Goal: Transaction & Acquisition: Purchase product/service

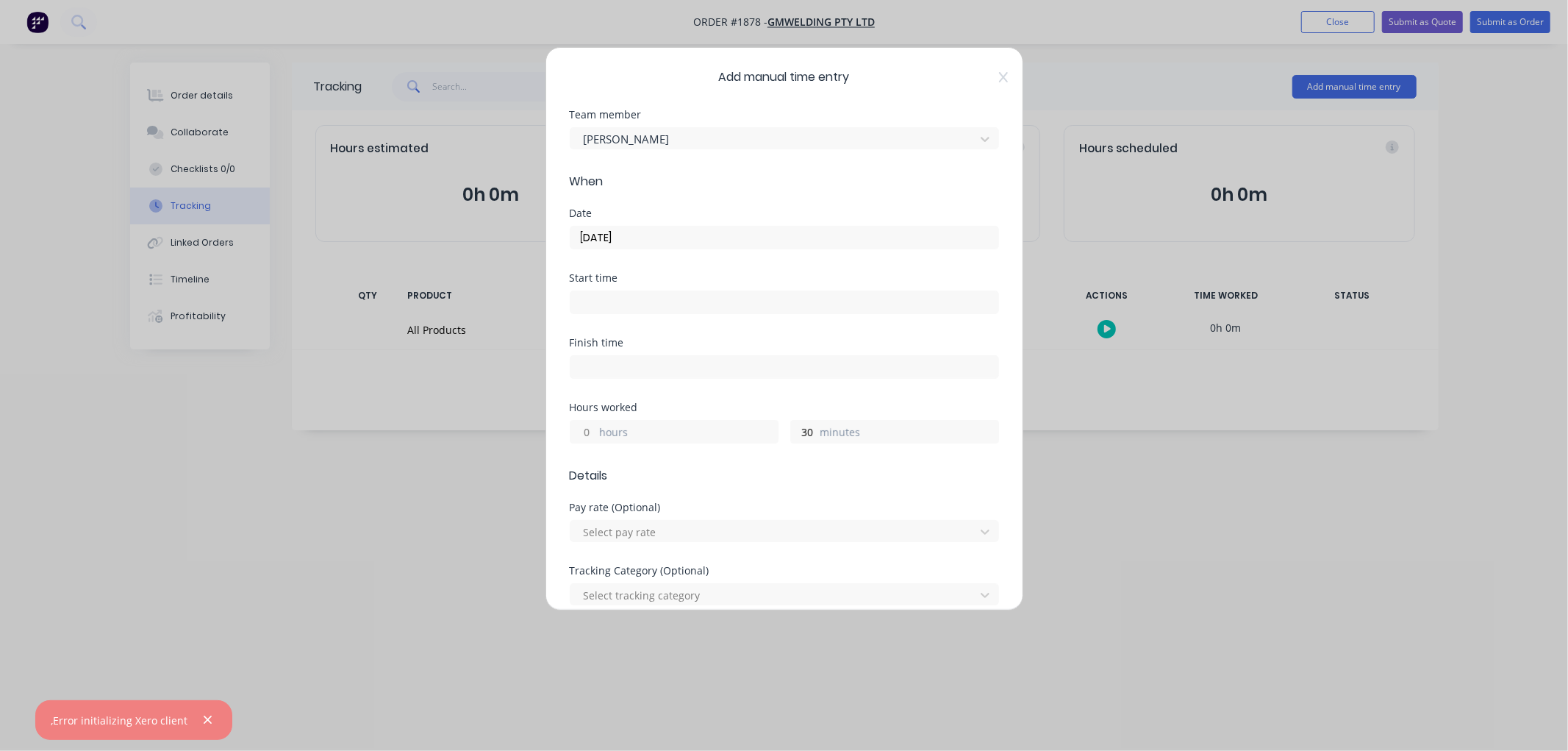
scroll to position [482, 0]
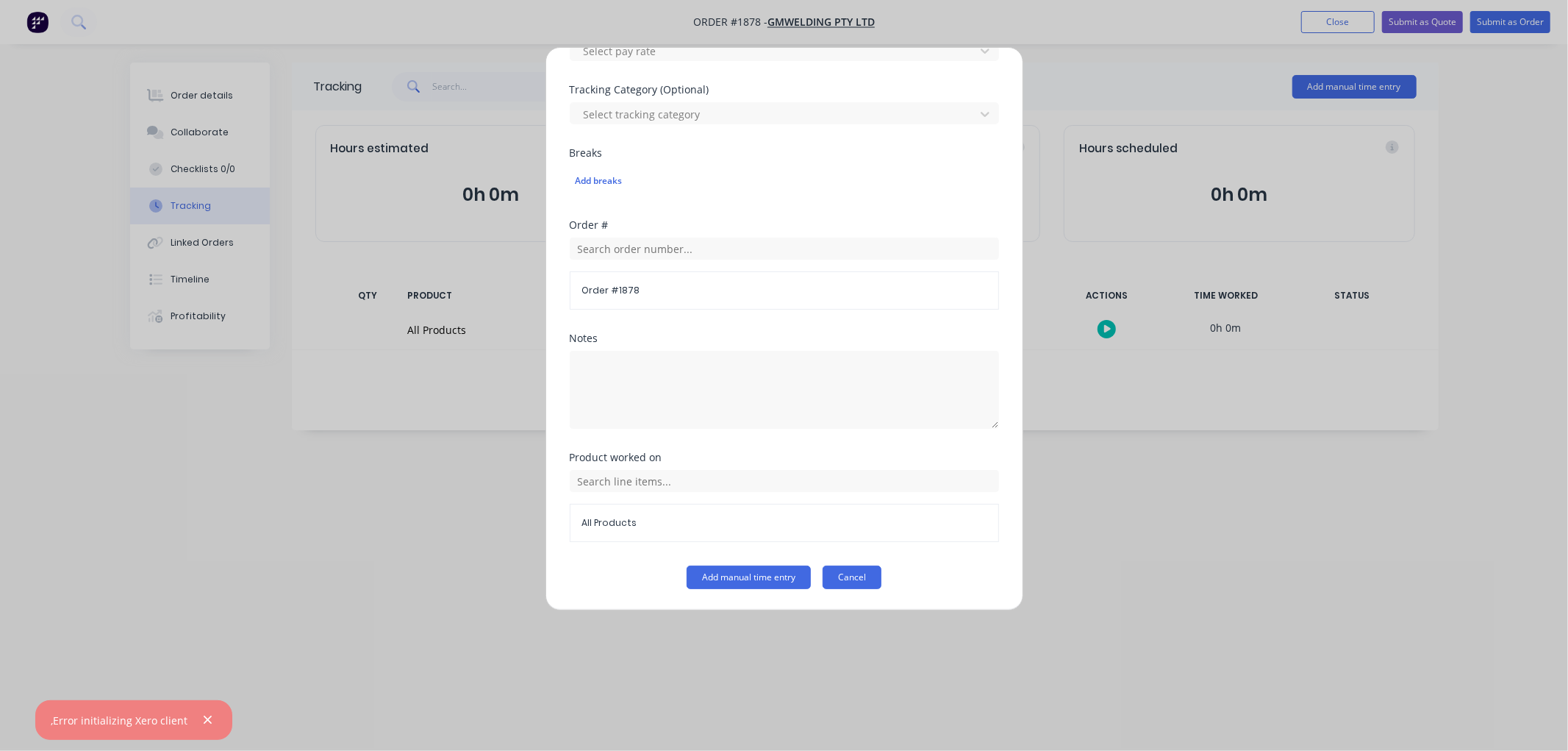
click at [846, 575] on button "Cancel" at bounding box center [852, 577] width 59 height 23
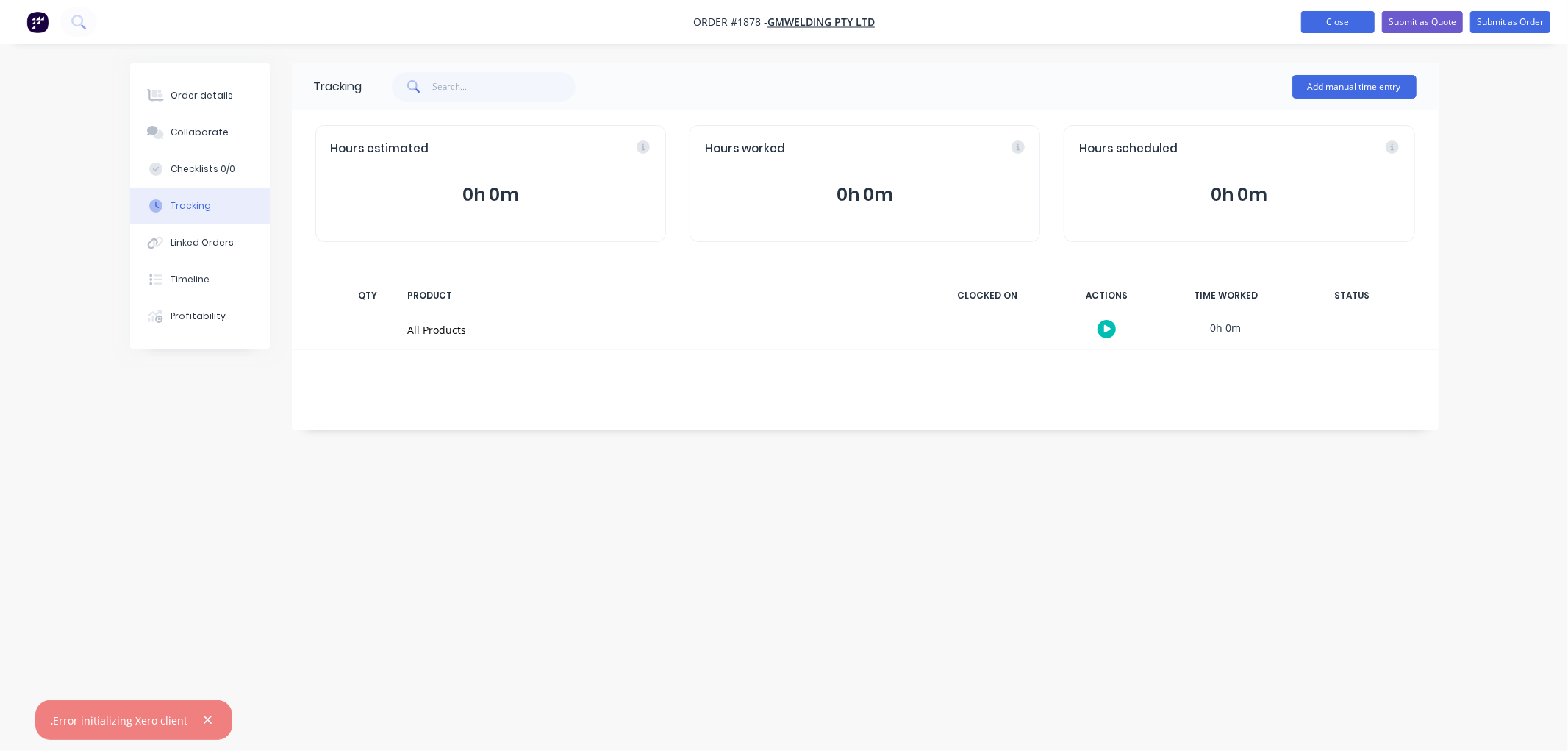
click at [1347, 11] on button "Close" at bounding box center [1338, 22] width 73 height 22
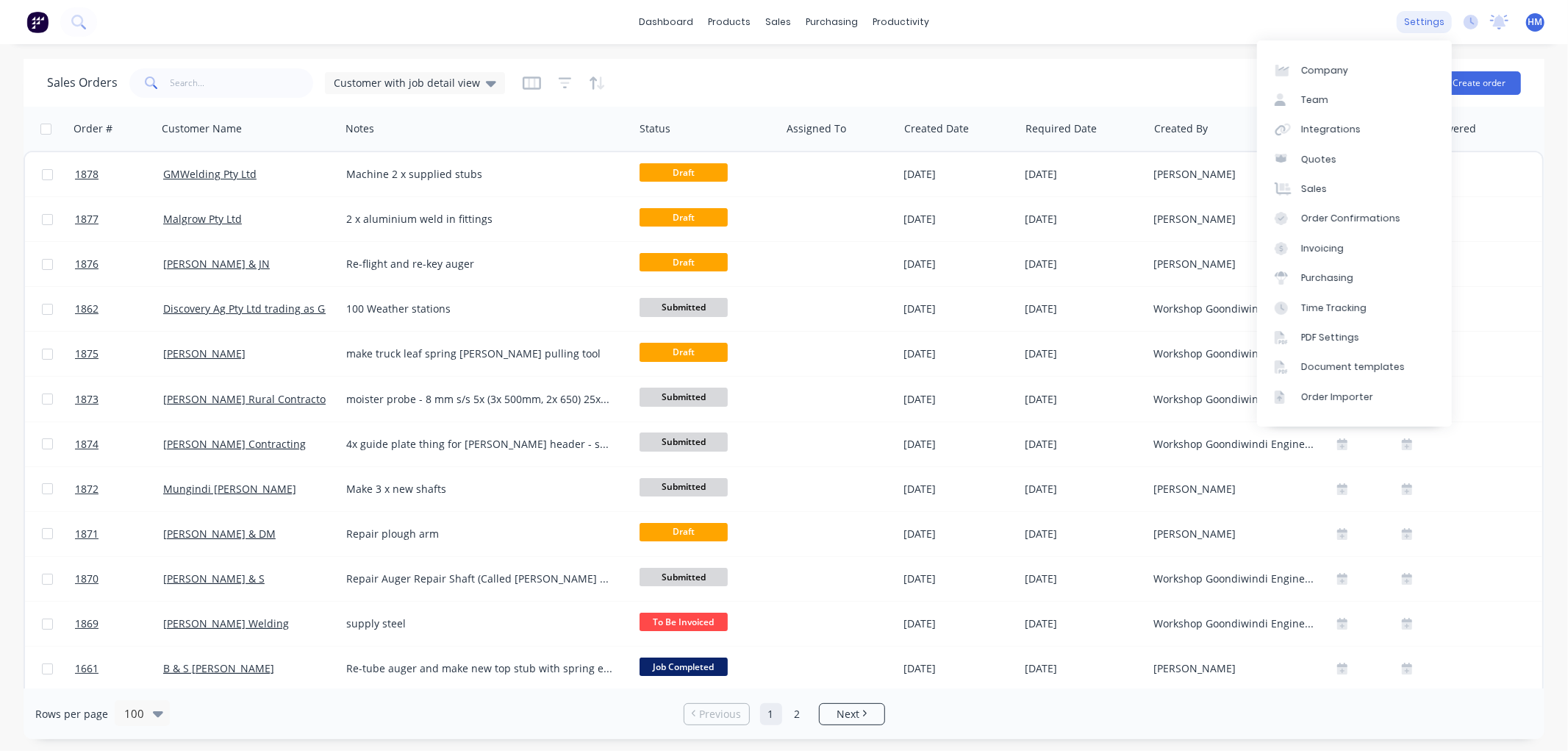
click at [1420, 21] on div "settings" at bounding box center [1424, 22] width 55 height 22
click at [1323, 64] on div "Company" at bounding box center [1325, 70] width 47 height 13
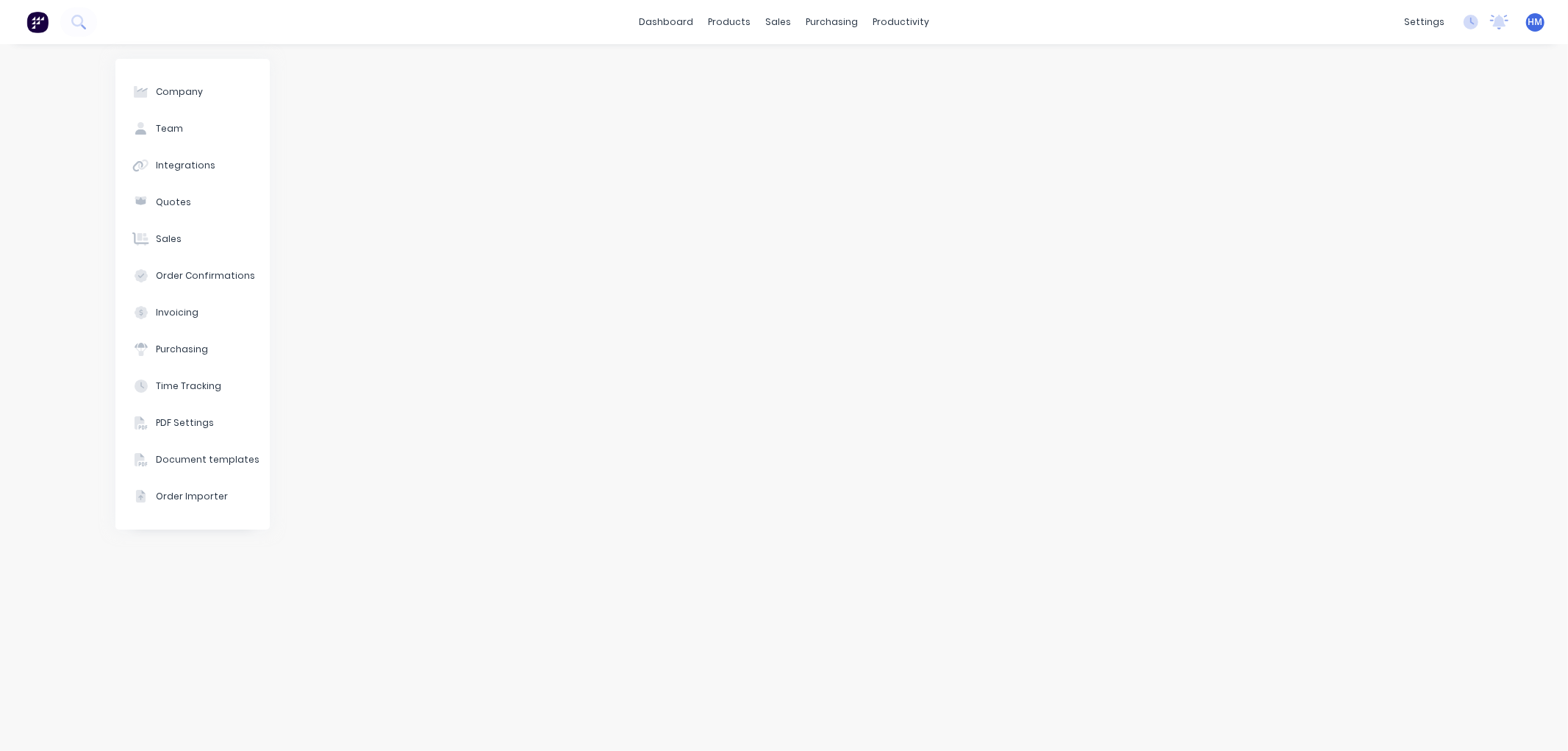
select select "AU"
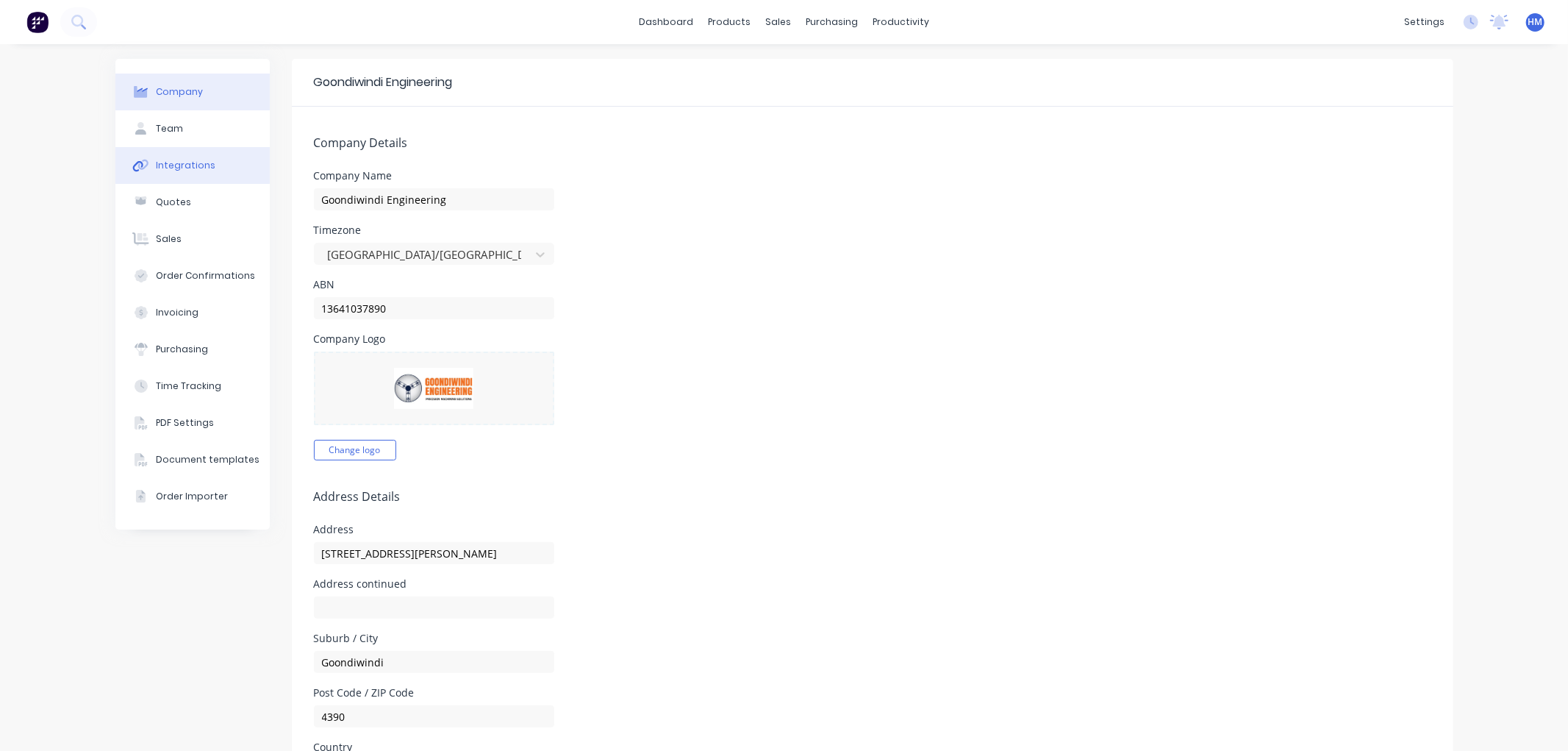
click at [201, 166] on div "Integrations" at bounding box center [186, 165] width 60 height 13
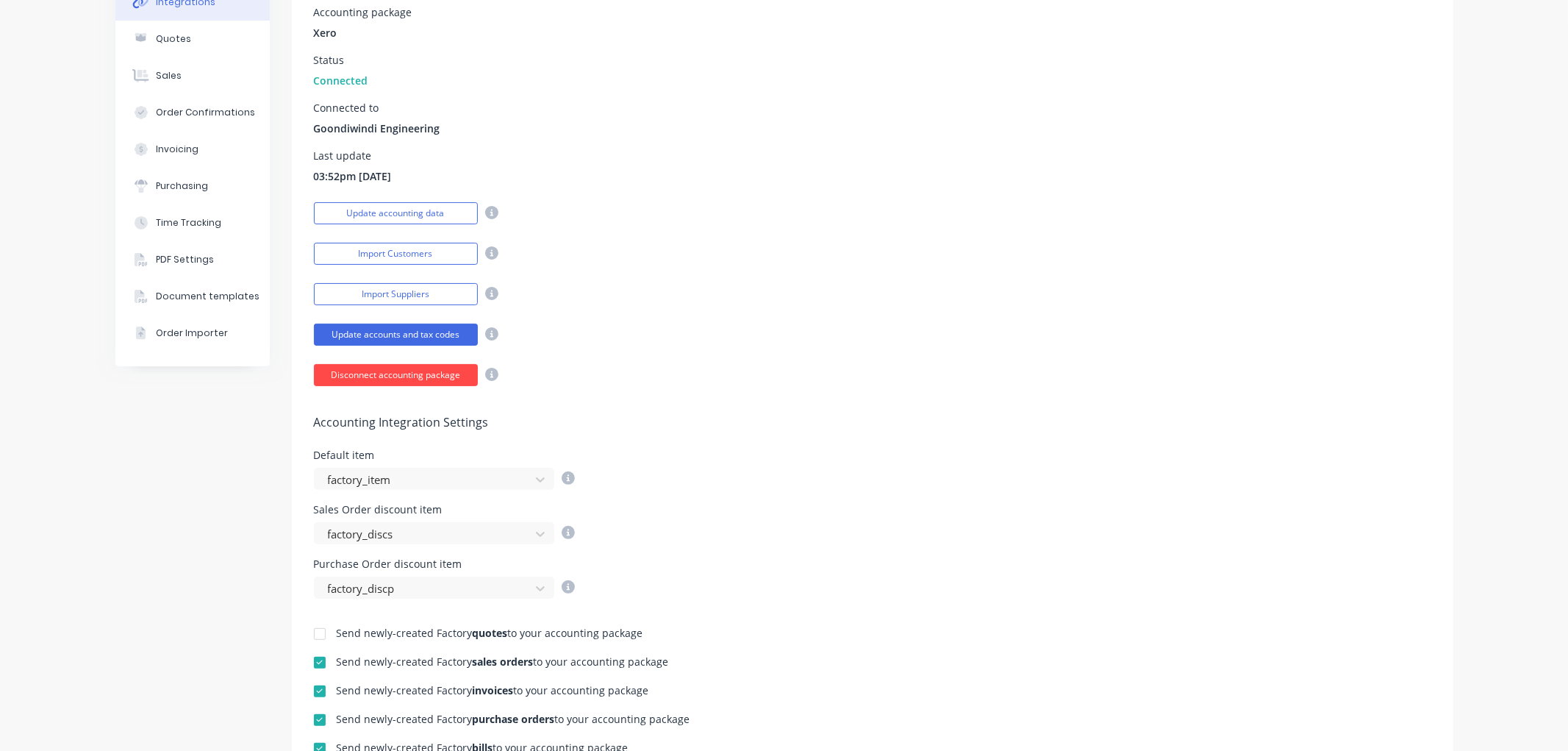
scroll to position [245, 0]
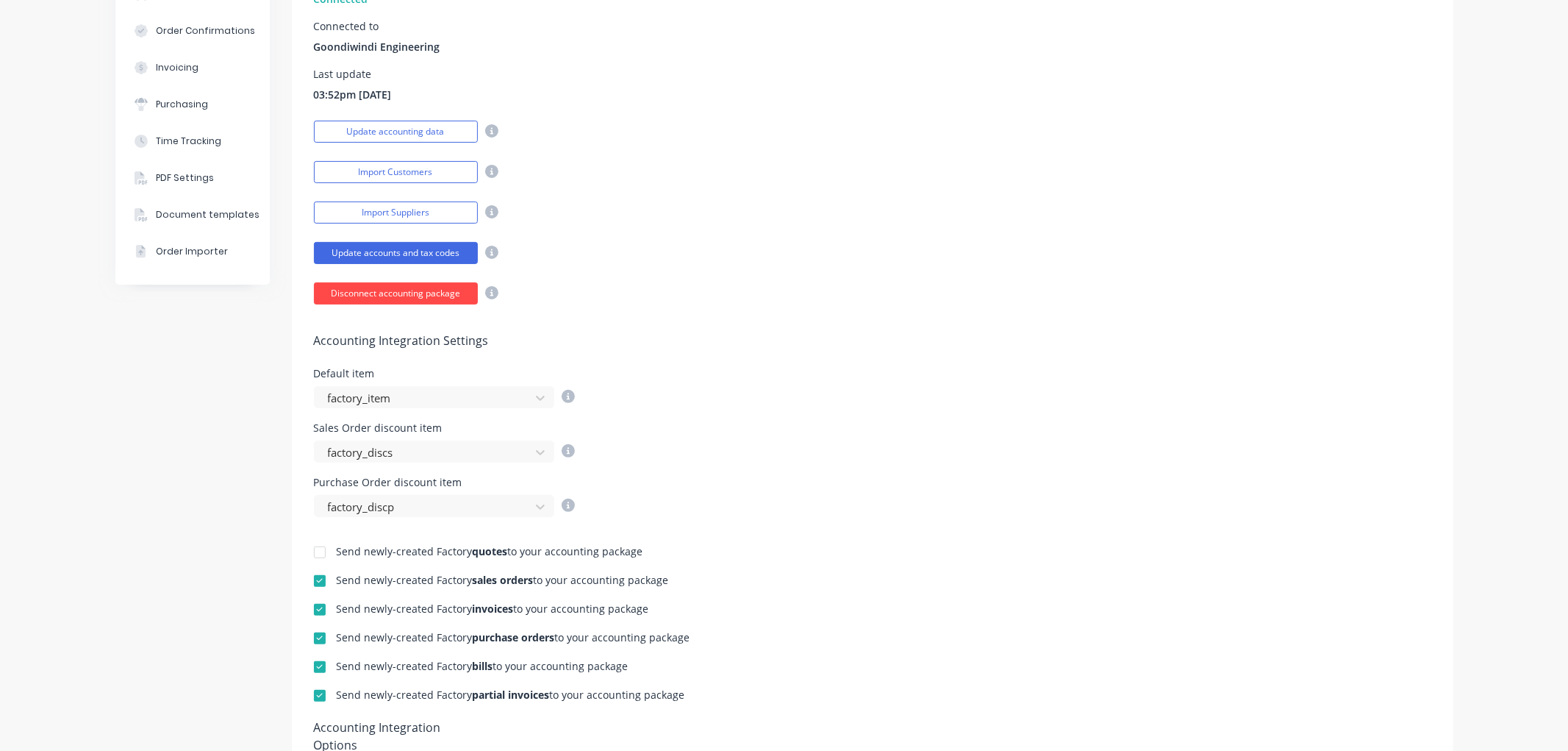
click at [385, 295] on button "Disconnect accounting package" at bounding box center [396, 293] width 164 height 22
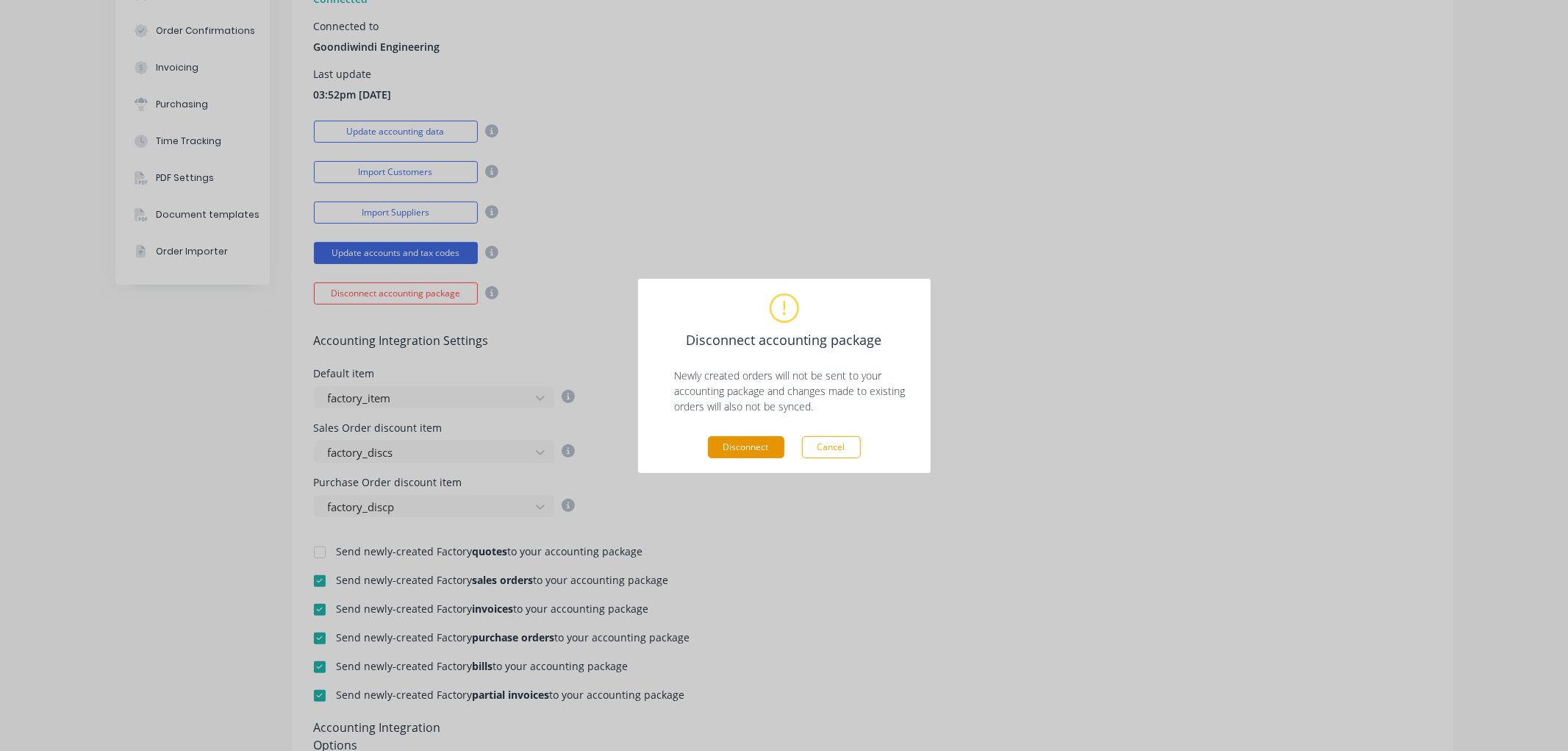
click at [756, 445] on button "Disconnect" at bounding box center [746, 447] width 77 height 22
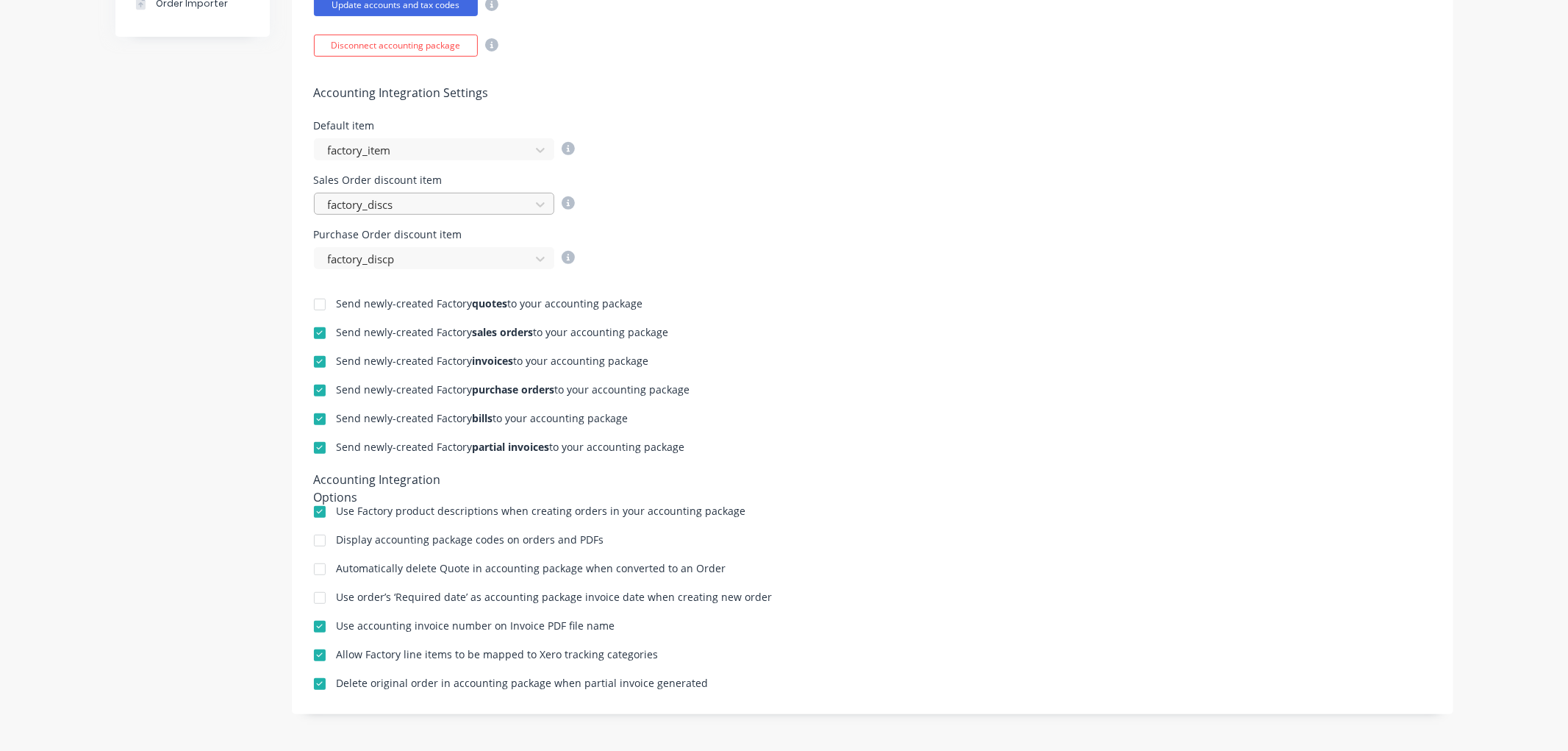
scroll to position [493, 0]
click at [311, 622] on div at bounding box center [319, 627] width 29 height 29
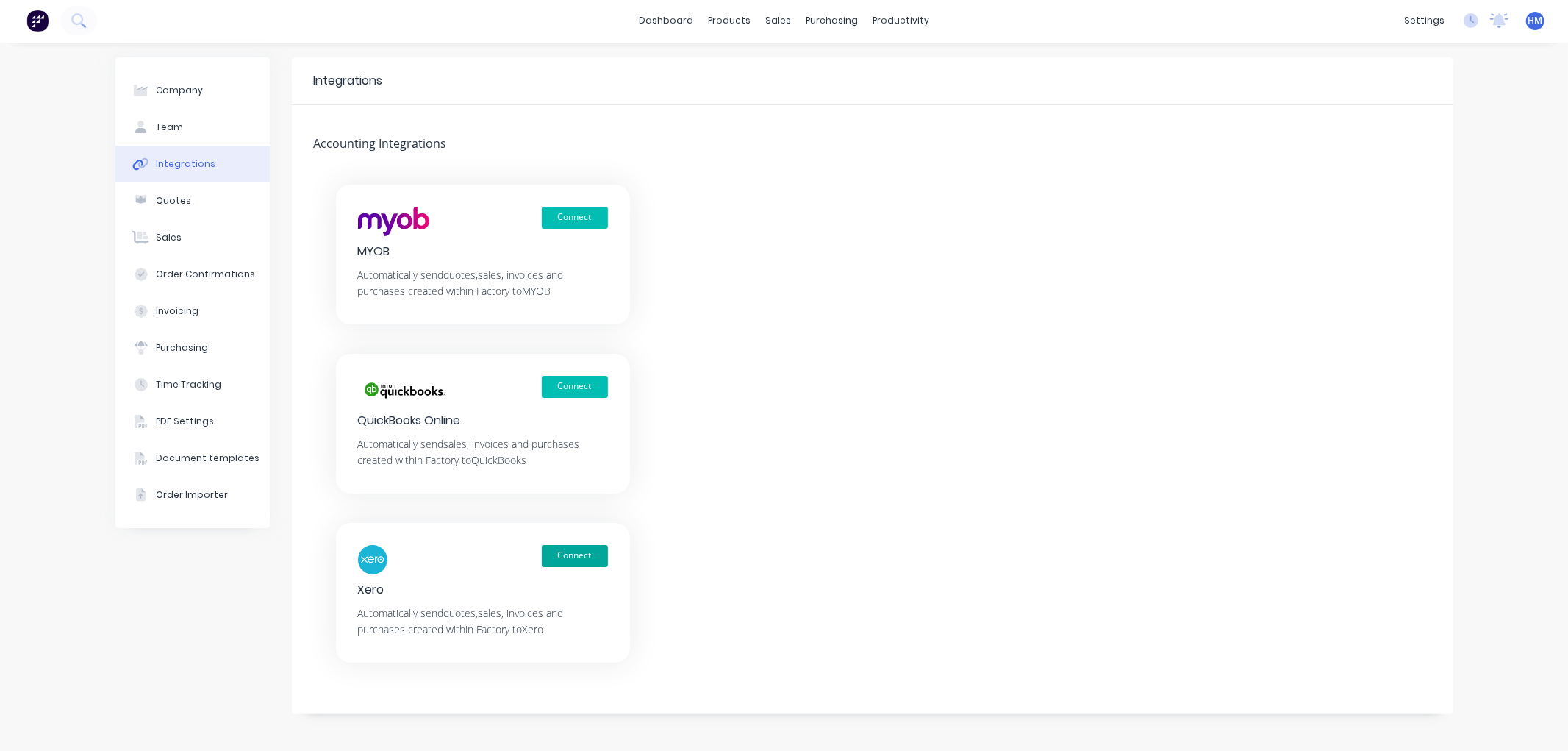
click at [590, 554] on button "Connect" at bounding box center [575, 556] width 66 height 22
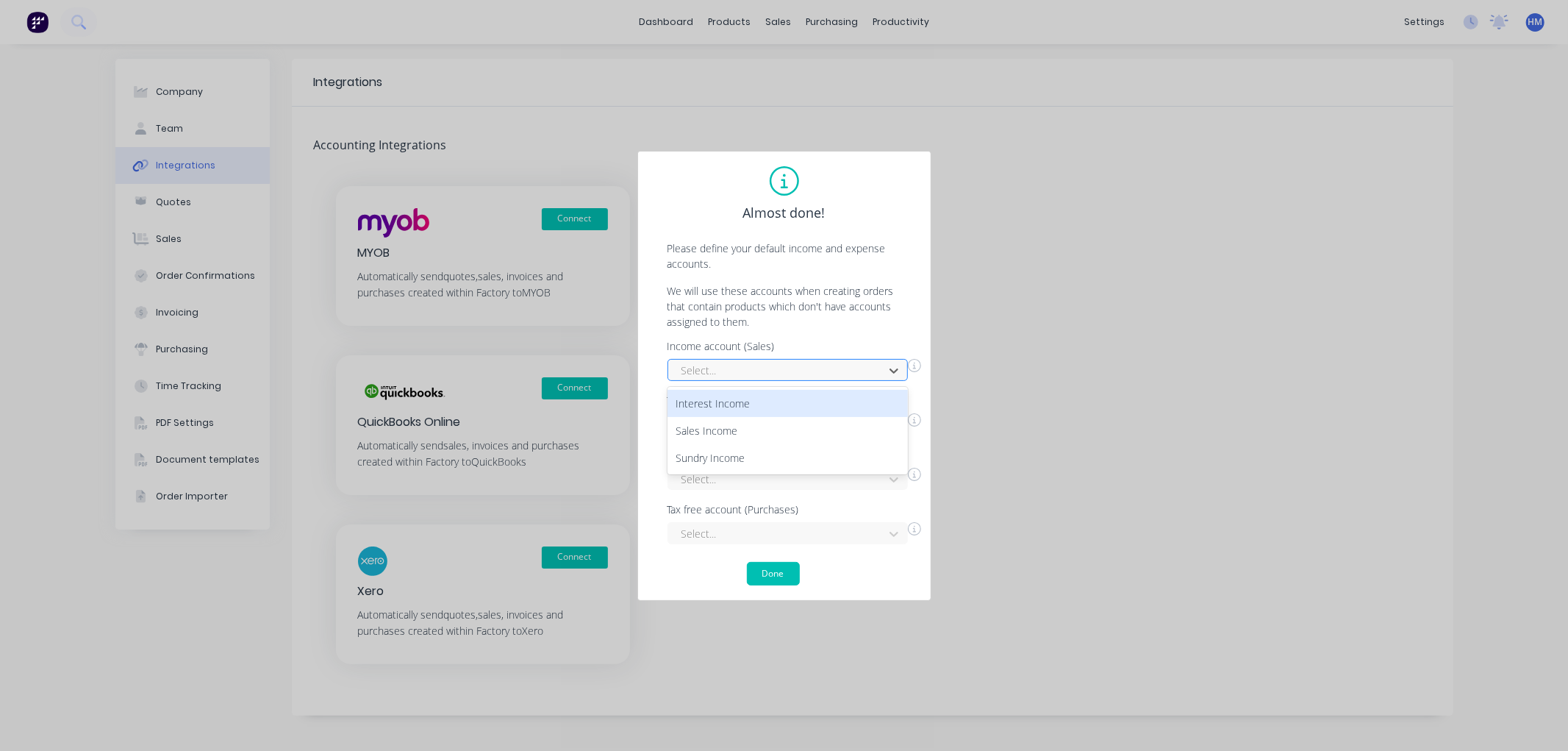
click at [780, 369] on div at bounding box center [778, 369] width 196 height 18
click at [735, 426] on div "Sales Income" at bounding box center [787, 431] width 241 height 28
click at [739, 418] on div at bounding box center [778, 424] width 196 height 18
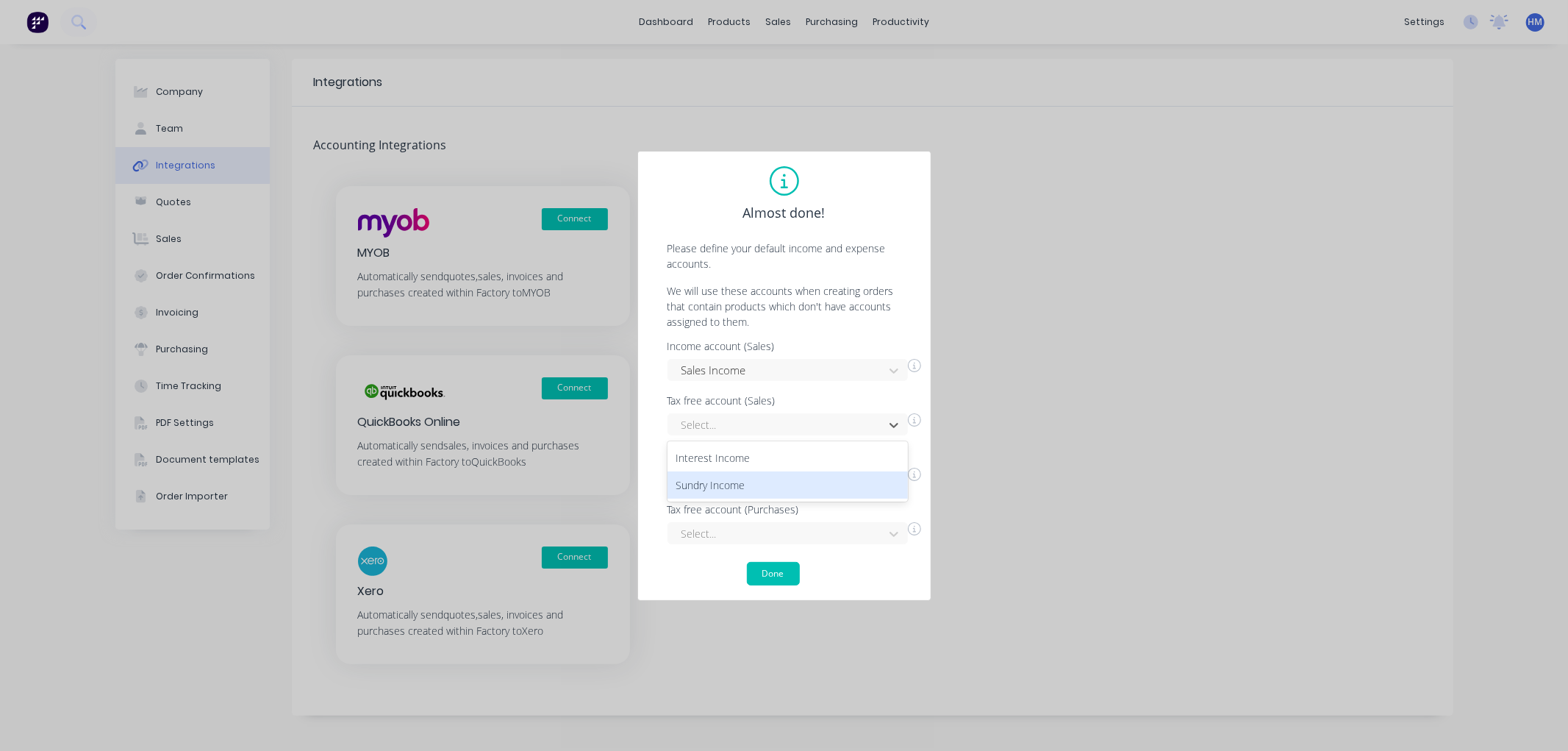
click at [730, 476] on div "Sundry Income" at bounding box center [787, 485] width 241 height 28
click at [730, 476] on div "Select..." at bounding box center [787, 479] width 241 height 22
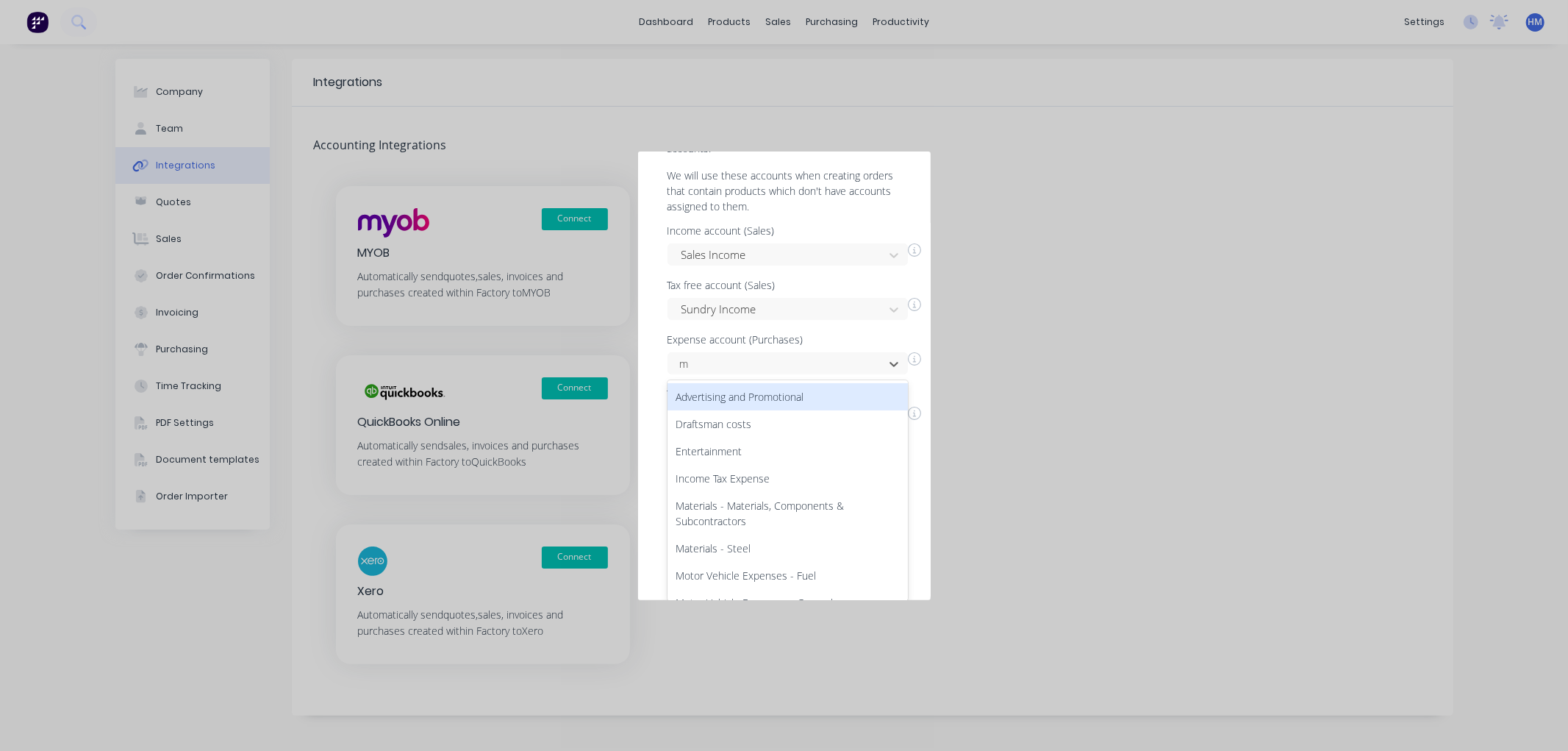
type input "m"
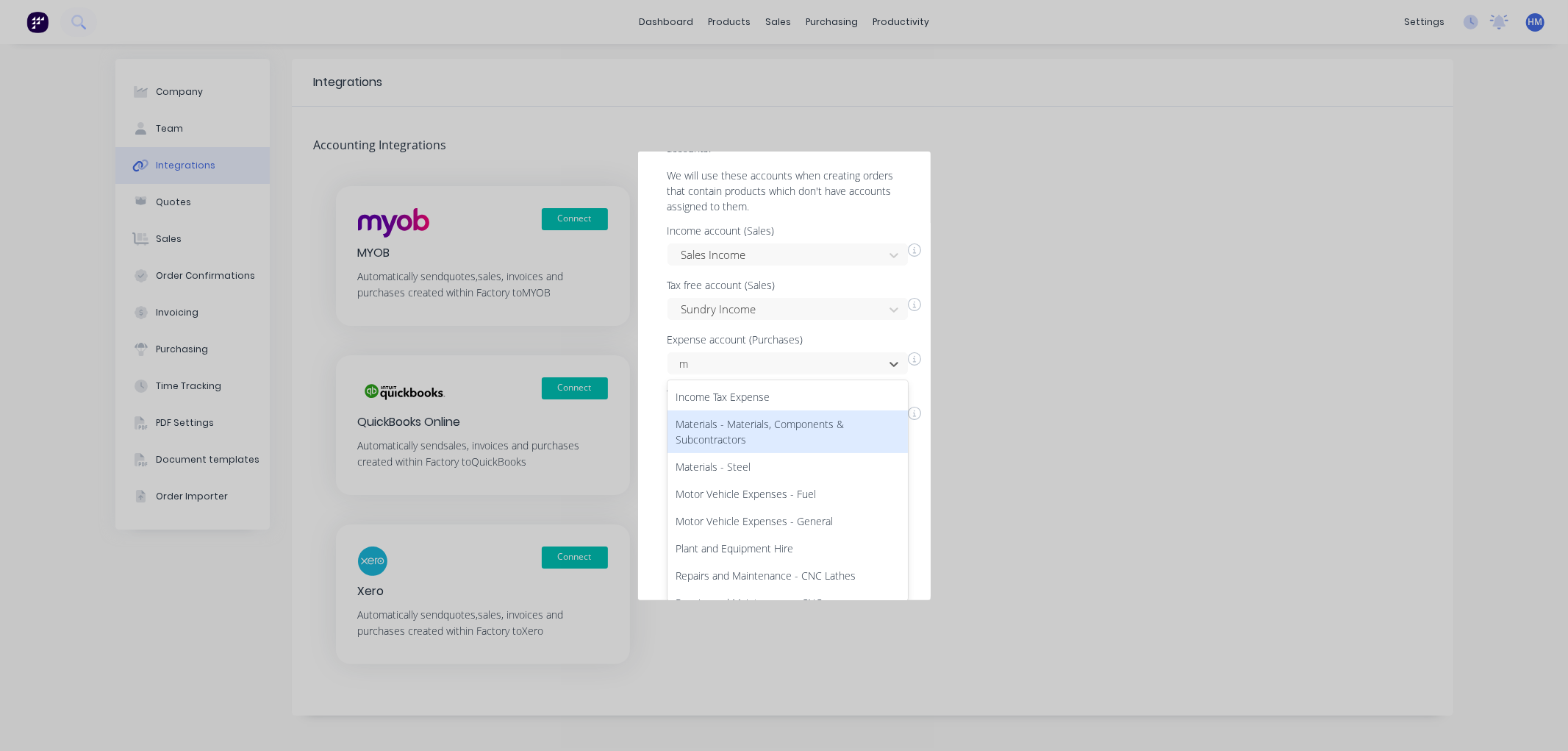
click at [733, 416] on div "Materials - Materials, Components & Subcontractors" at bounding box center [787, 431] width 241 height 42
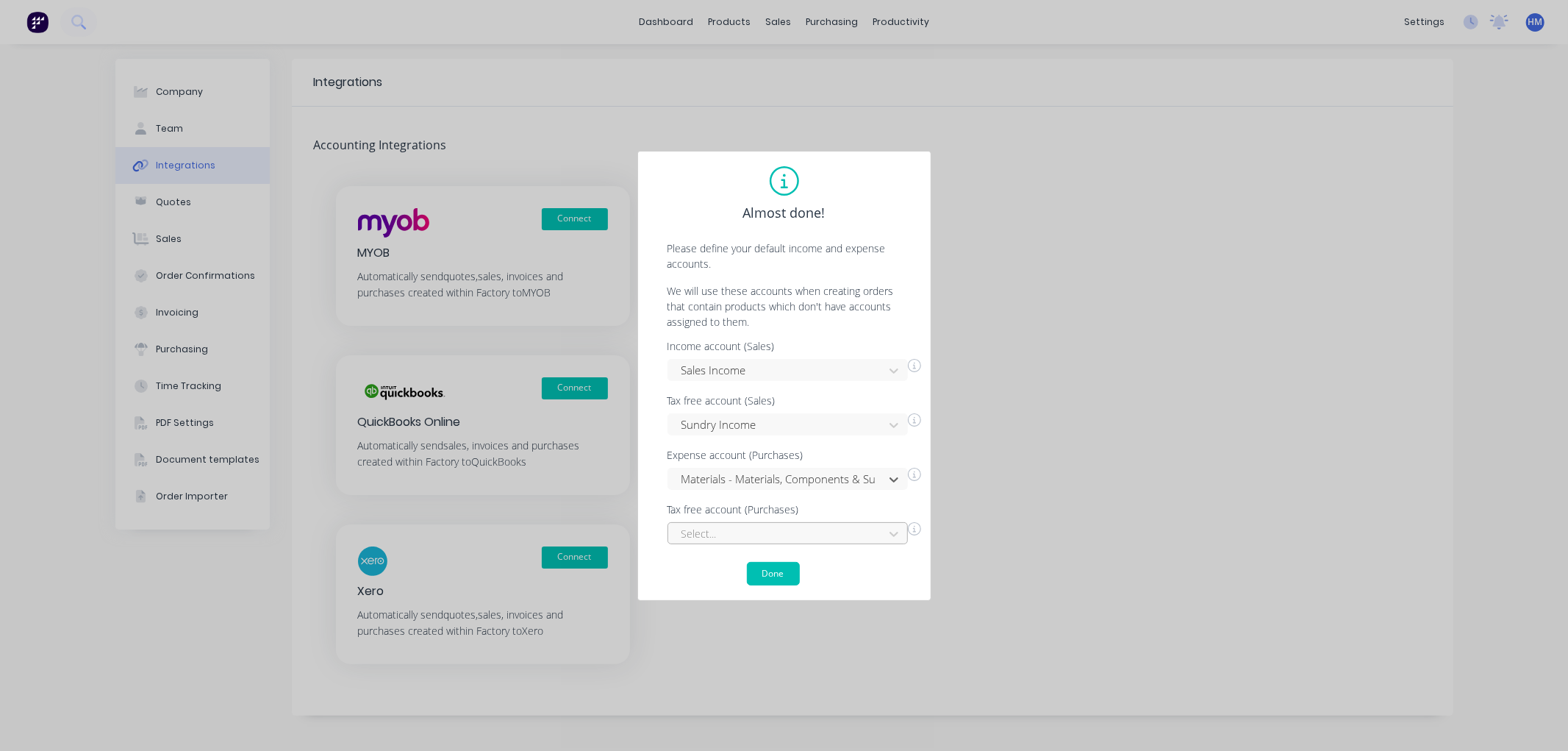
scroll to position [92, 0]
click at [752, 529] on div "Select..." at bounding box center [787, 533] width 241 height 22
type input "m"
click at [792, 439] on div "Income account (Sales) Sales Income Tax free account (Sales) Sundry Income Expe…" at bounding box center [784, 442] width 263 height 203
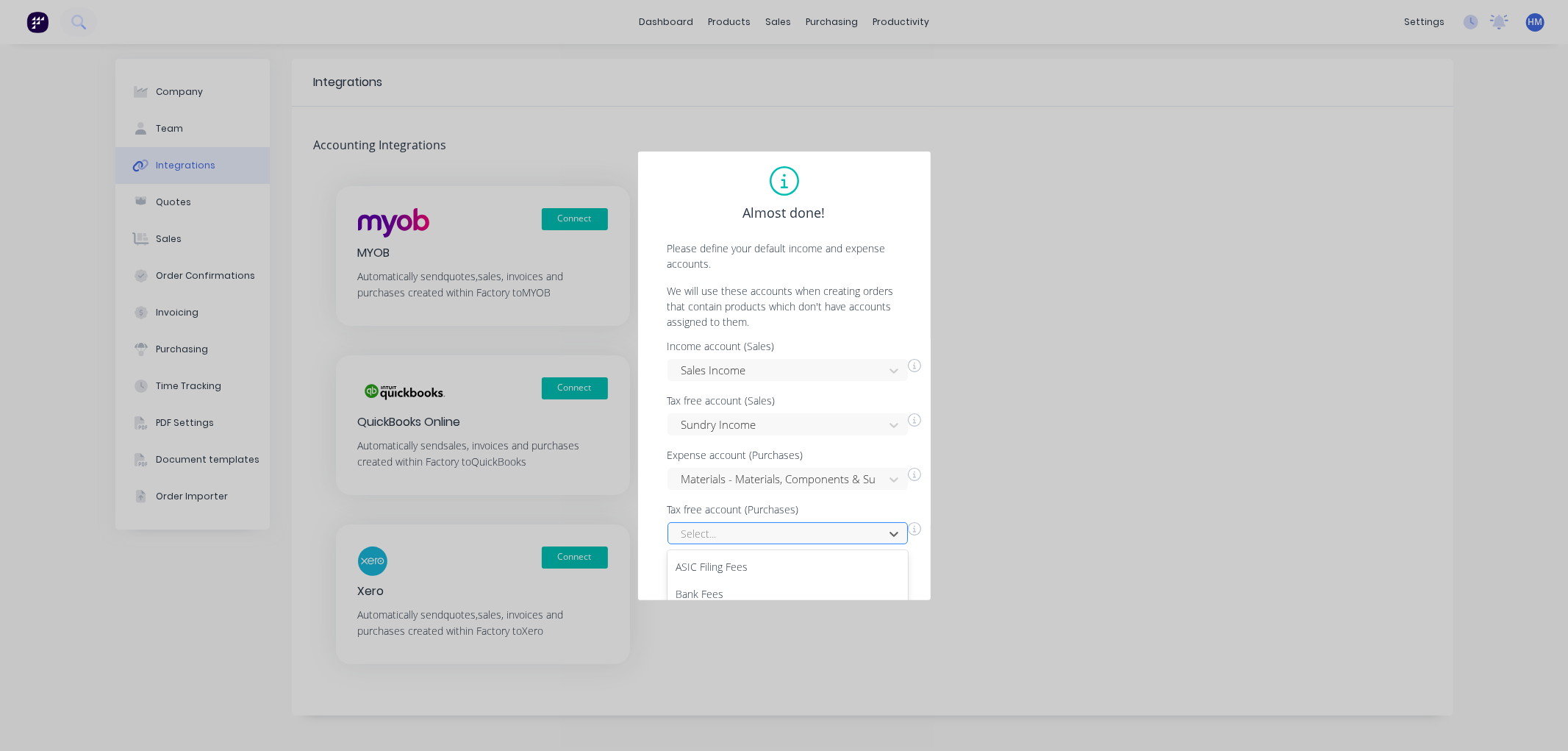
click at [759, 539] on div "5 results available. Use Up and Down to choose options, press Enter to select t…" at bounding box center [787, 533] width 241 height 22
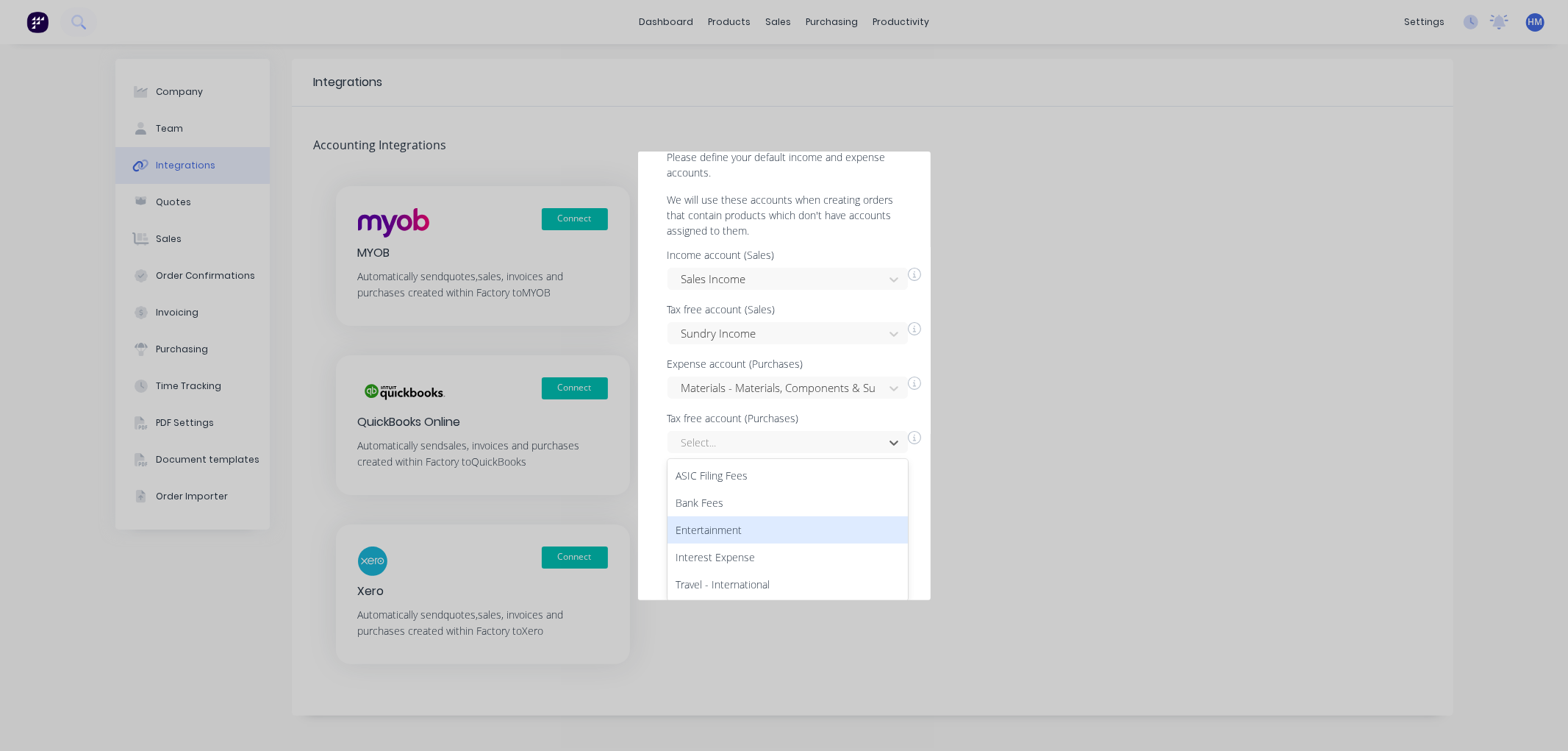
click at [736, 520] on div "Entertainment" at bounding box center [787, 530] width 241 height 28
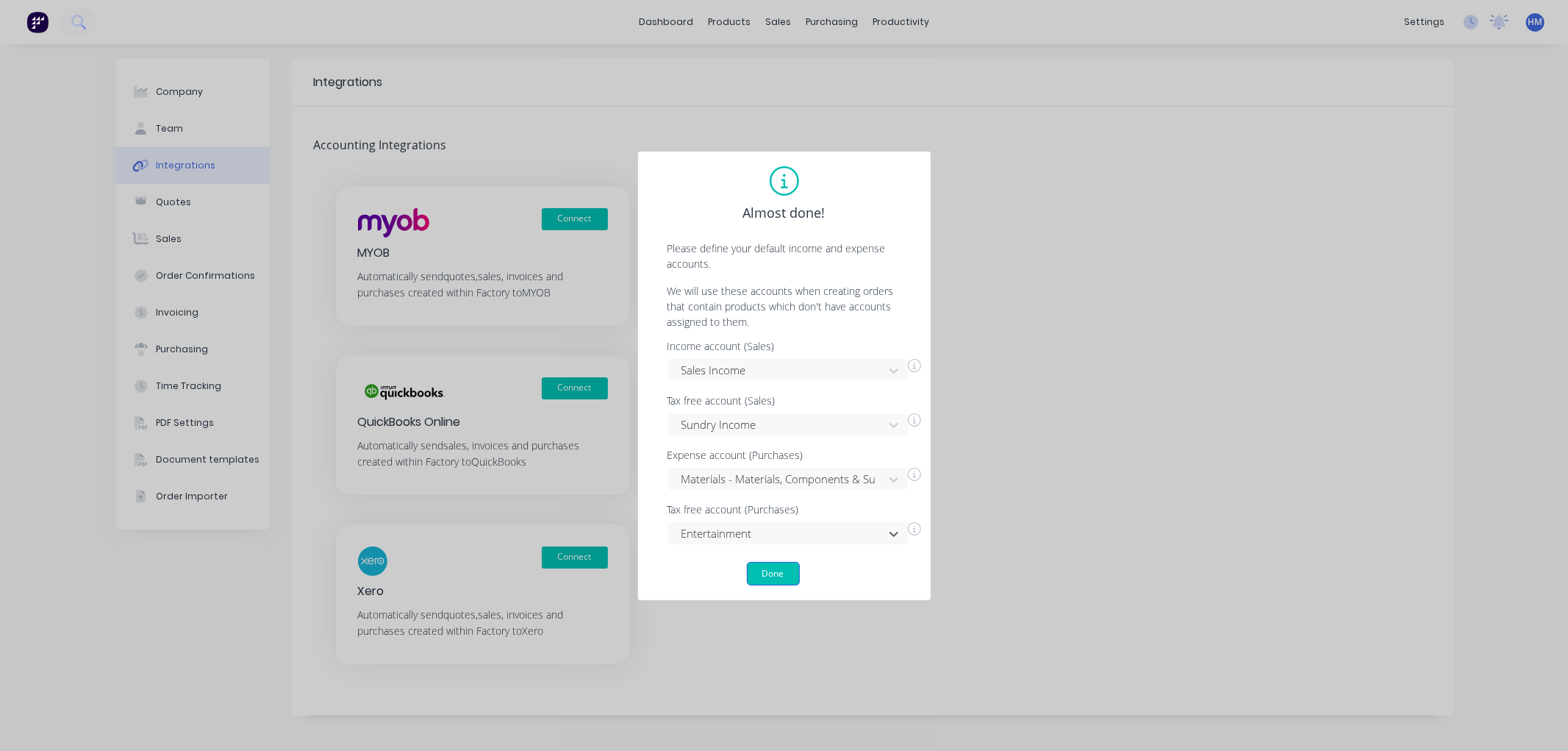
click at [781, 571] on button "Done" at bounding box center [772, 573] width 53 height 23
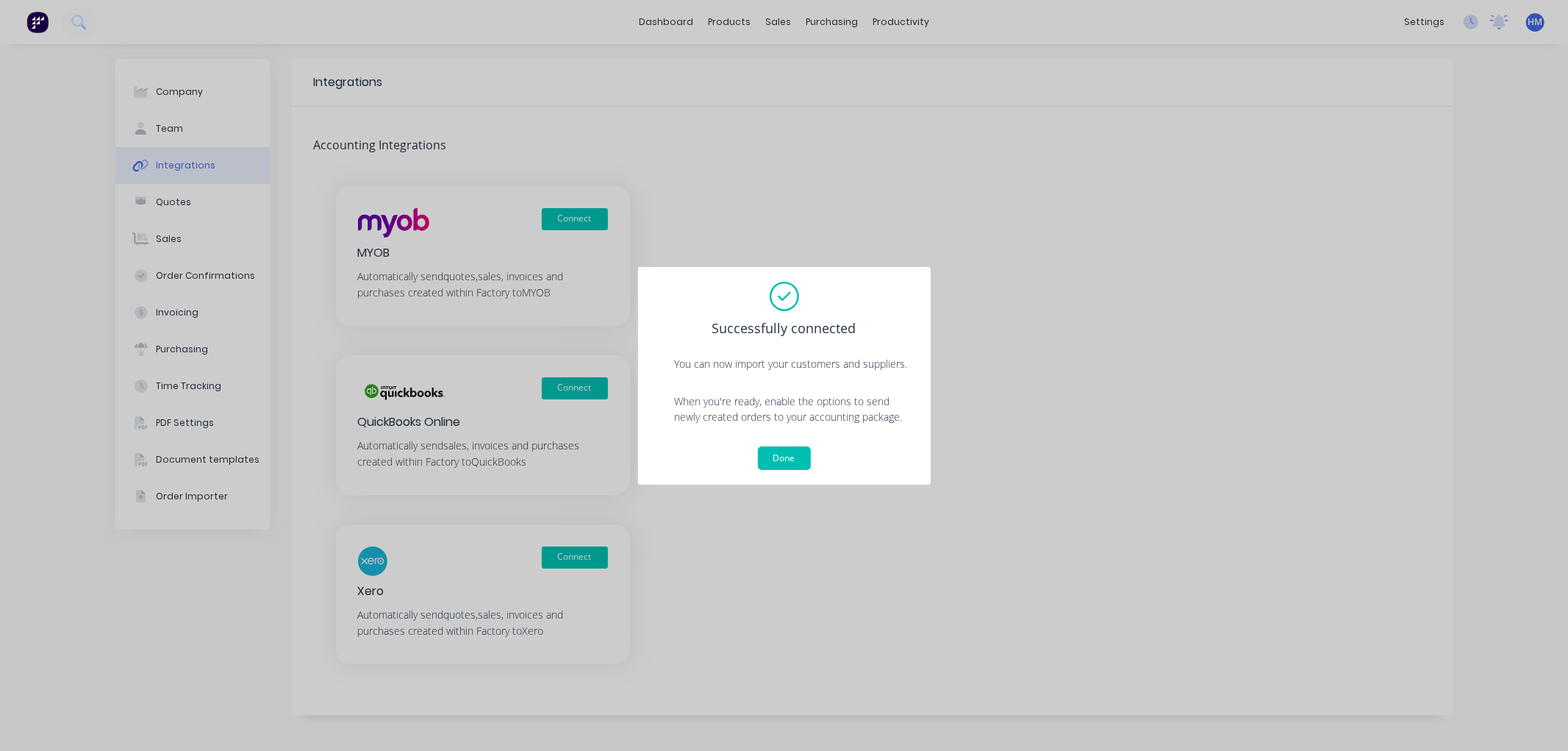
click at [783, 458] on button "Done" at bounding box center [784, 458] width 53 height 23
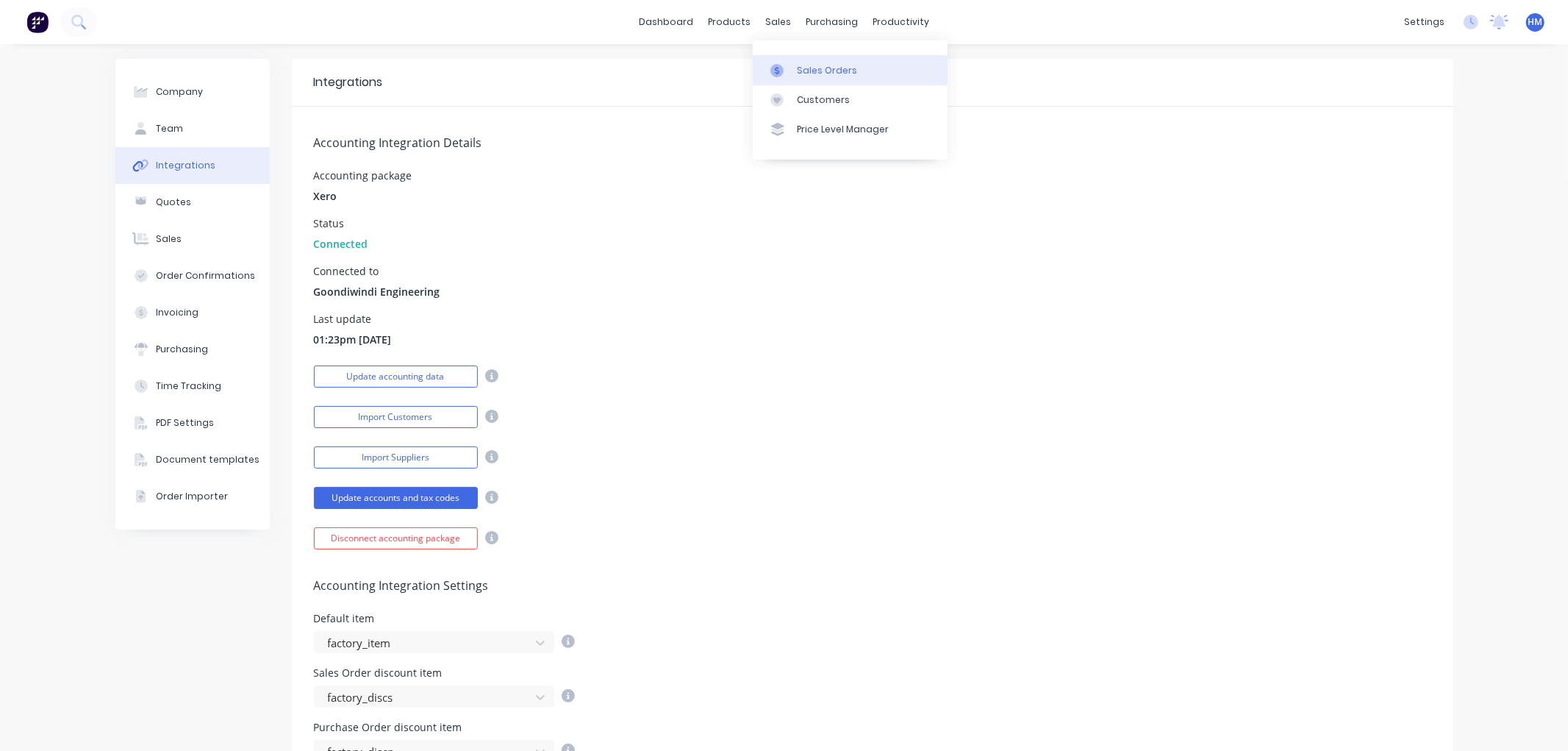
click at [796, 65] on link "Sales Orders" at bounding box center [850, 70] width 195 height 29
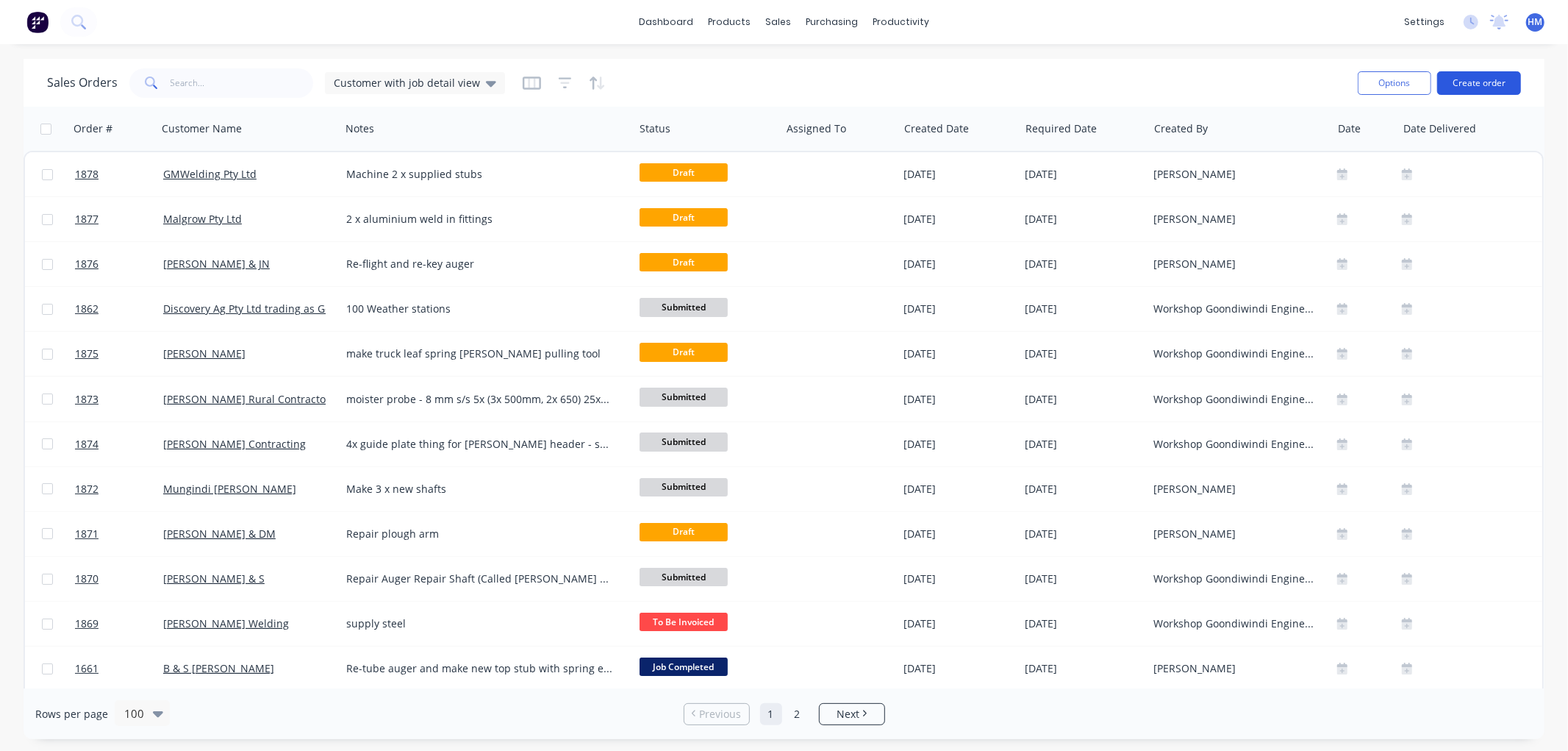
click at [1461, 78] on button "Create order" at bounding box center [1478, 83] width 84 height 23
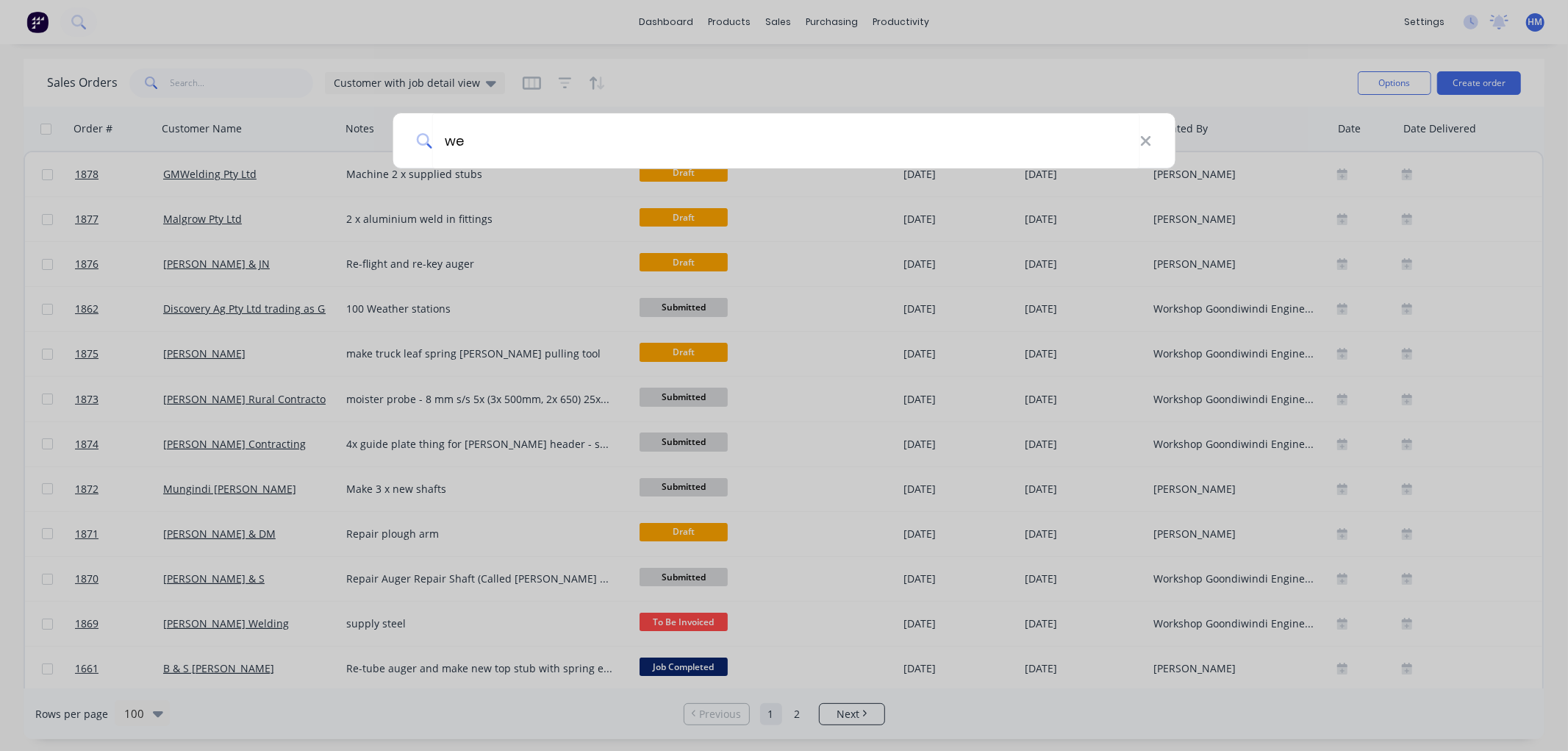
type input "w"
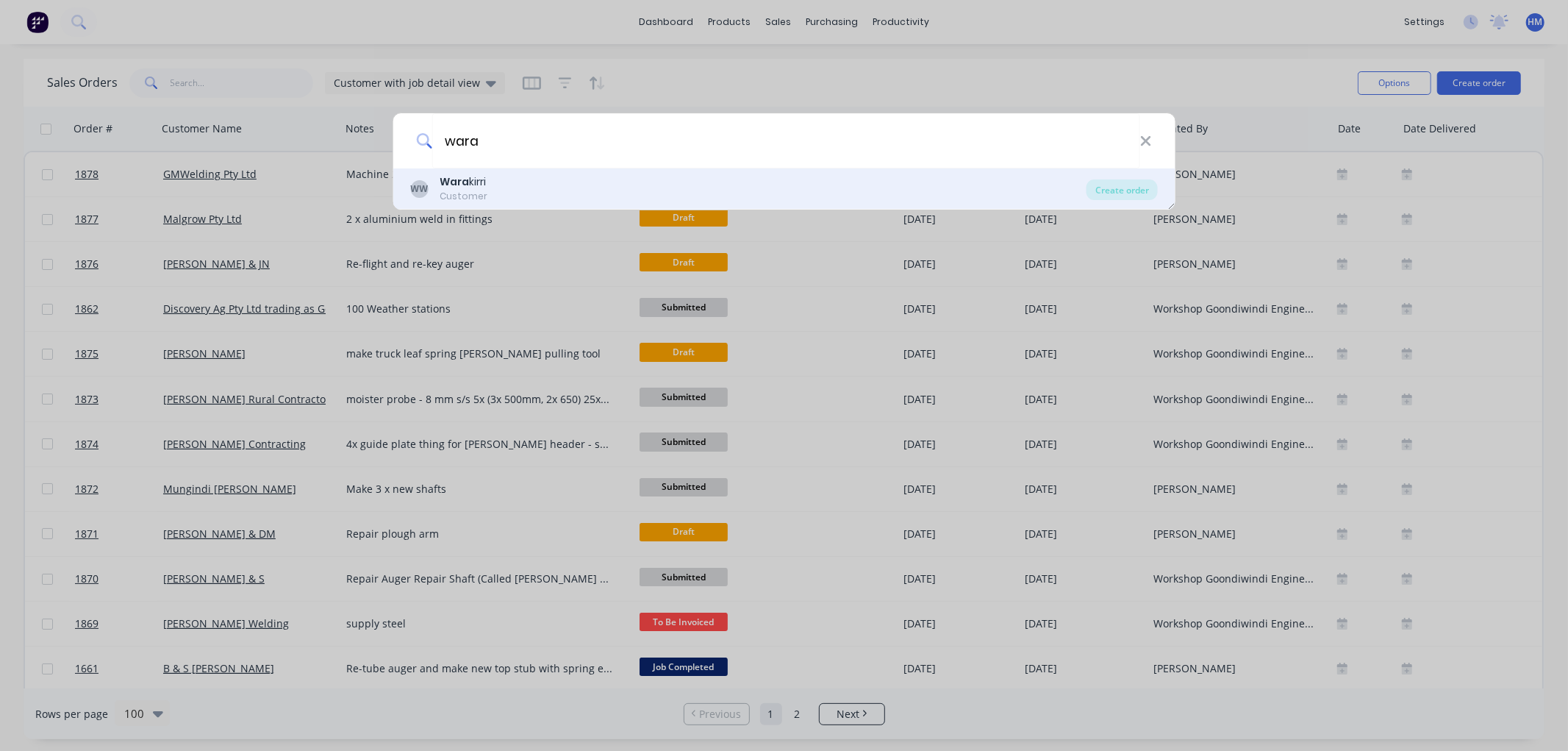
type input "wara"
click at [513, 188] on div "[PERSON_NAME] kirri Customer" at bounding box center [748, 188] width 677 height 28
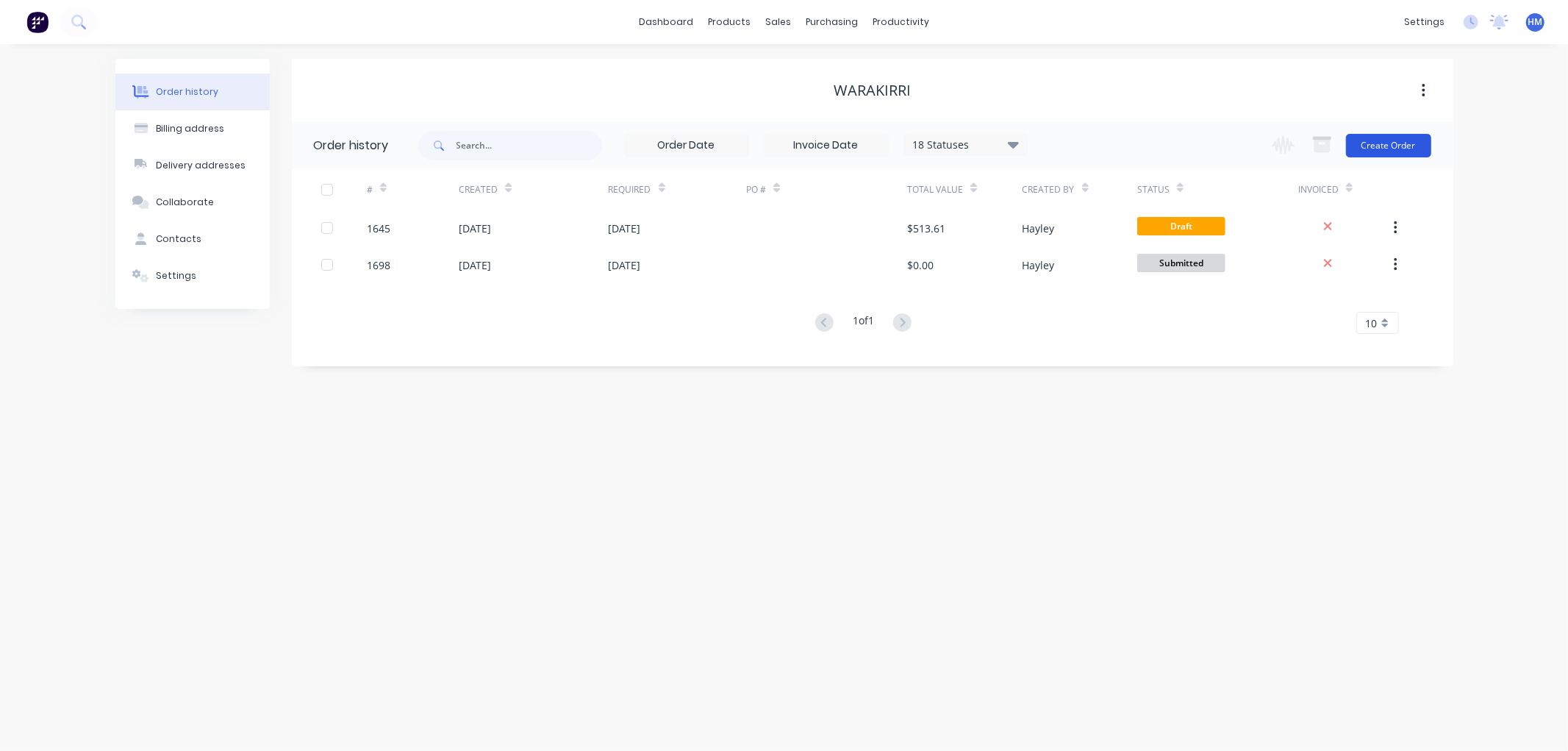
click at [1382, 140] on button "Create Order" at bounding box center [1388, 145] width 85 height 23
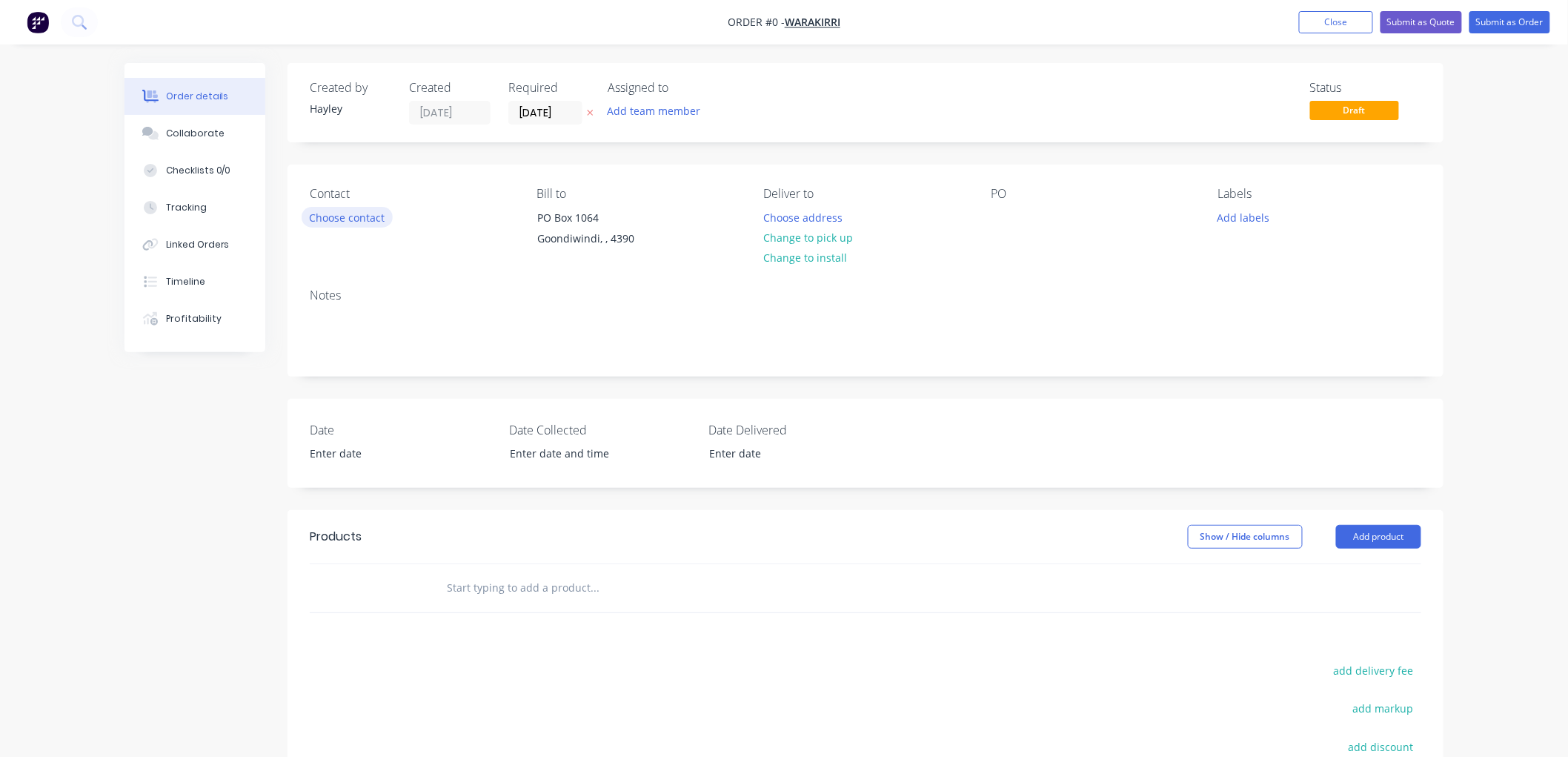
click at [334, 218] on button "Choose contact" at bounding box center [347, 217] width 91 height 20
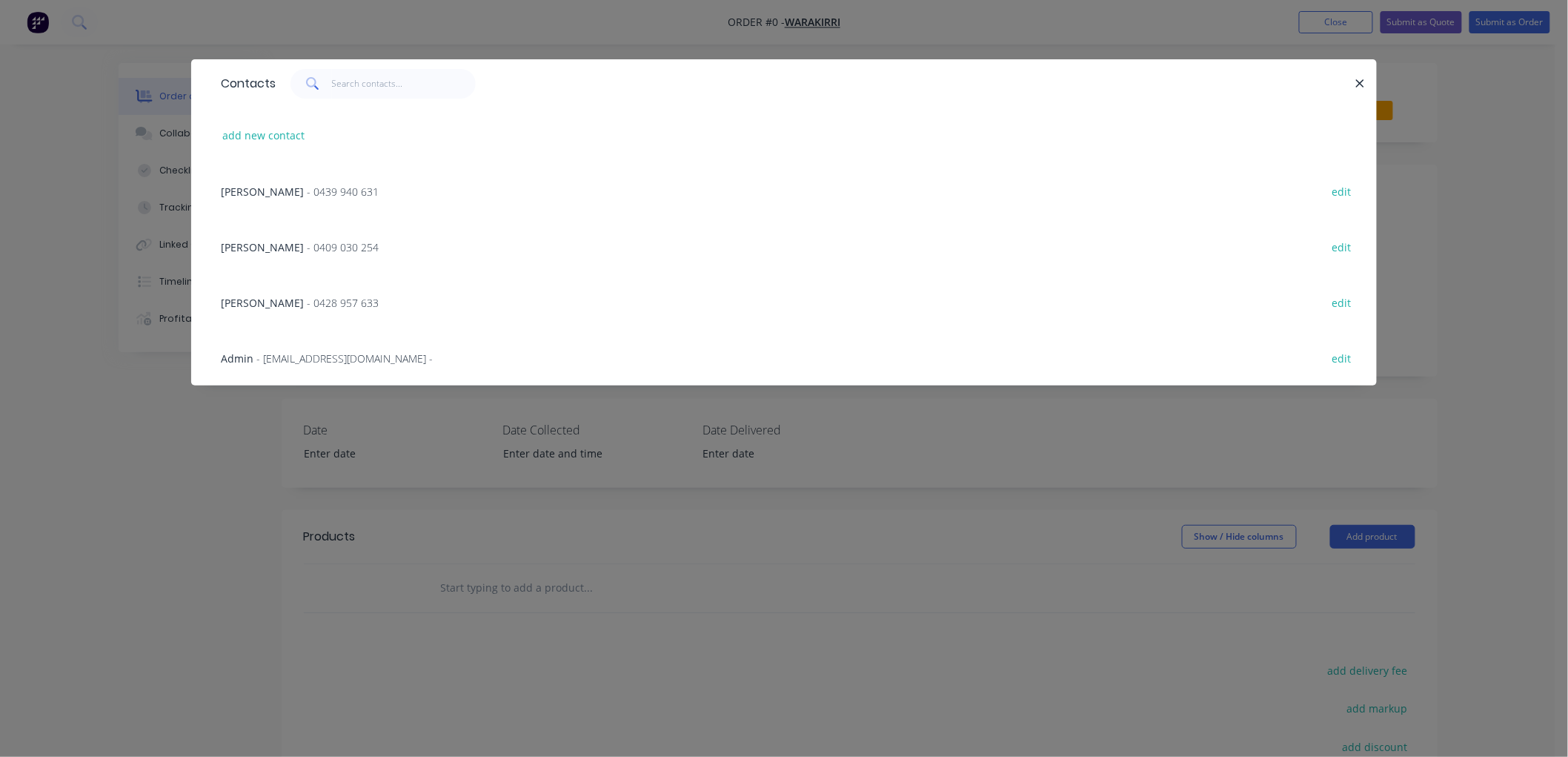
drag, startPoint x: 1362, startPoint y: 84, endPoint x: 1299, endPoint y: 97, distance: 64.3
click at [1362, 84] on icon "button" at bounding box center [1360, 83] width 8 height 8
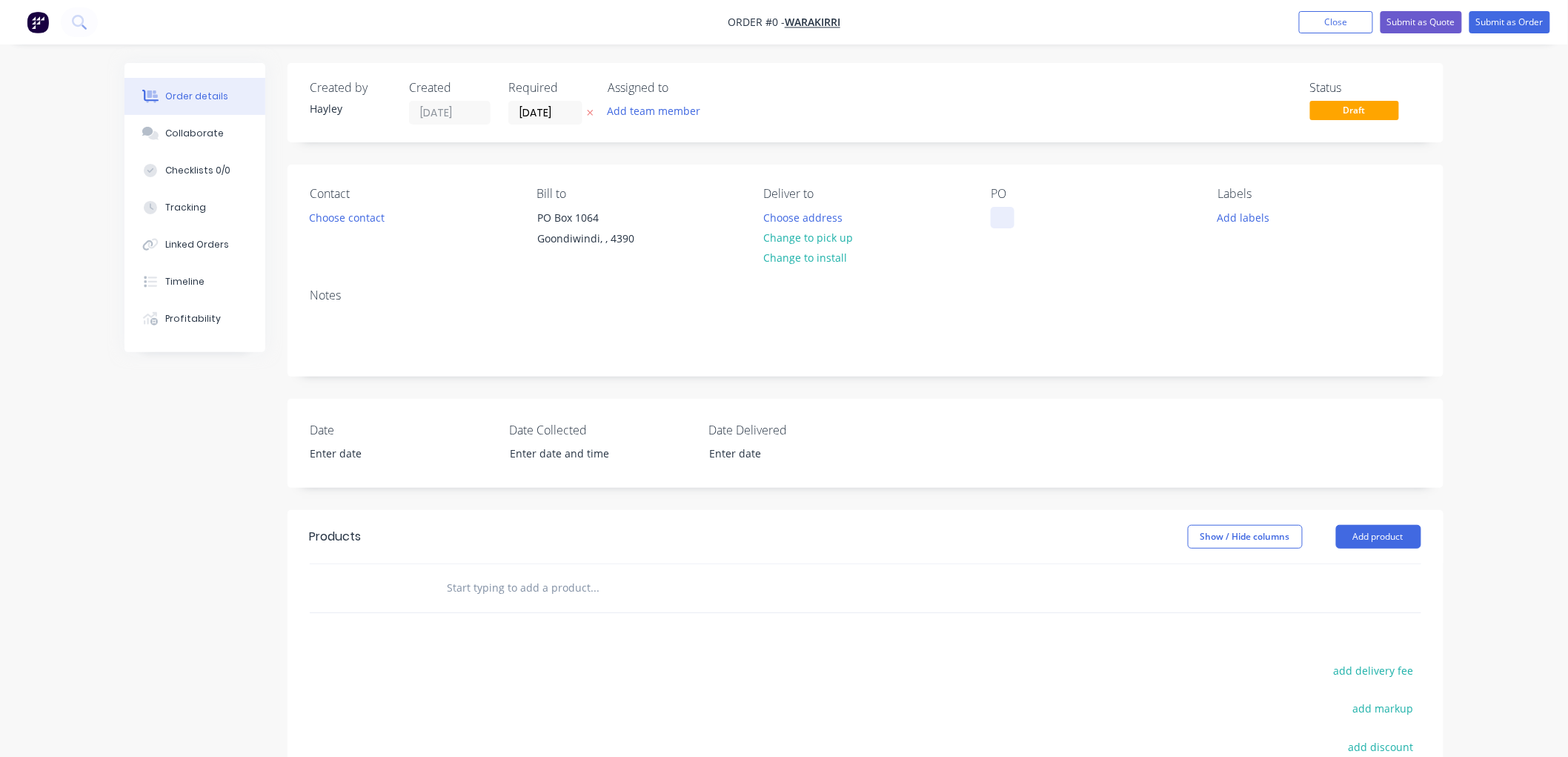
click at [998, 224] on div at bounding box center [1002, 218] width 23 height 22
click at [529, 583] on div "Order details Collaborate Checklists 0/0 Tracking Linked Orders Timeline Profit…" at bounding box center [784, 526] width 1349 height 928
click at [410, 358] on div "Notes" at bounding box center [865, 326] width 1156 height 99
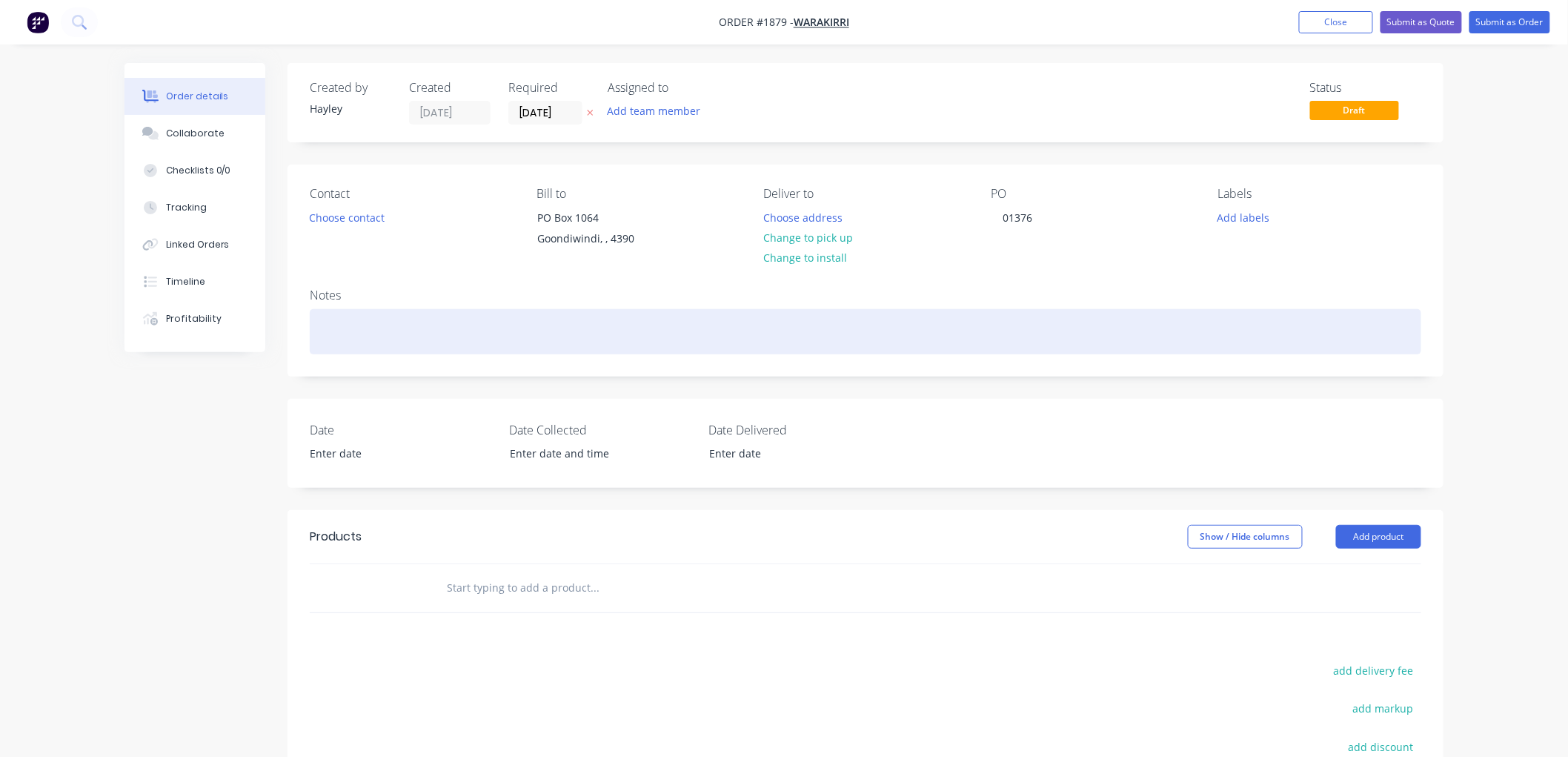
click at [408, 349] on div at bounding box center [866, 332] width 1112 height 45
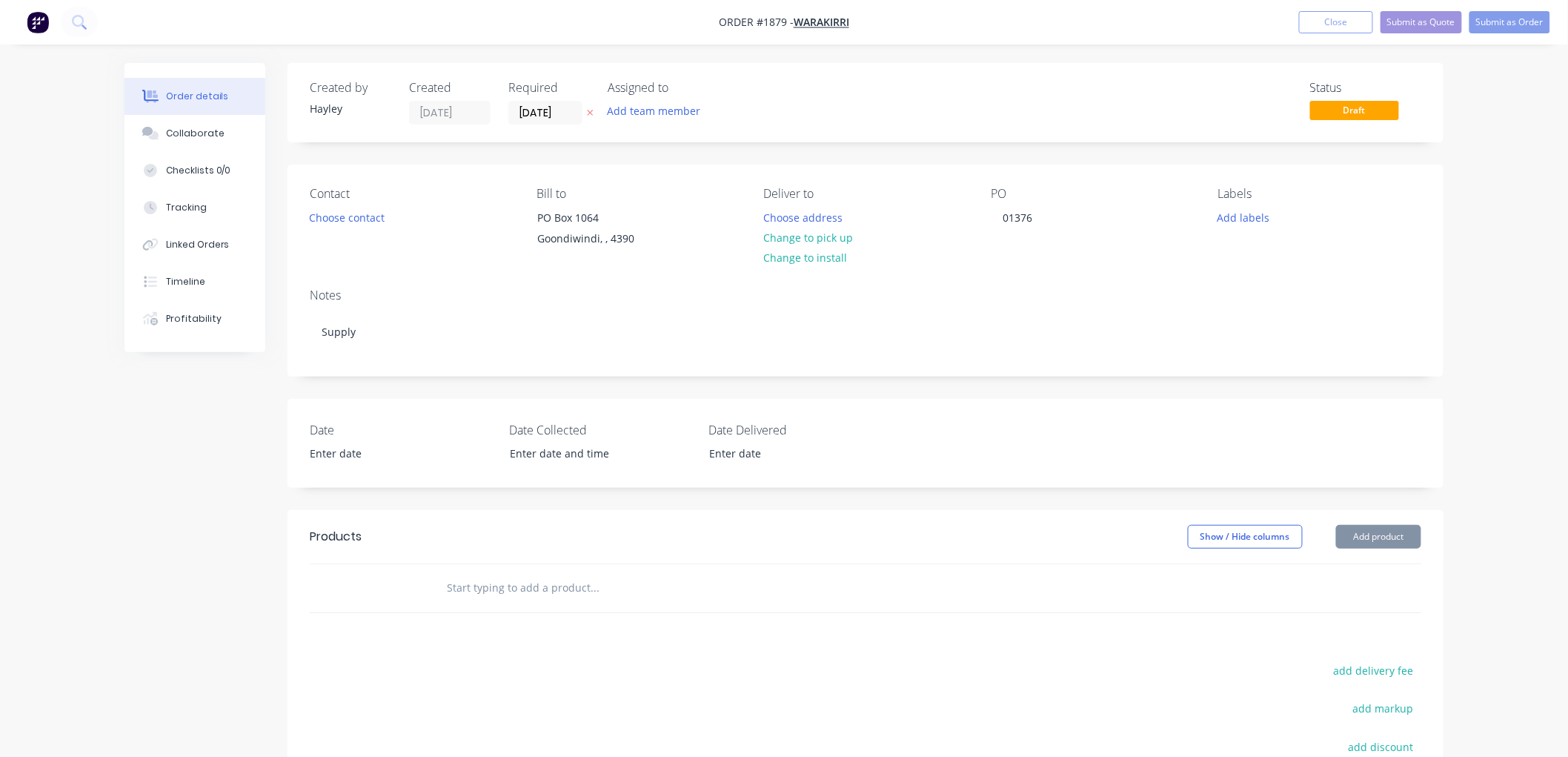
drag, startPoint x: 493, startPoint y: 579, endPoint x: 490, endPoint y: 597, distance: 18.2
click at [493, 581] on input "text" at bounding box center [594, 587] width 297 height 30
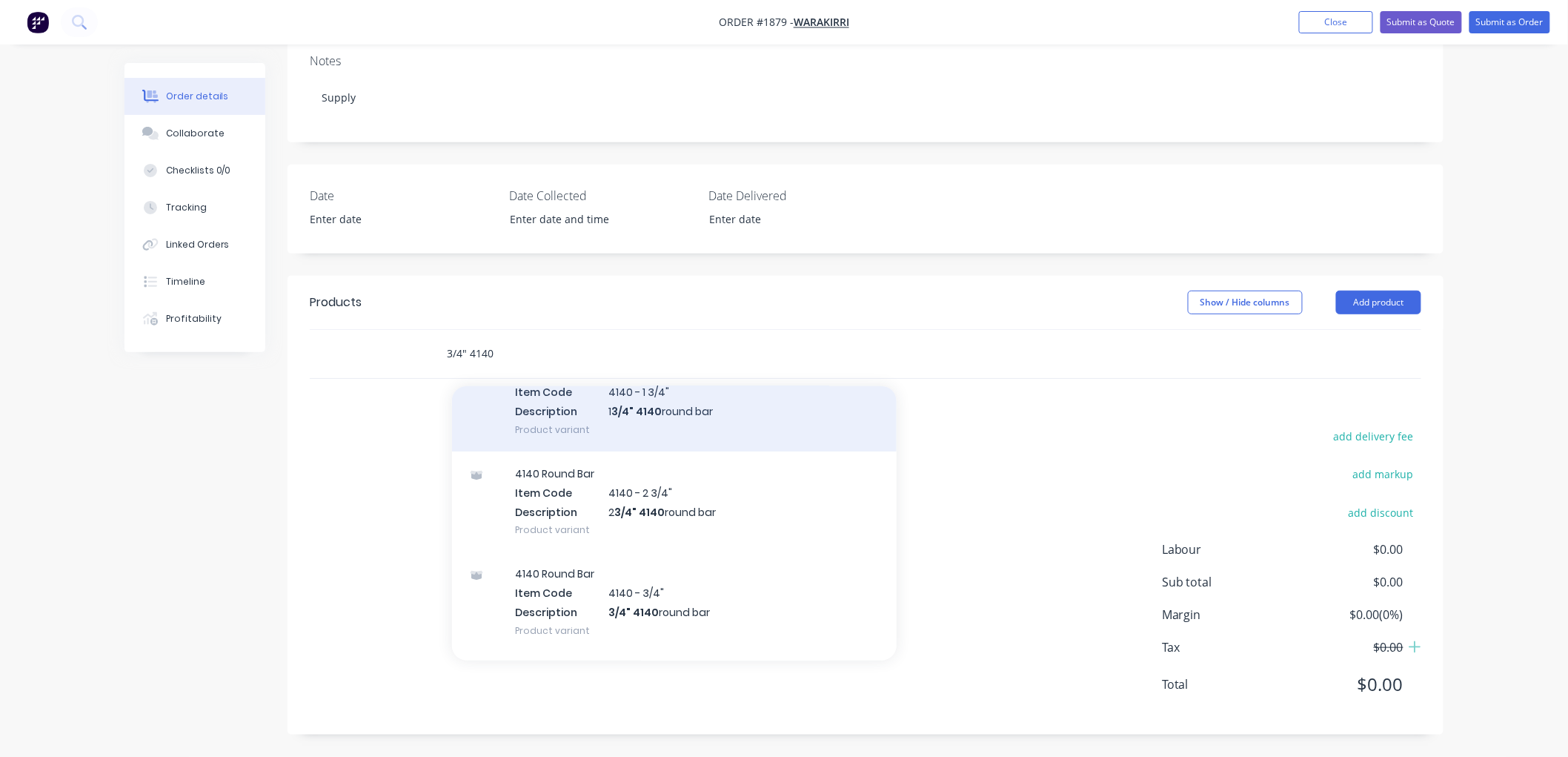
scroll to position [136, 0]
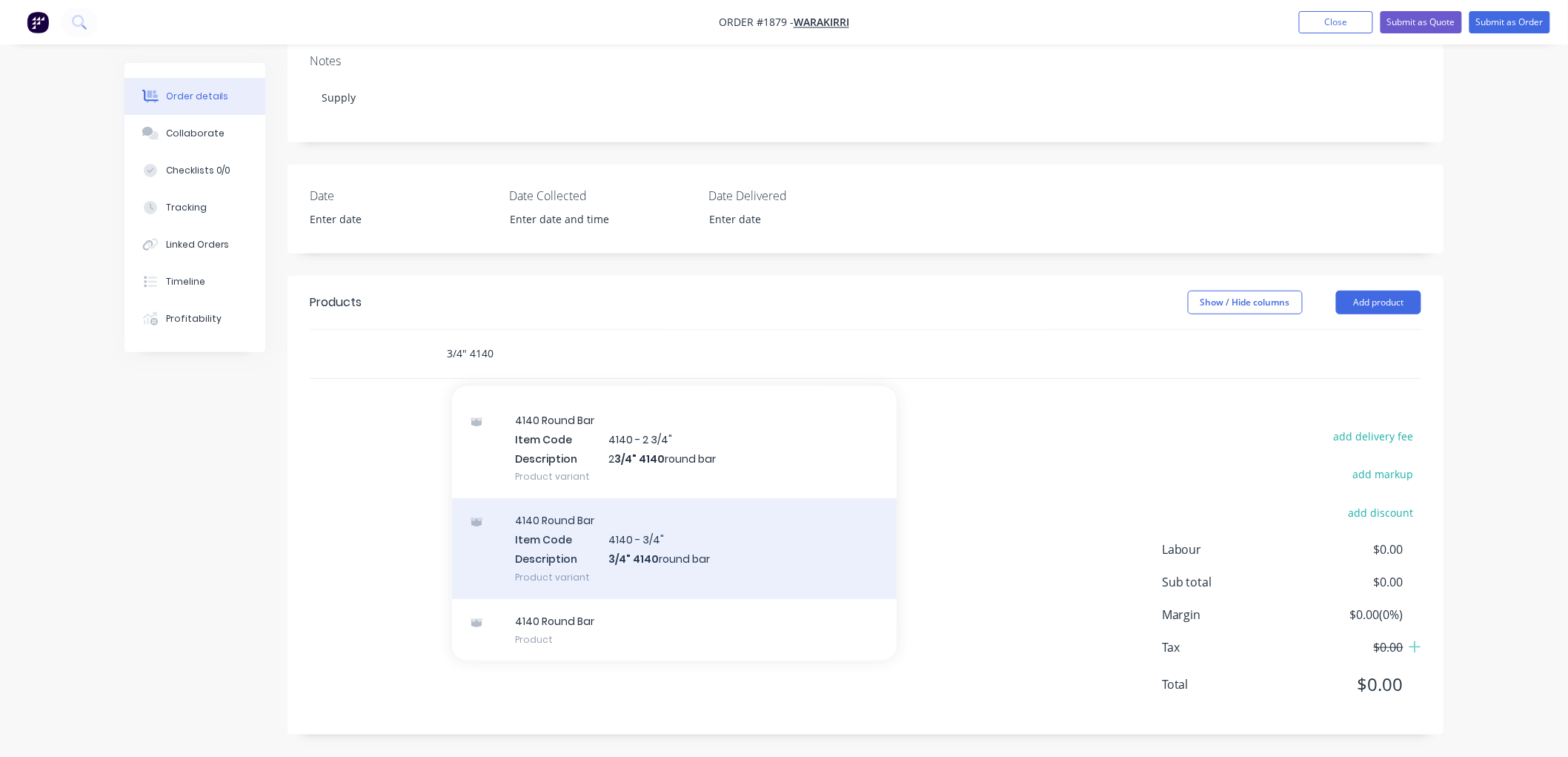
type input "3/4" 4140"
click at [687, 553] on div "4140 Round Bar Item Code 4140 - 3/4" Description 3/4" 4140 round bar Product va…" at bounding box center [674, 547] width 445 height 100
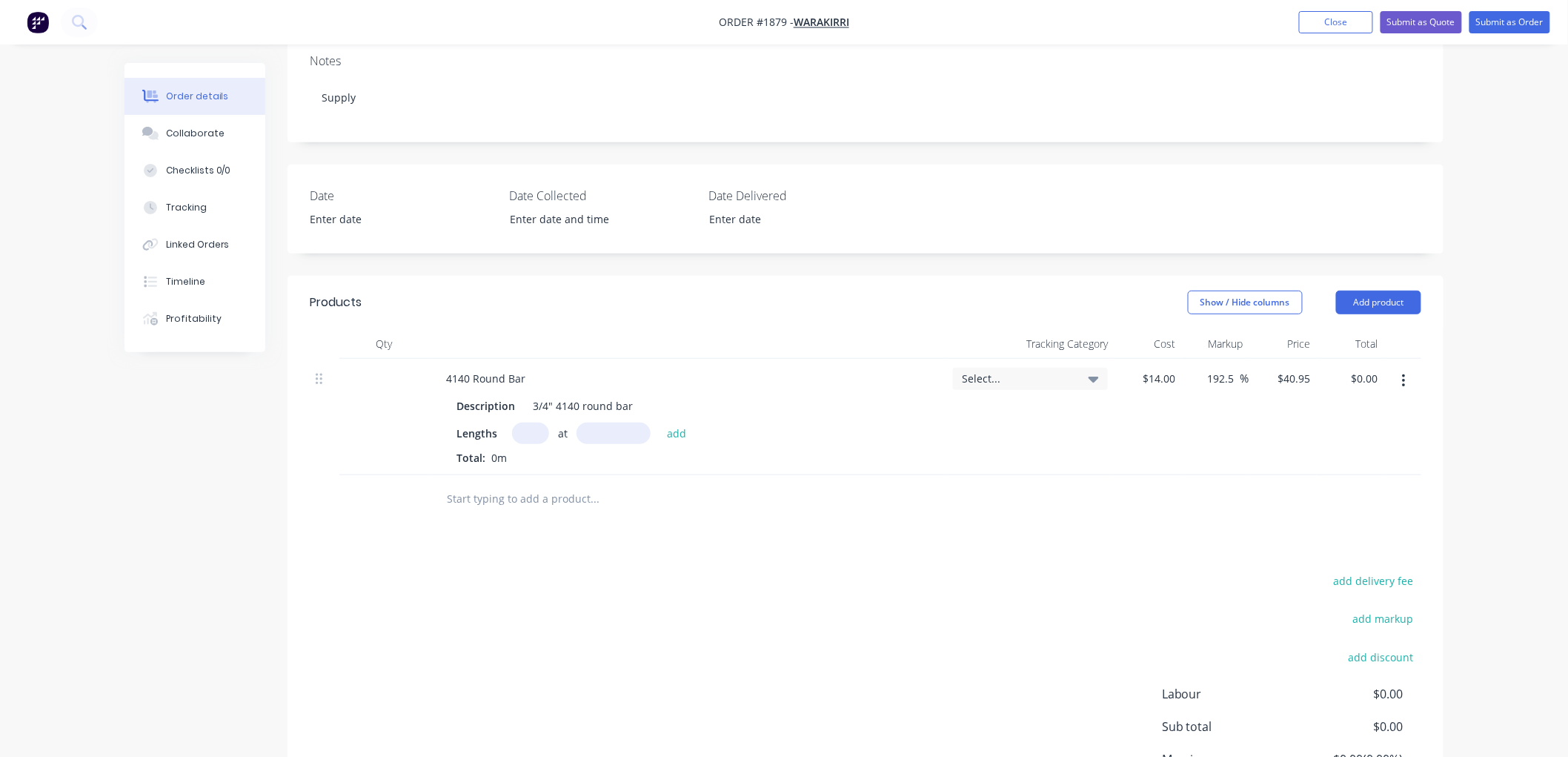
click at [527, 427] on input "text" at bounding box center [531, 432] width 37 height 22
type input "1"
type input "3000"
click at [660, 422] on button "add" at bounding box center [677, 432] width 35 height 20
type input "$122.85"
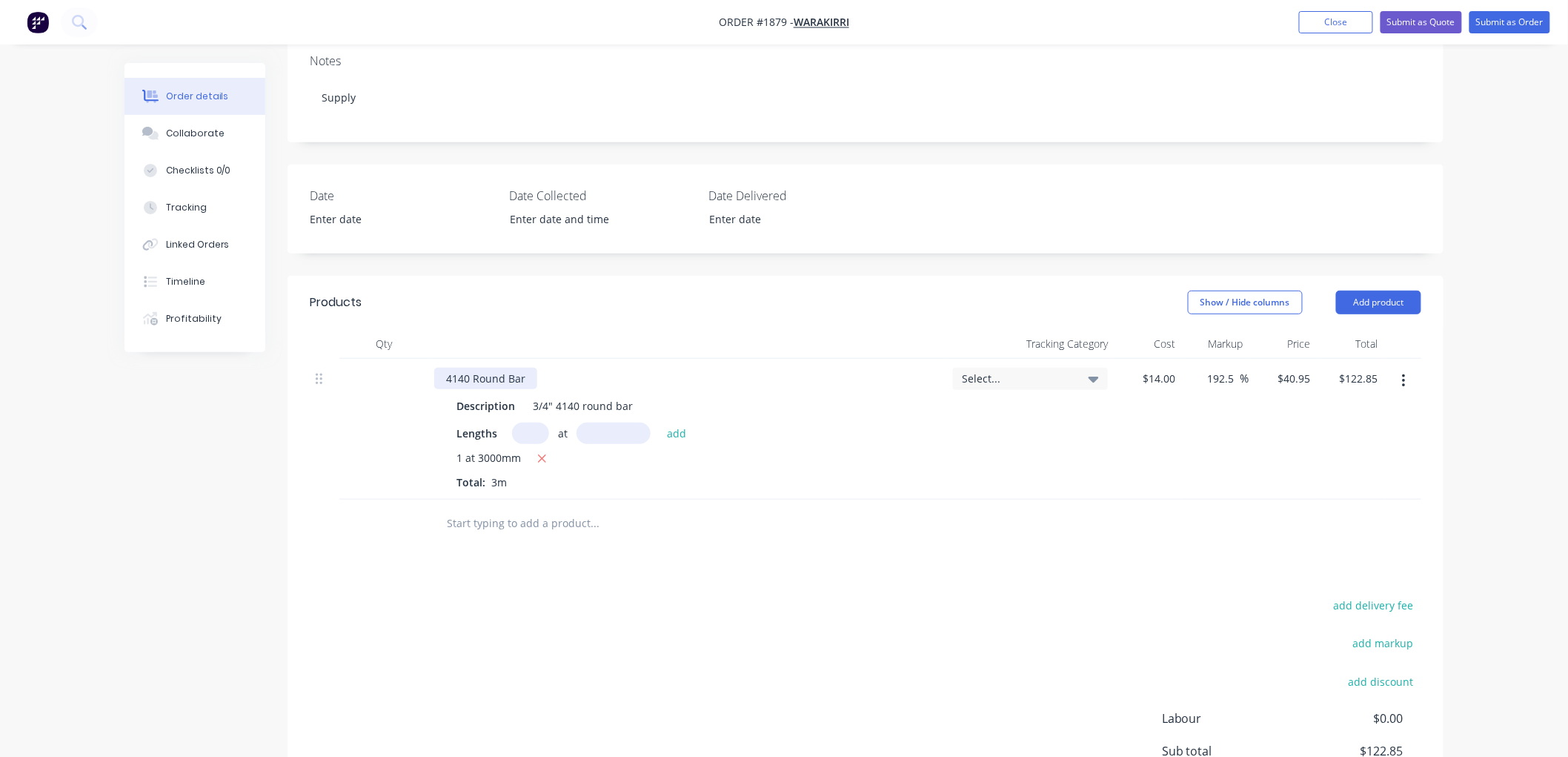
click at [441, 373] on div "4140 Round Bar" at bounding box center [486, 378] width 103 height 22
click at [835, 519] on div at bounding box center [656, 523] width 445 height 30
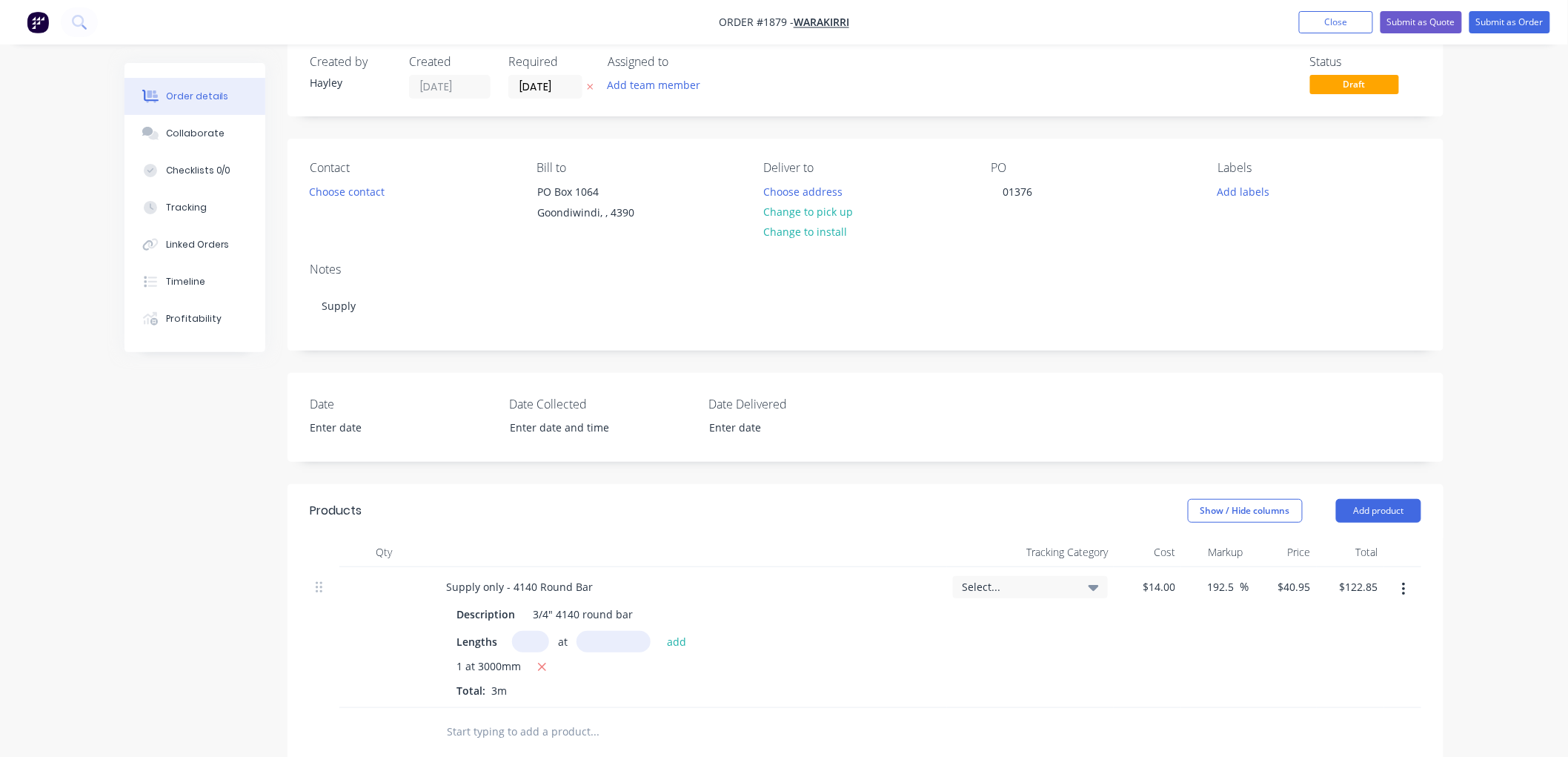
scroll to position [0, 0]
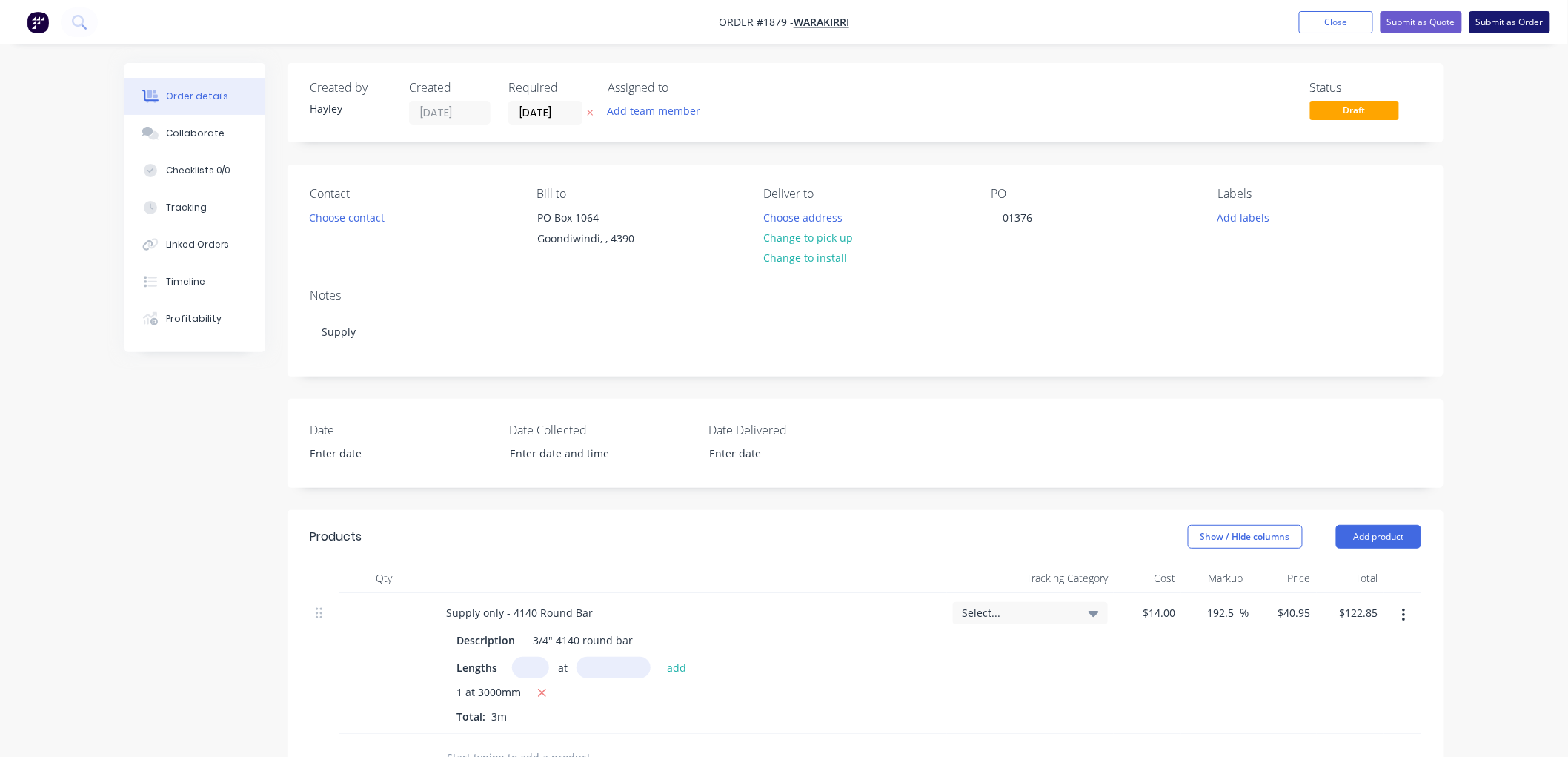
click at [1512, 17] on button "Submit as Order" at bounding box center [1510, 23] width 81 height 23
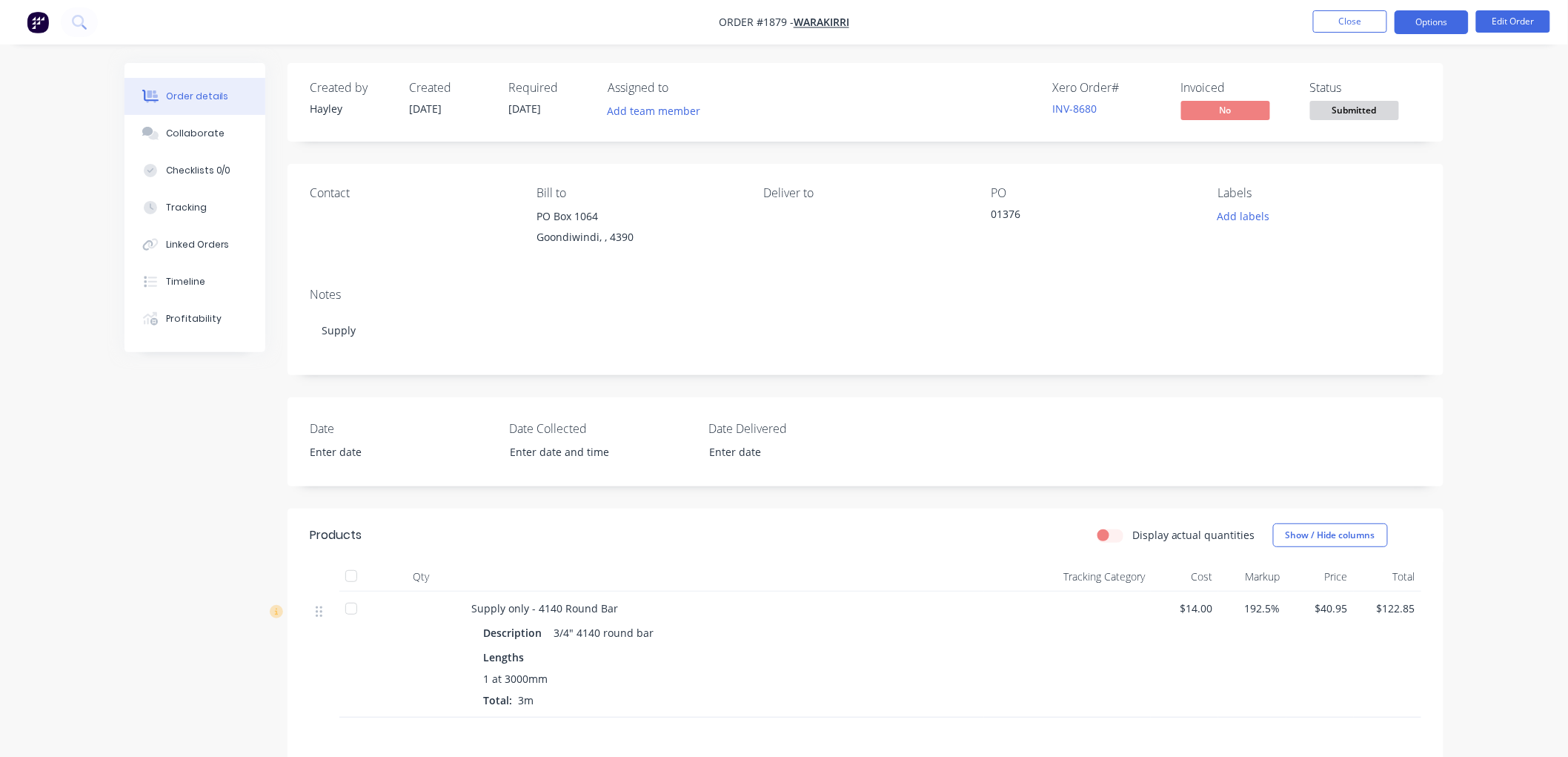
click at [1419, 20] on button "Options" at bounding box center [1431, 22] width 74 height 23
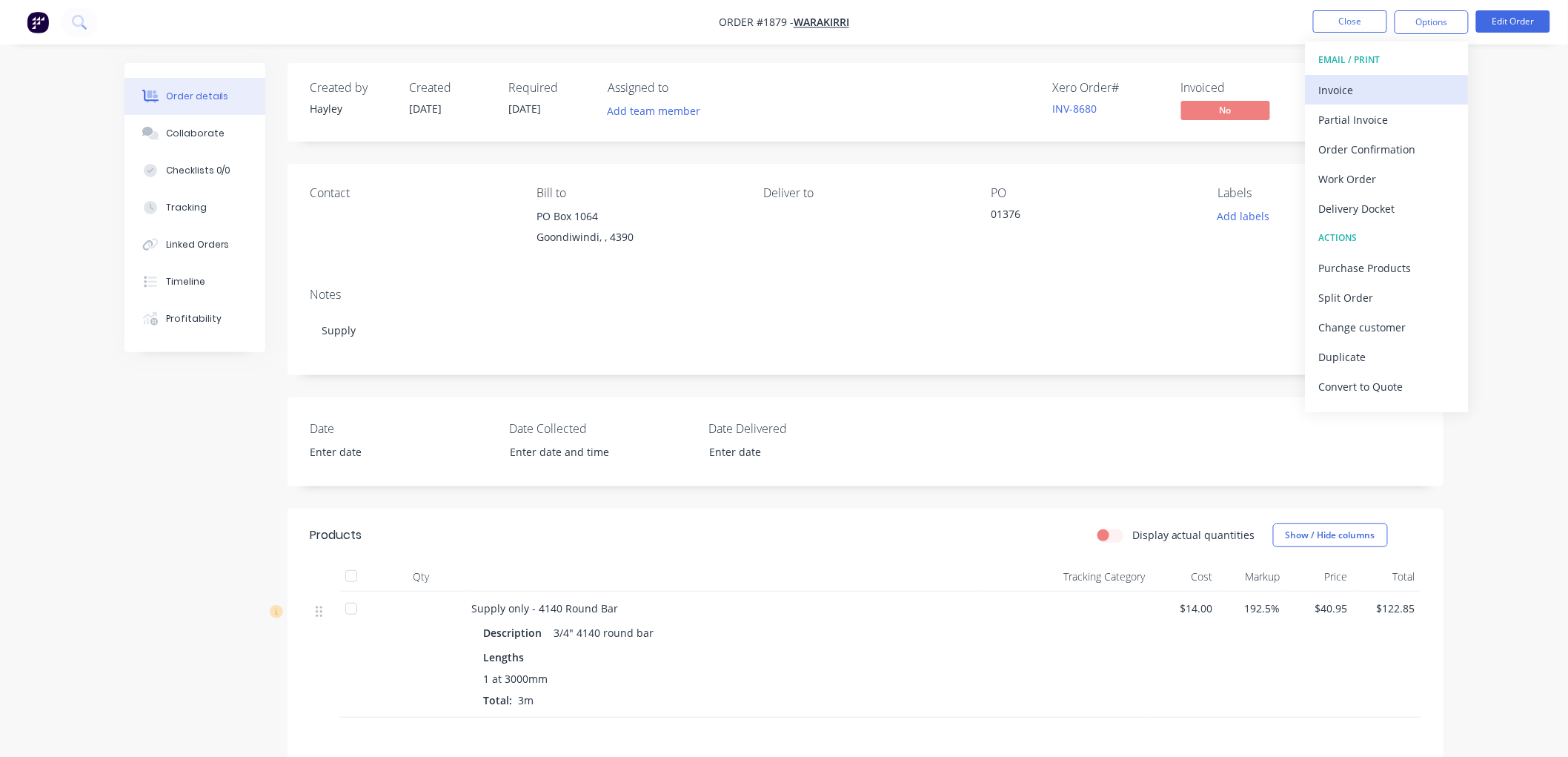
click at [1371, 87] on div "Invoice" at bounding box center [1387, 90] width 137 height 22
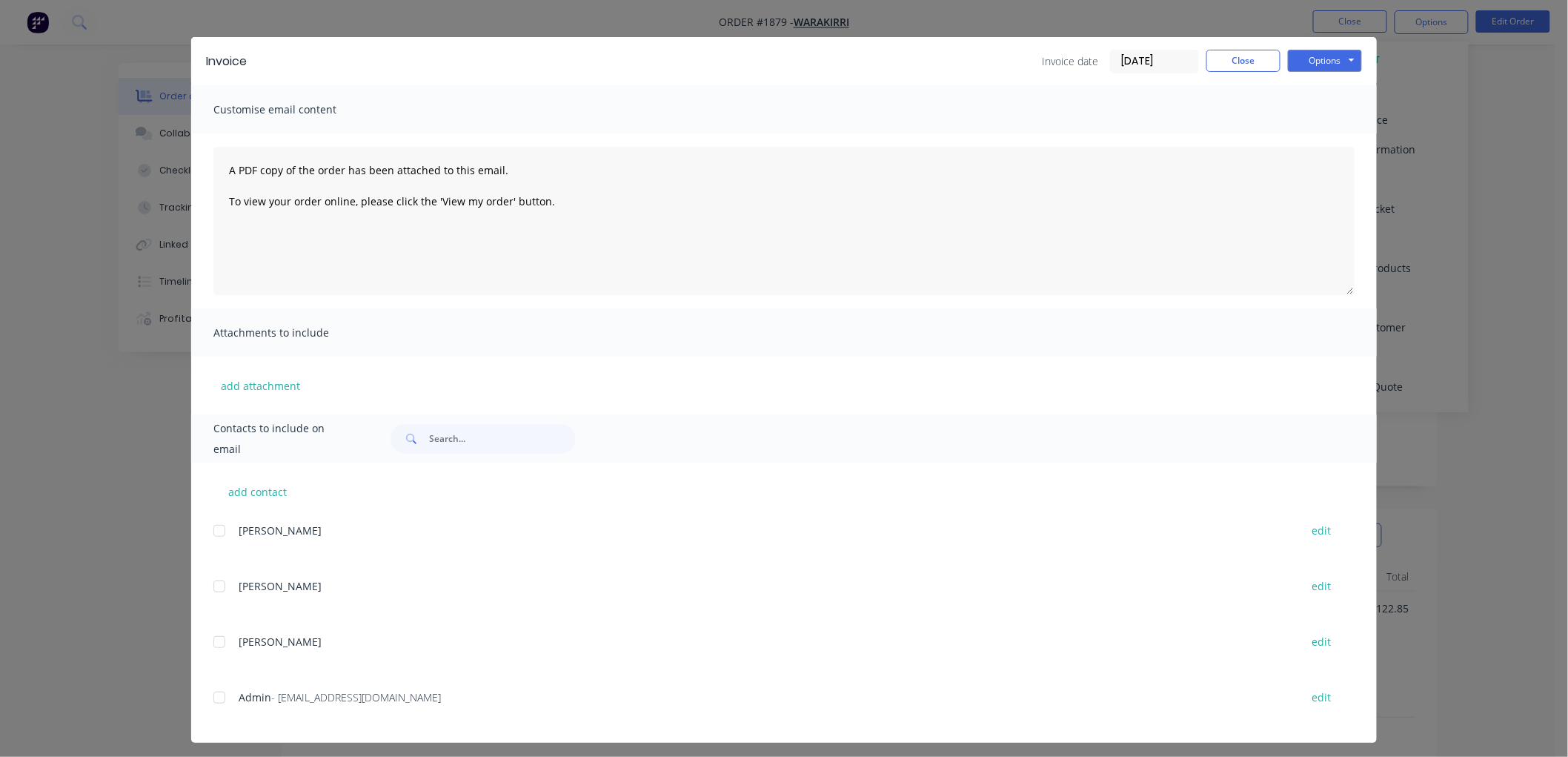
scroll to position [28, 0]
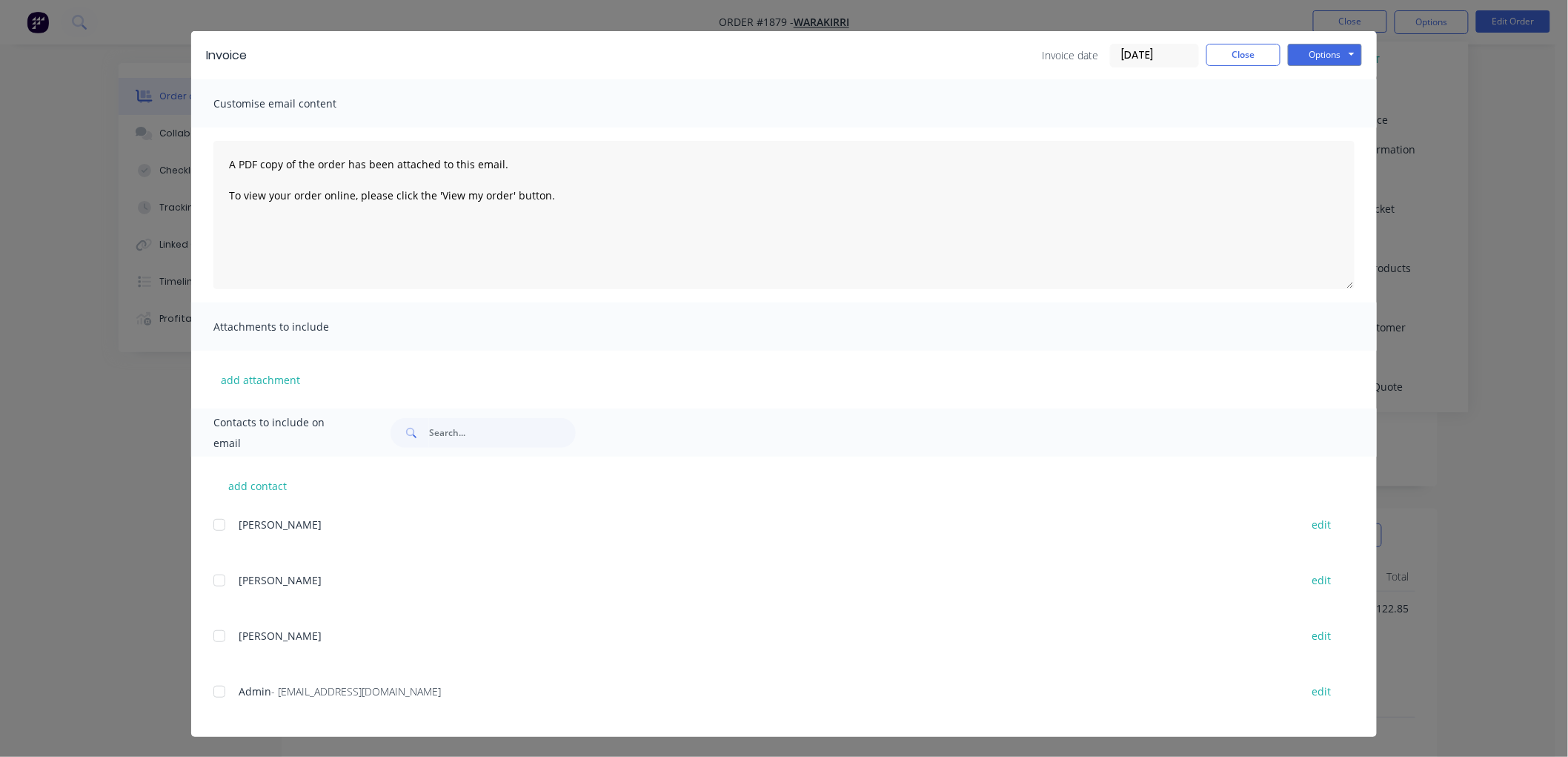
click at [216, 692] on div at bounding box center [219, 692] width 30 height 30
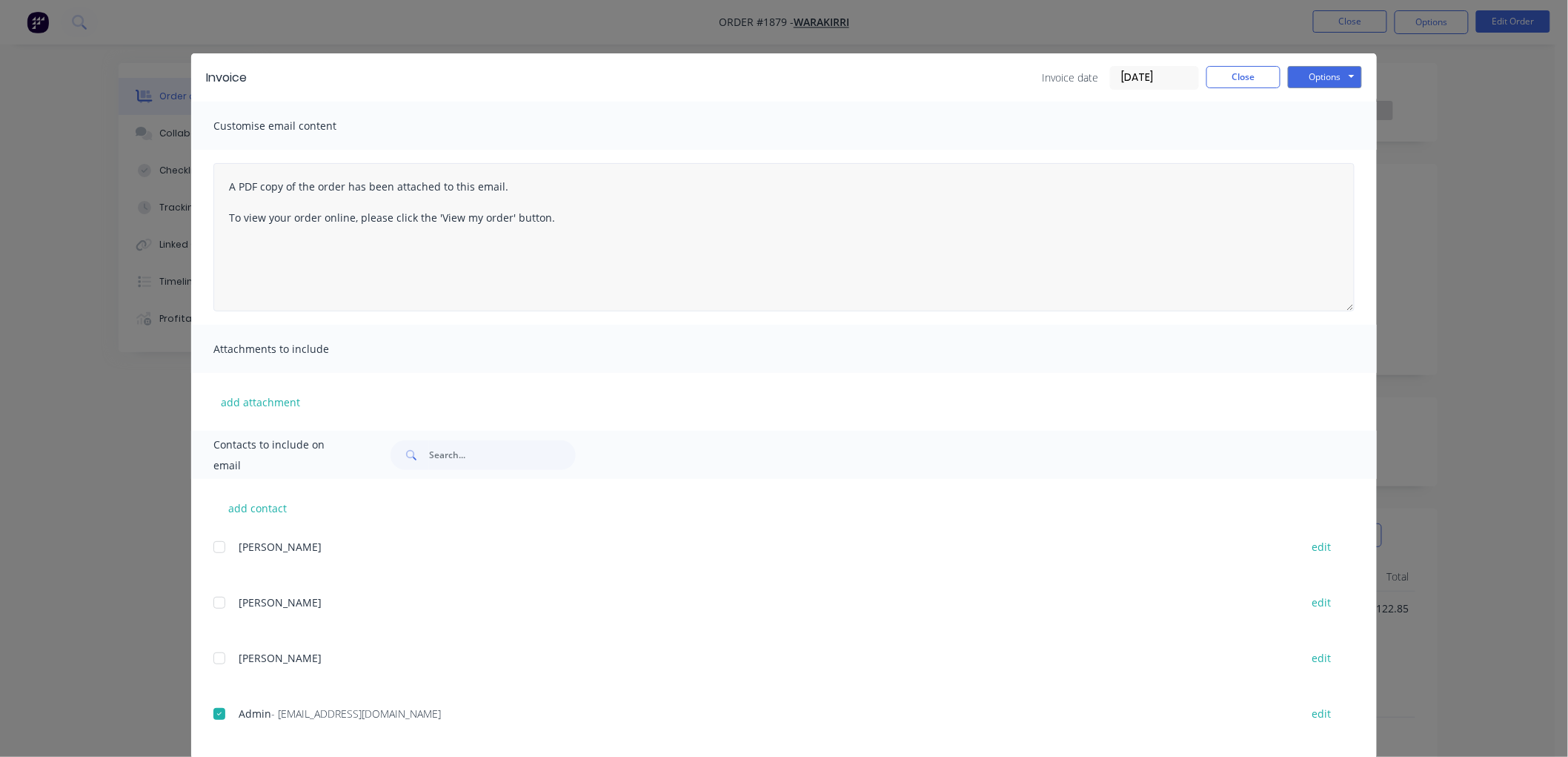
scroll to position [0, 0]
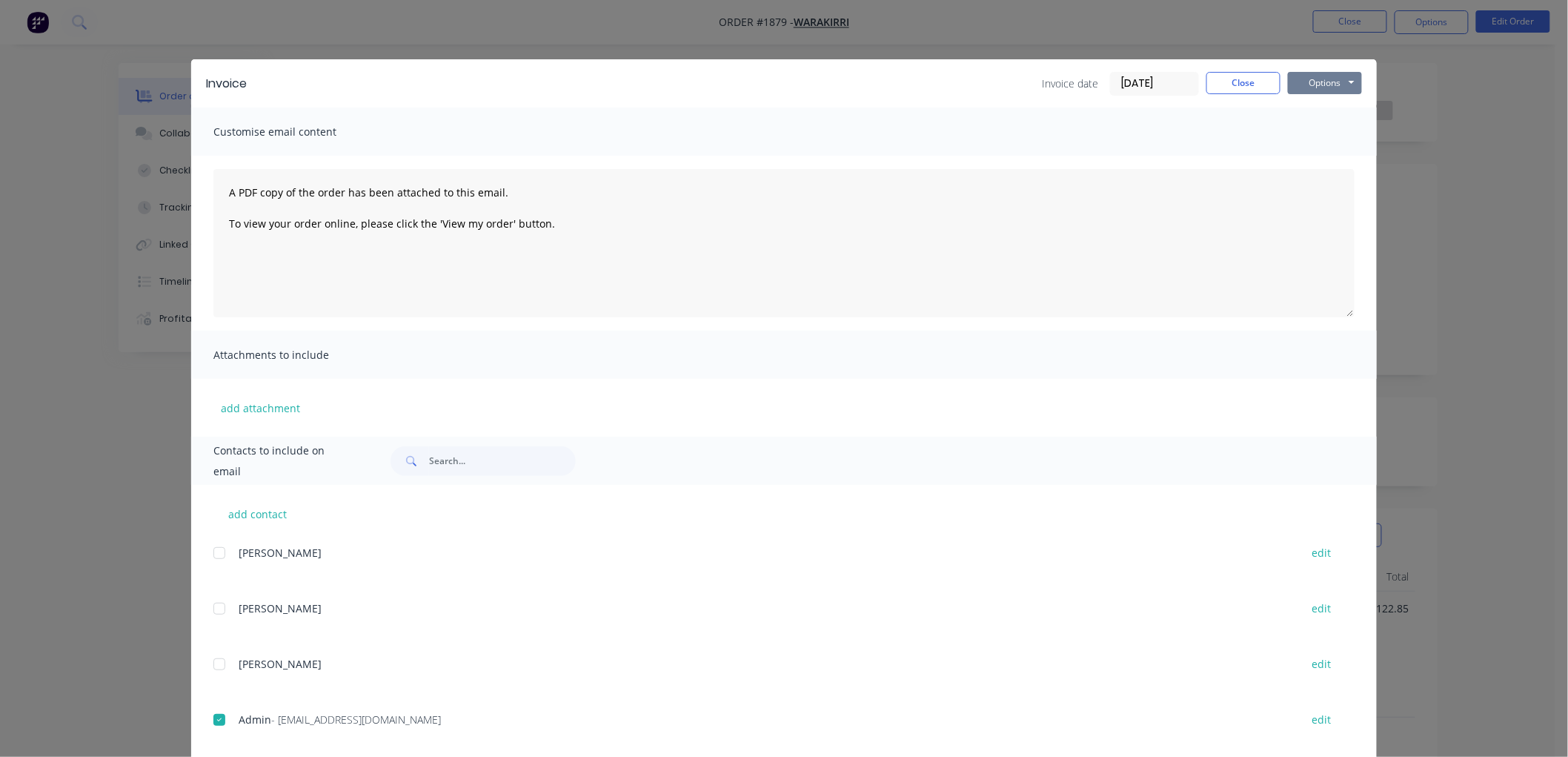
click at [1337, 89] on button "Options" at bounding box center [1324, 84] width 74 height 23
click at [1342, 108] on button "Preview" at bounding box center [1335, 110] width 95 height 24
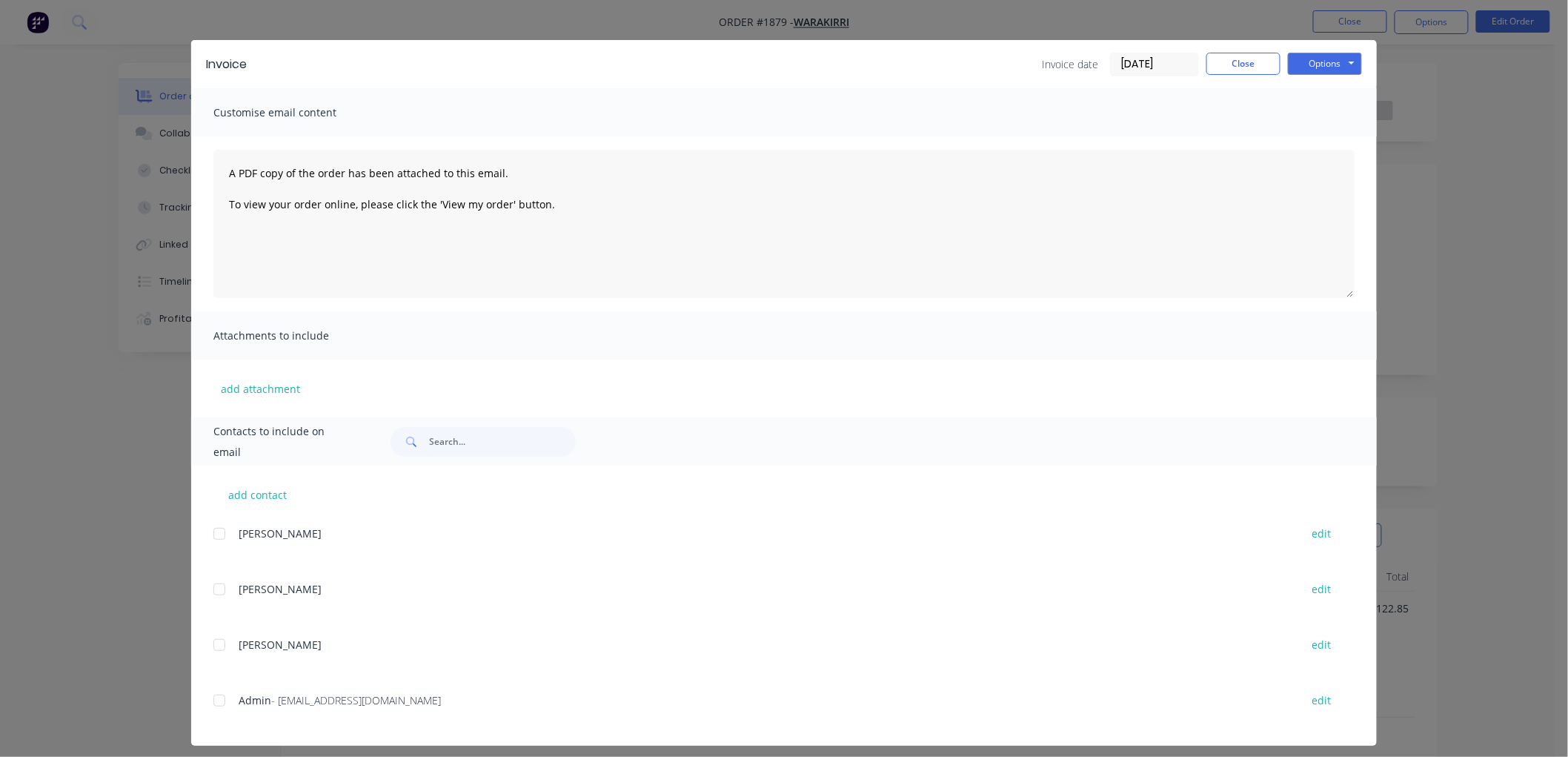
scroll to position [28, 0]
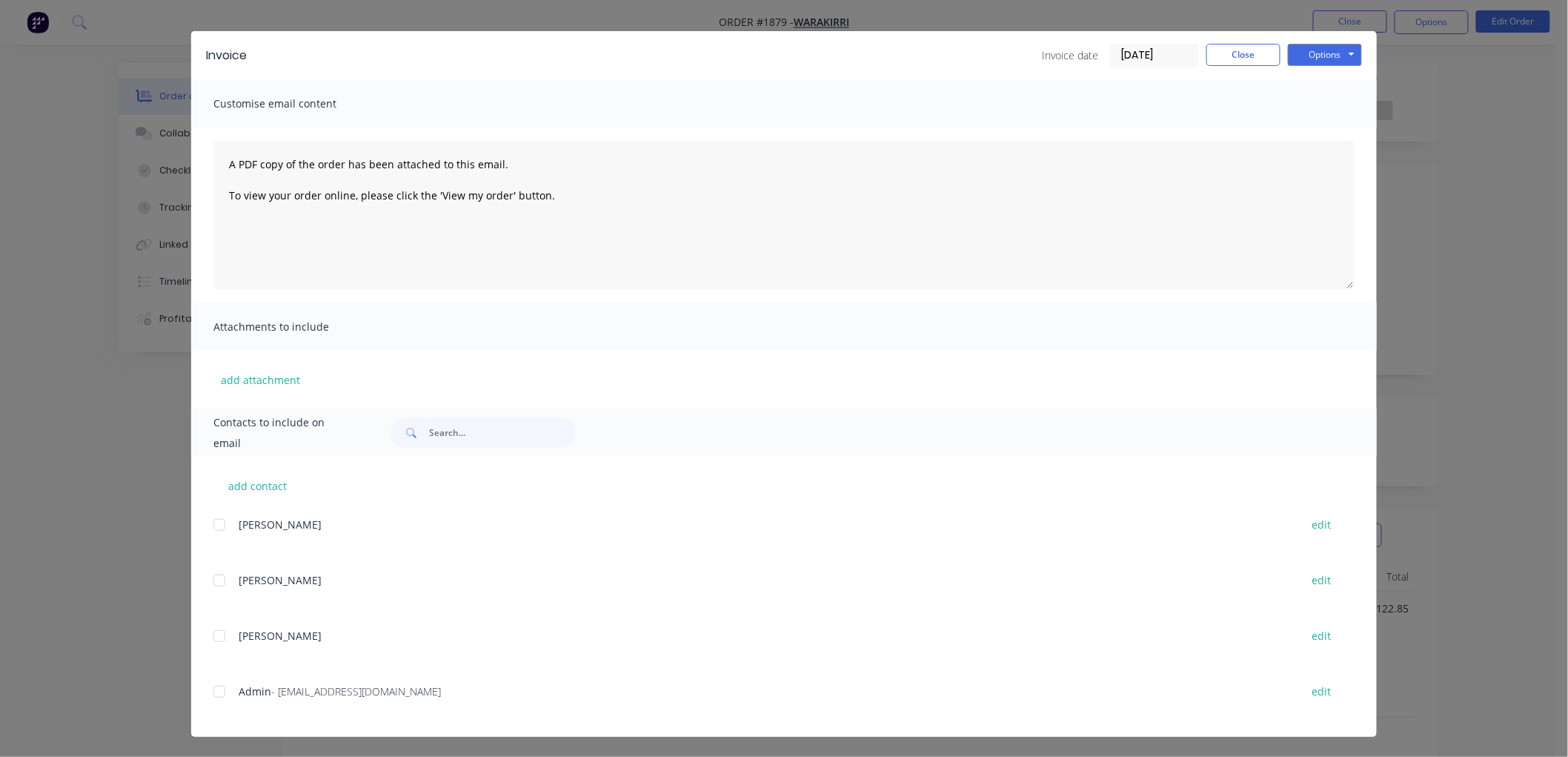
click at [211, 690] on div at bounding box center [219, 692] width 30 height 30
click at [1336, 49] on button "Options" at bounding box center [1324, 55] width 74 height 23
click at [1342, 123] on button "Email" at bounding box center [1335, 130] width 95 height 24
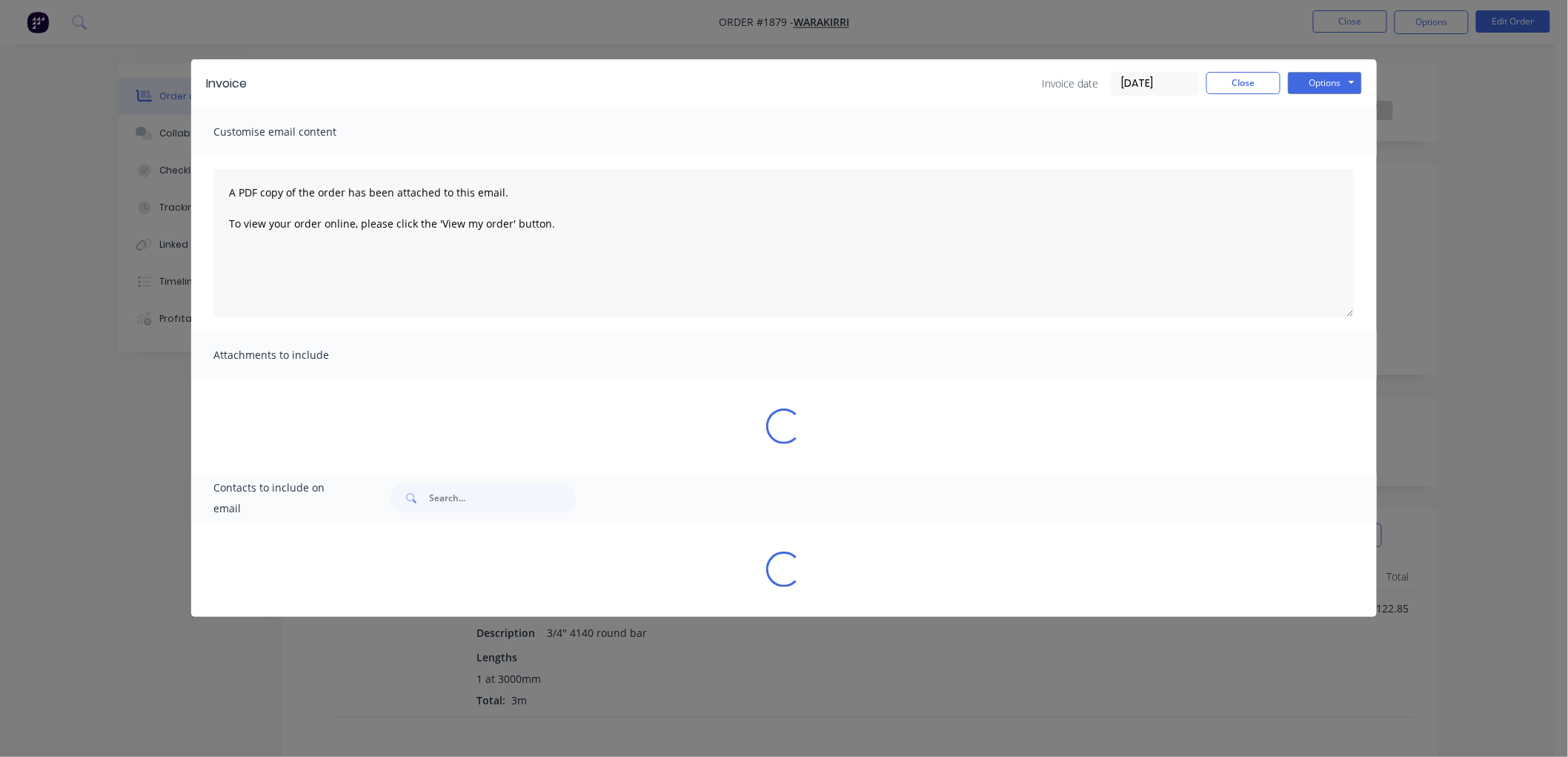
scroll to position [0, 0]
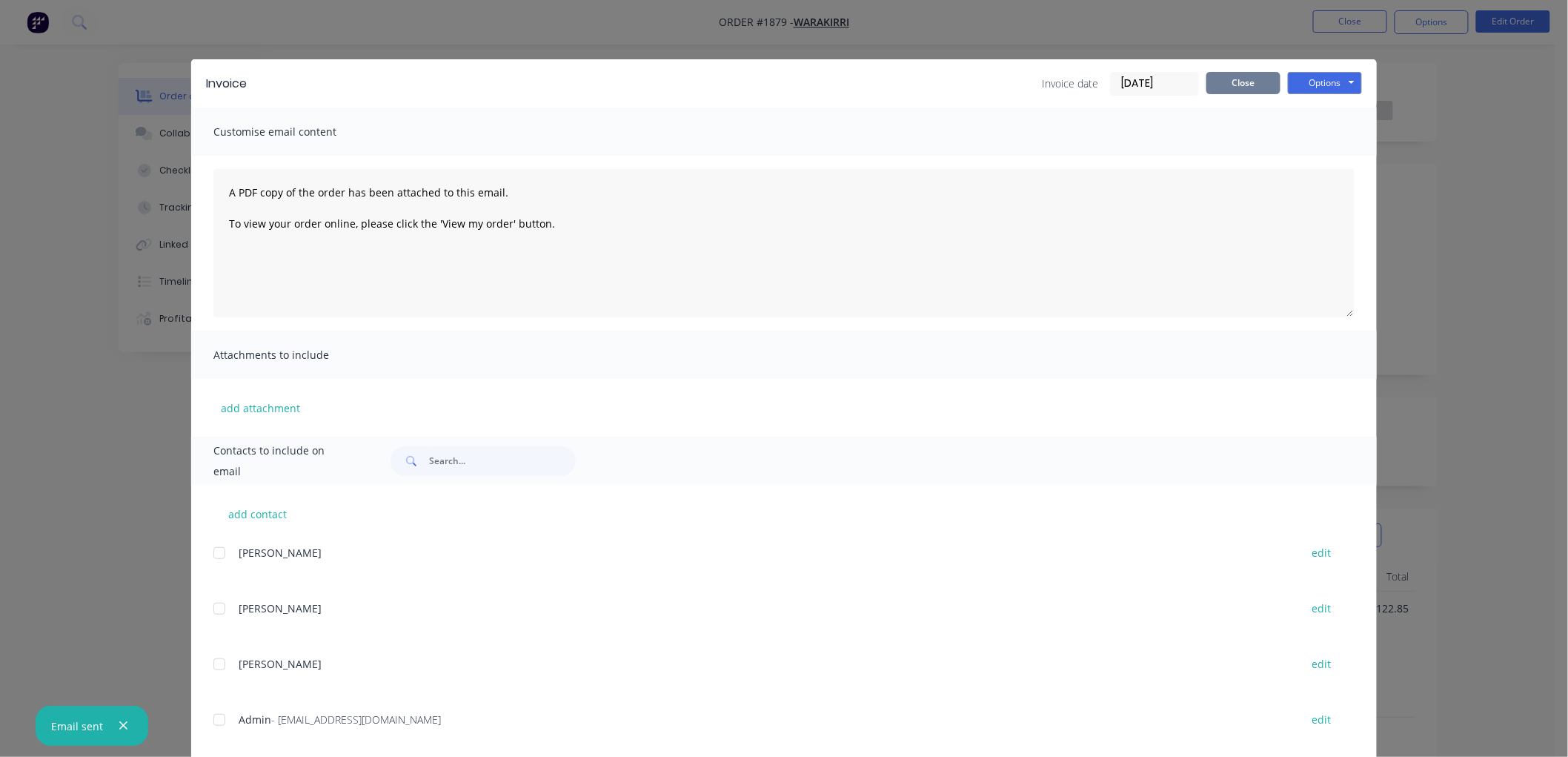
click at [1249, 77] on button "Close" at bounding box center [1243, 84] width 74 height 23
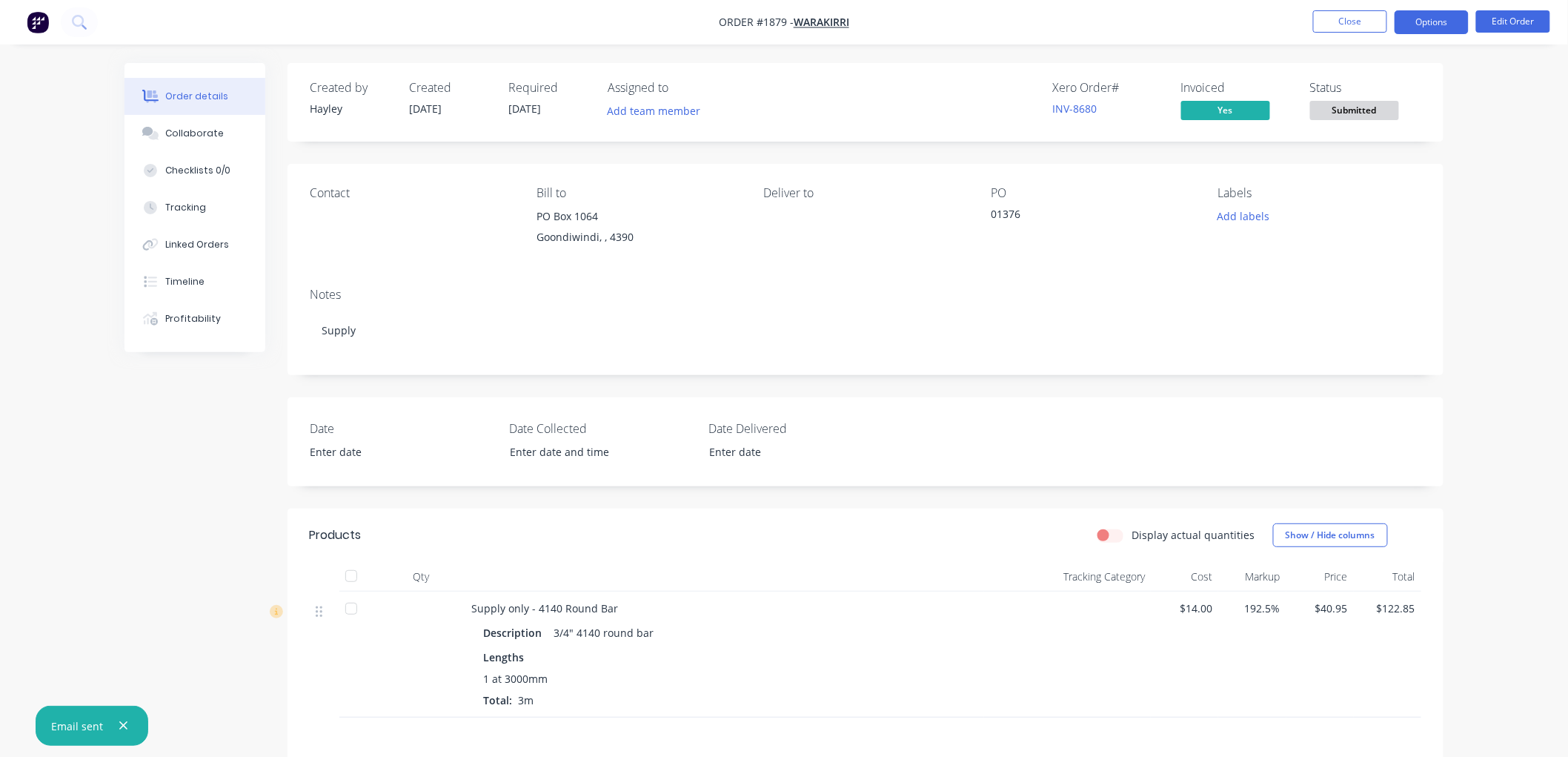
click at [1412, 28] on button "Options" at bounding box center [1431, 22] width 74 height 23
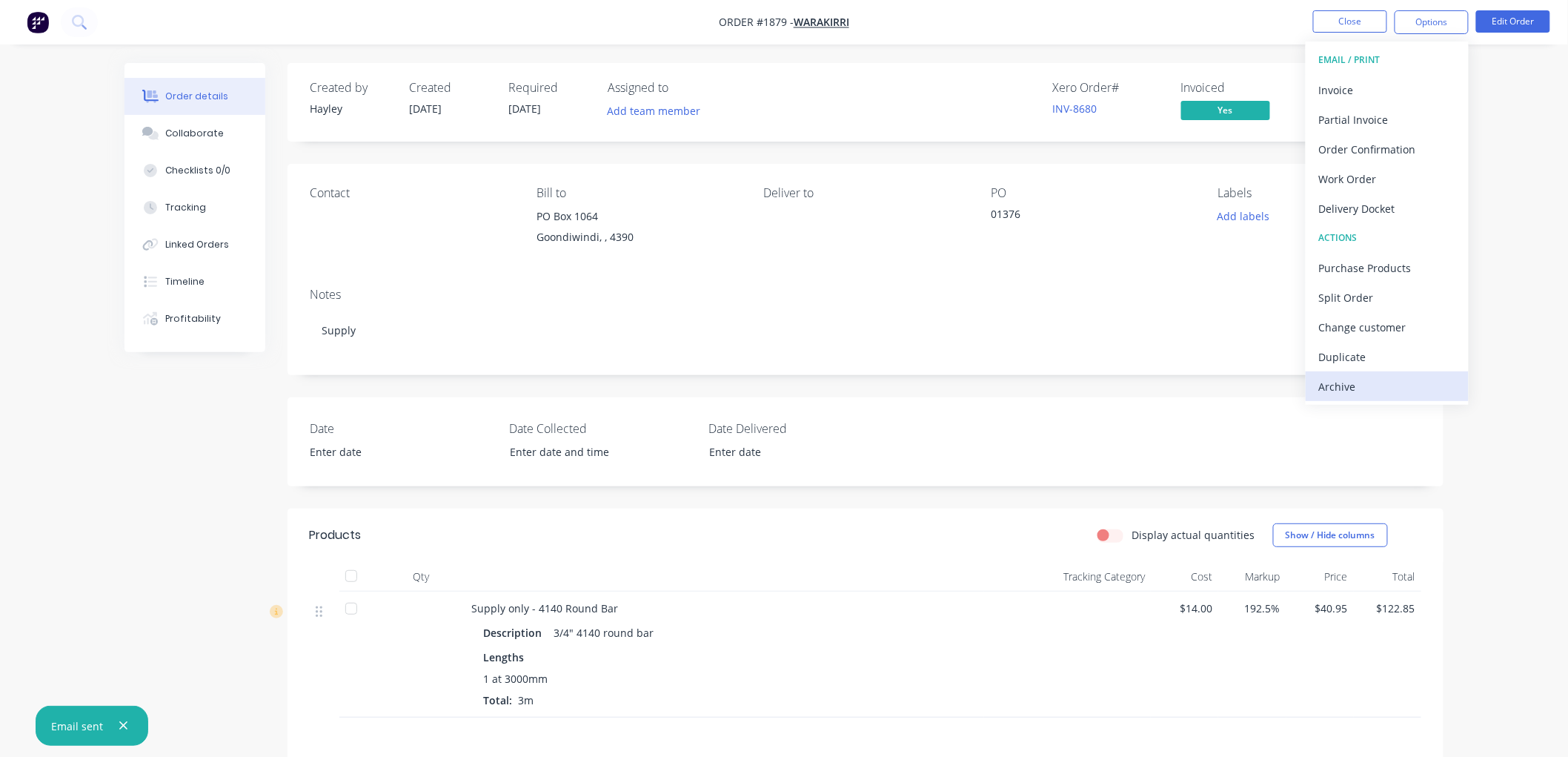
click at [1355, 386] on div "Archive" at bounding box center [1387, 386] width 137 height 22
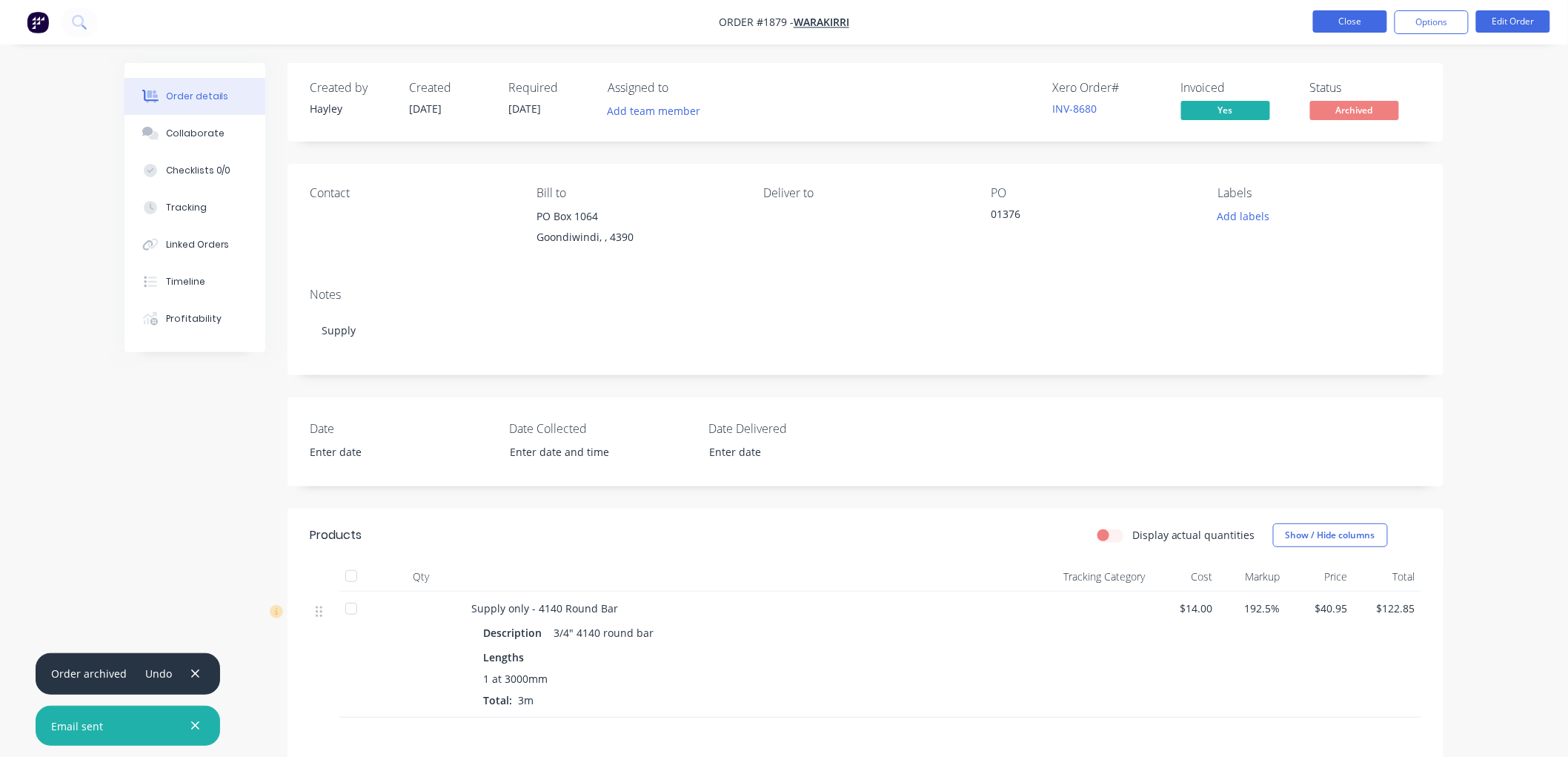
click at [1361, 21] on button "Close" at bounding box center [1350, 22] width 74 height 23
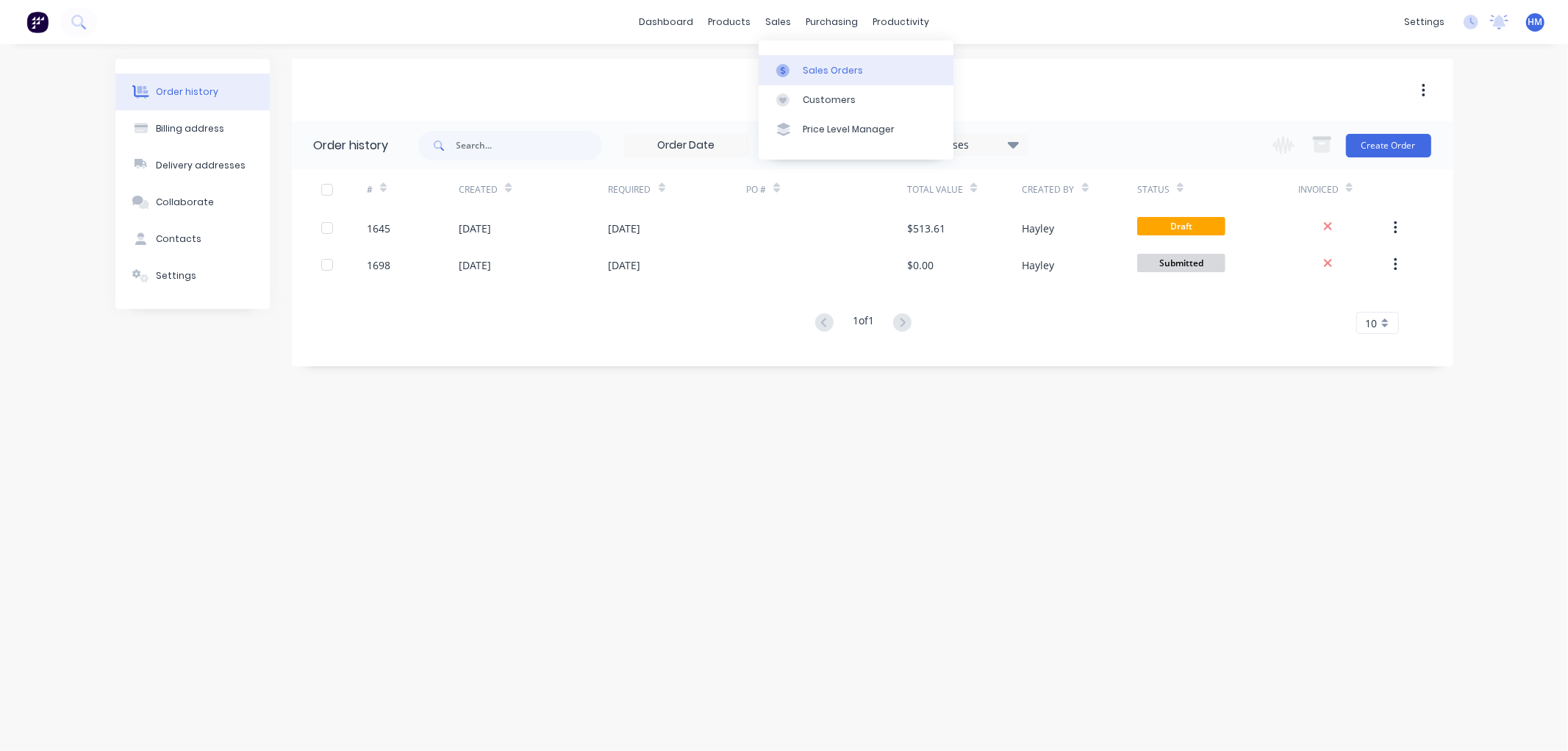
click at [803, 65] on div "Sales Orders" at bounding box center [833, 70] width 60 height 13
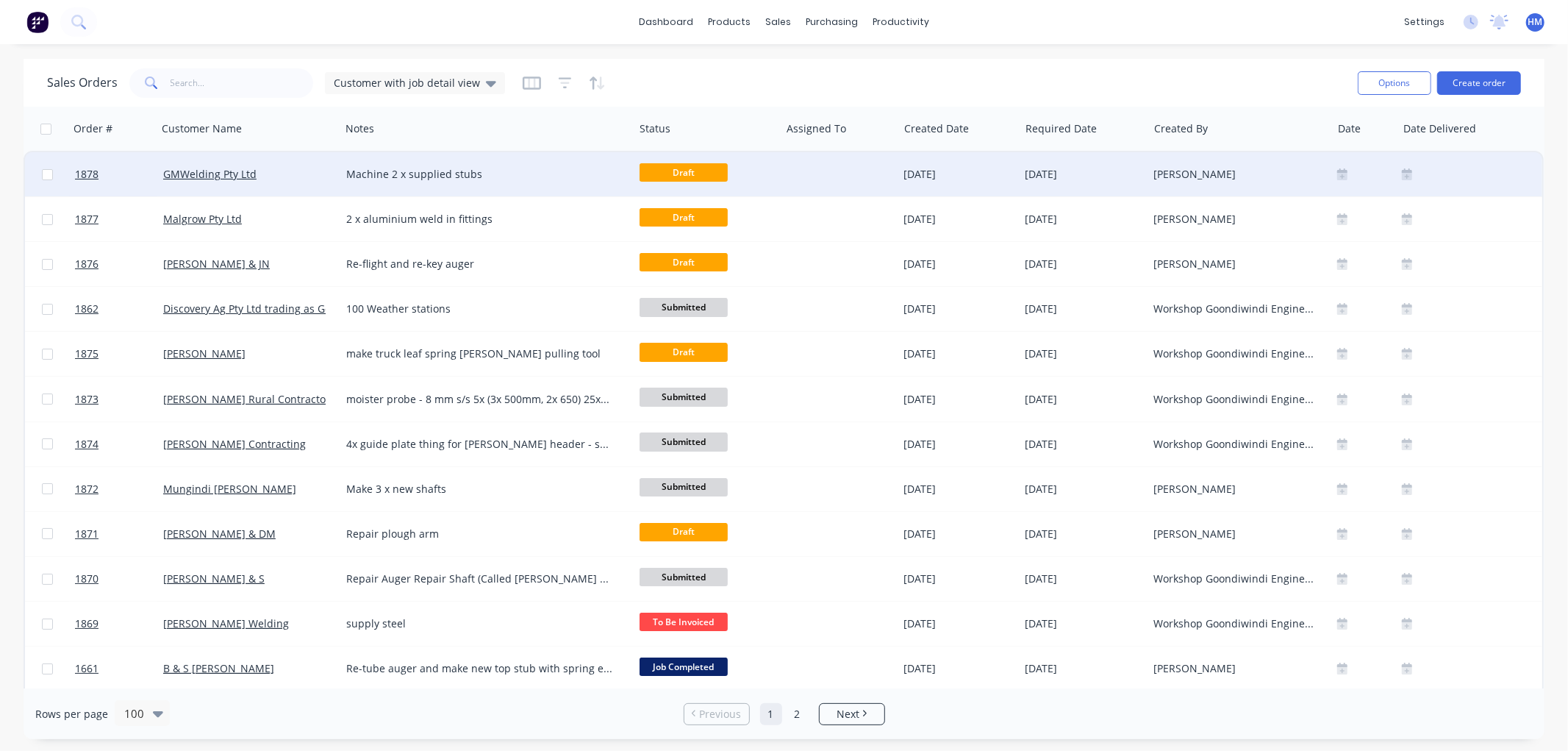
click at [302, 175] on div "GMWelding Pty Ltd" at bounding box center [244, 174] width 163 height 15
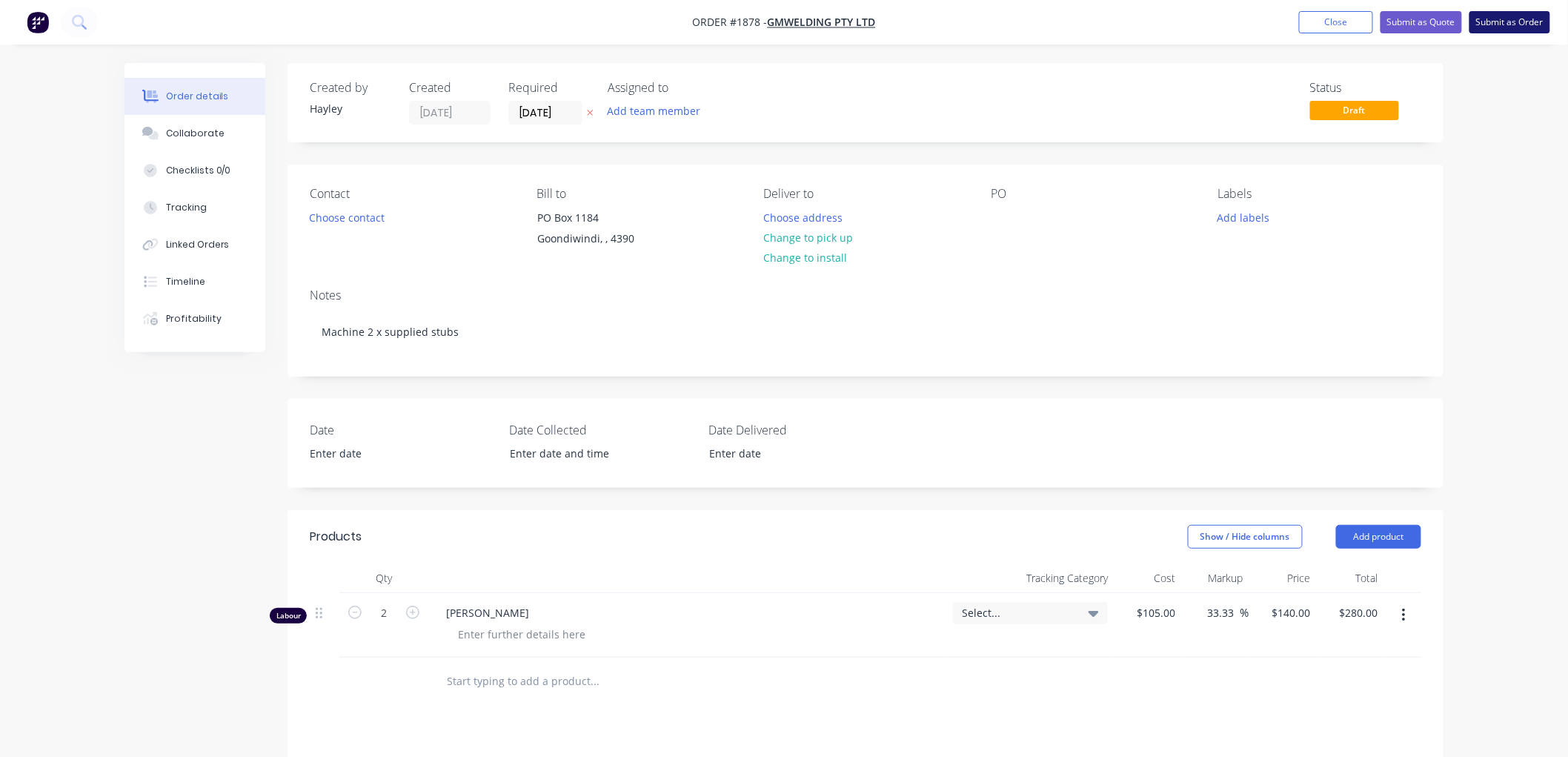
click at [1493, 23] on button "Submit as Order" at bounding box center [1510, 23] width 81 height 23
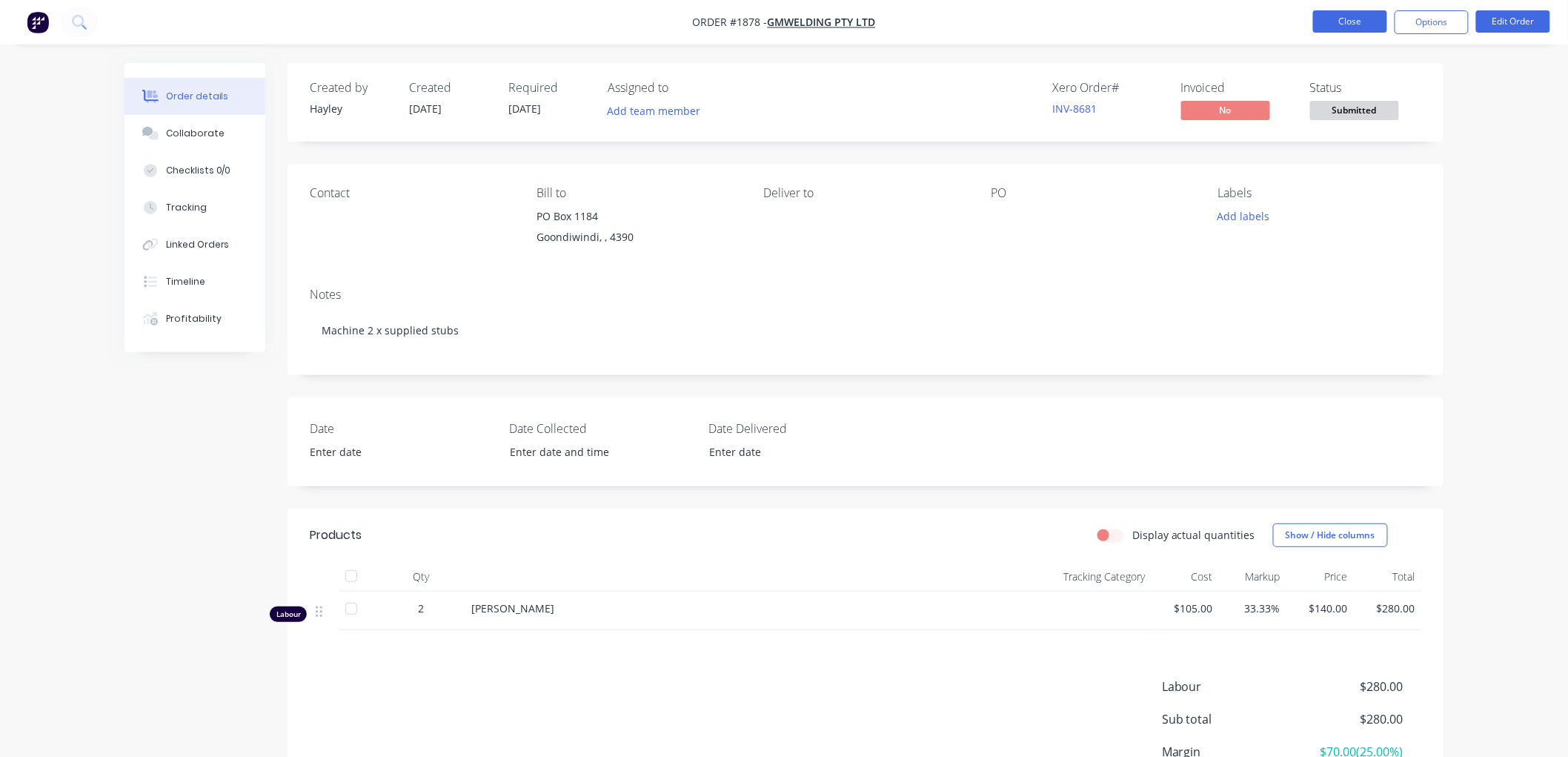
click at [1362, 21] on button "Close" at bounding box center [1350, 22] width 74 height 23
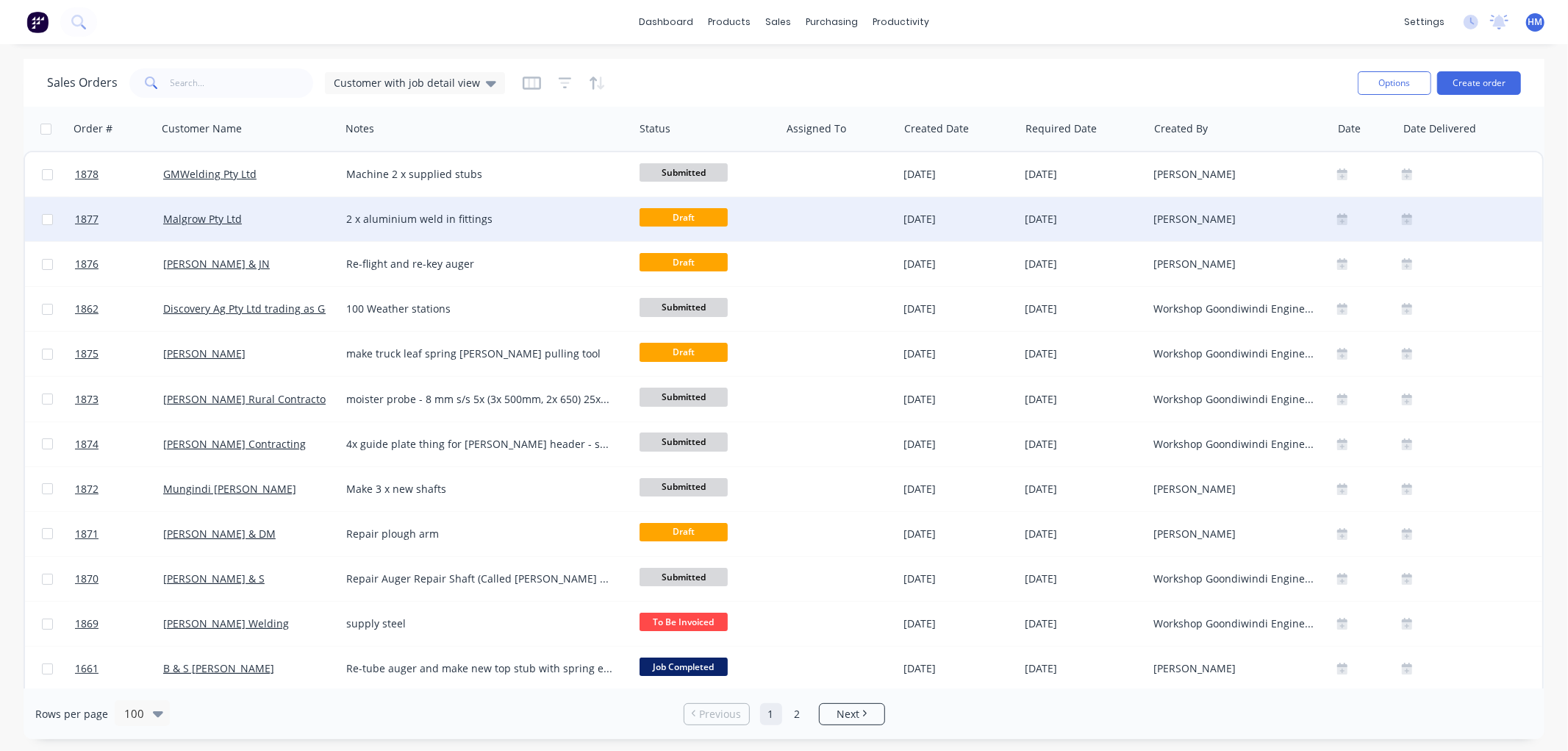
click at [270, 213] on div "Malgrow Pty Ltd" at bounding box center [244, 218] width 163 height 15
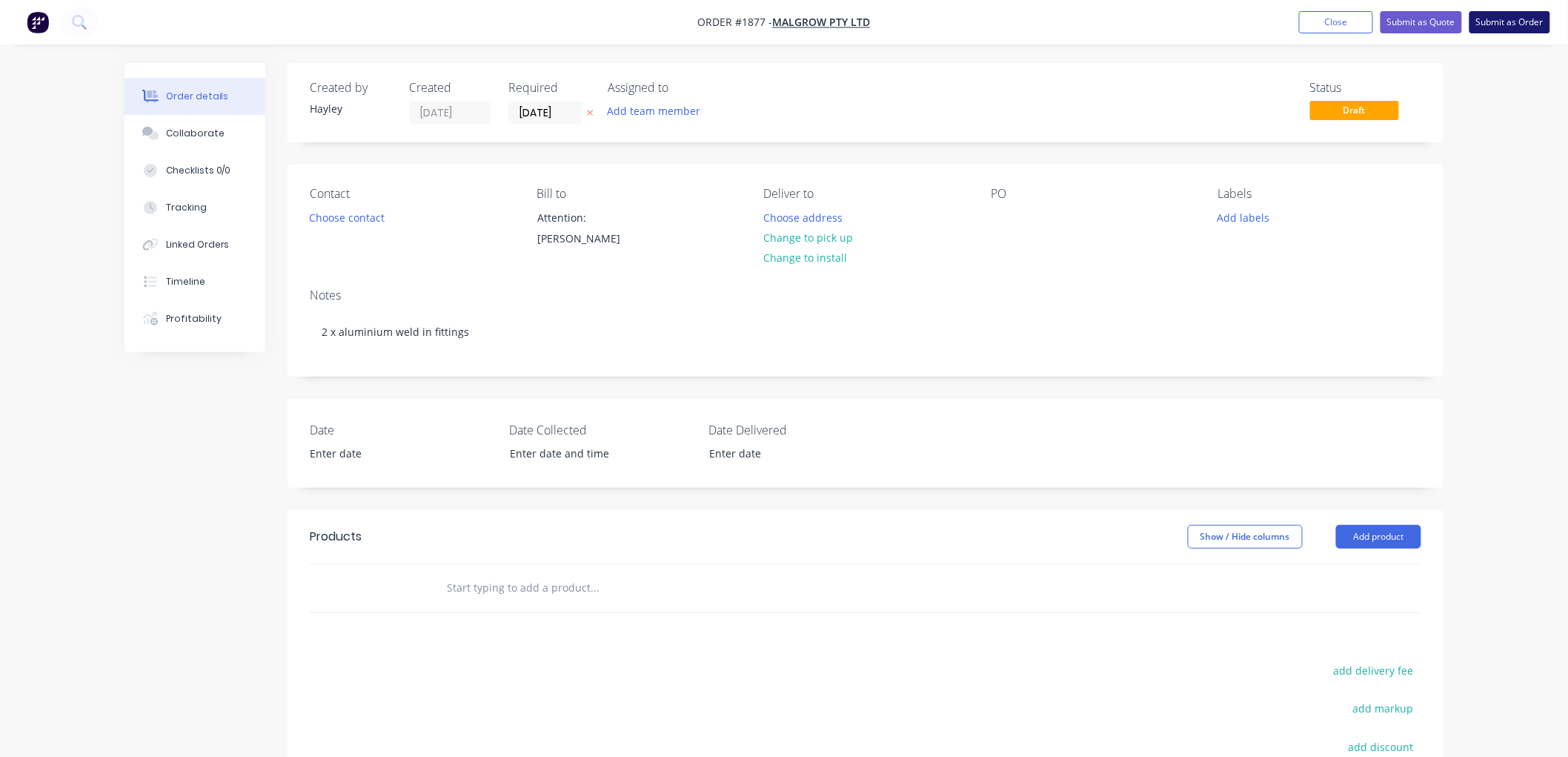
click at [1517, 21] on button "Submit as Order" at bounding box center [1510, 23] width 81 height 23
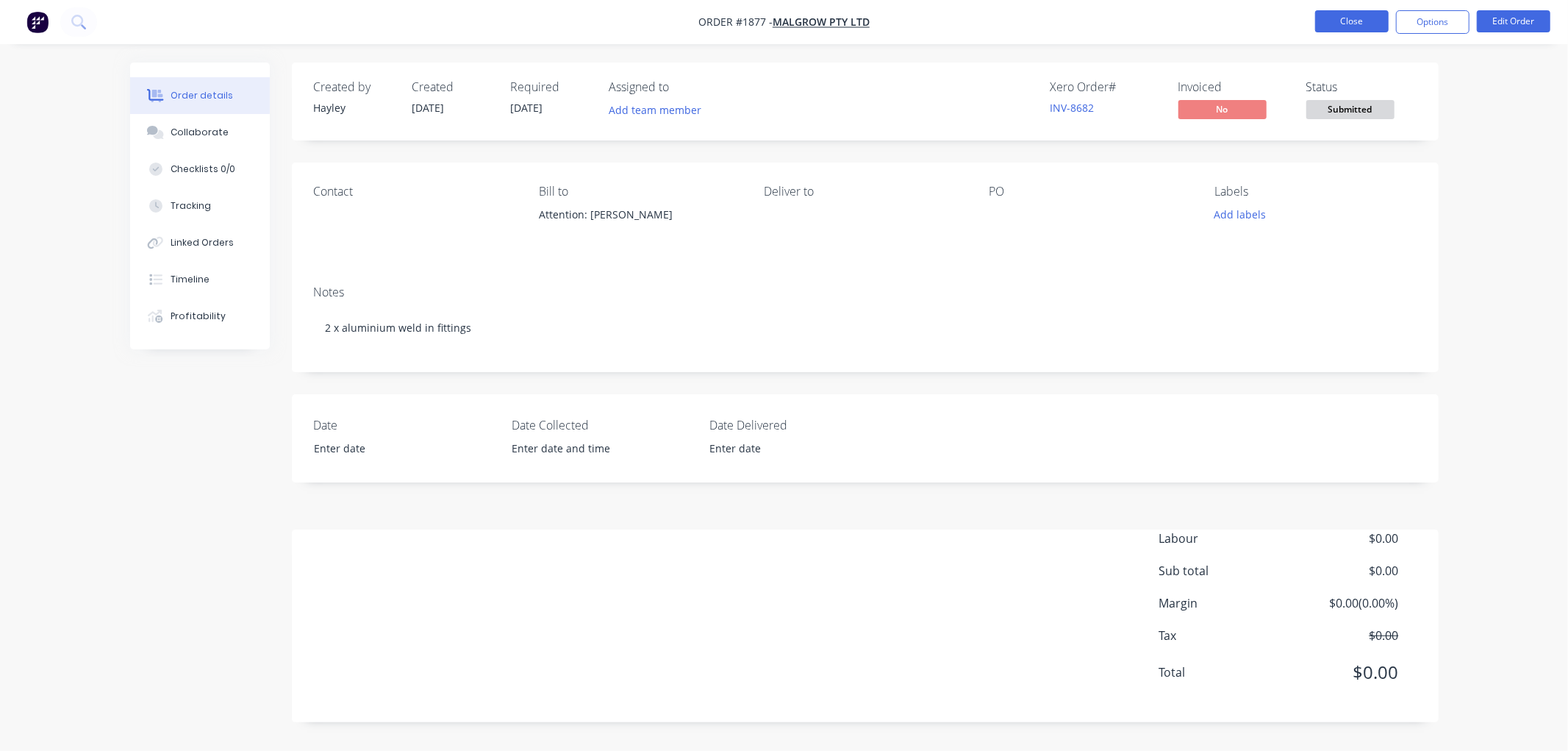
click at [1358, 24] on button "Close" at bounding box center [1351, 22] width 73 height 22
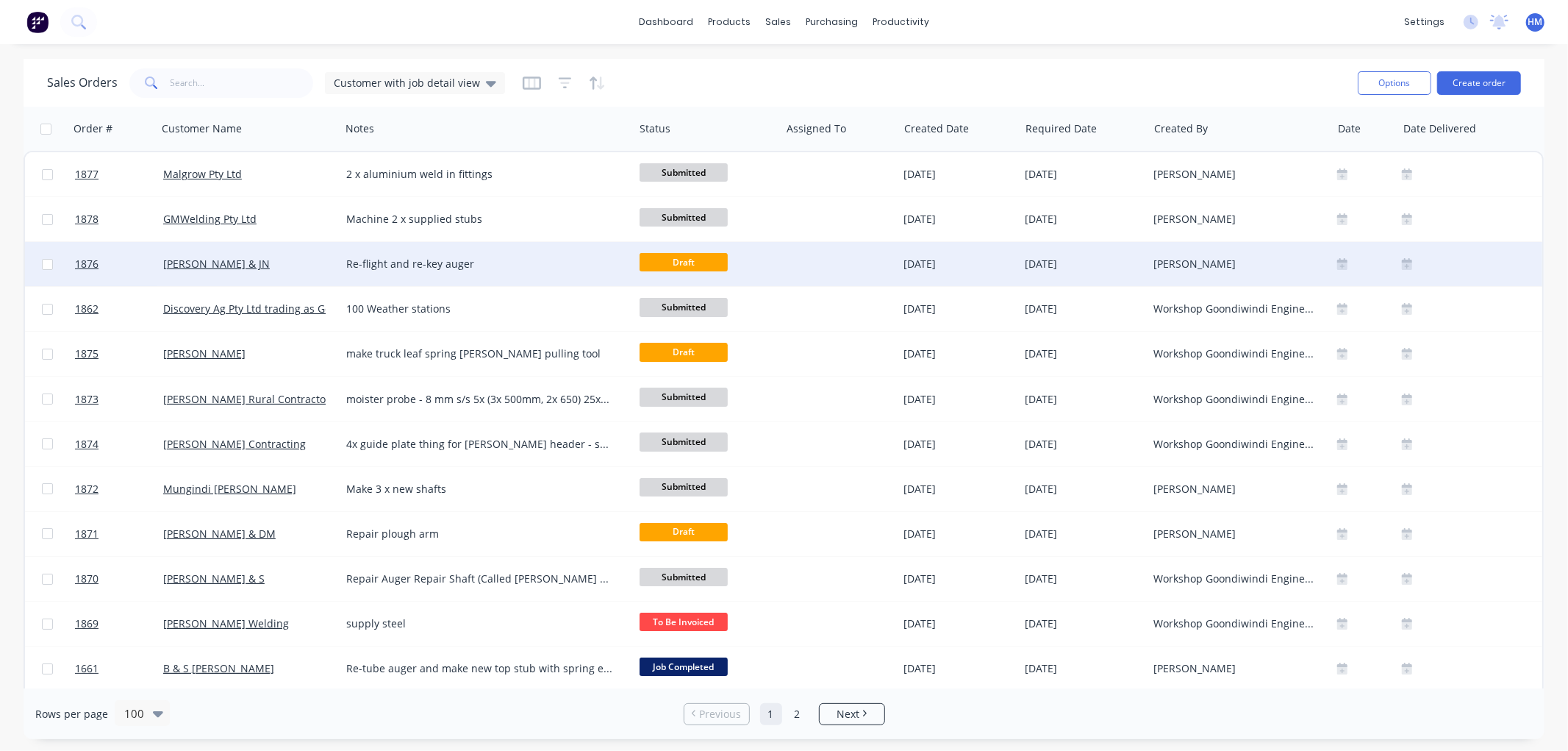
click at [299, 259] on div "[PERSON_NAME] & JN" at bounding box center [244, 263] width 163 height 15
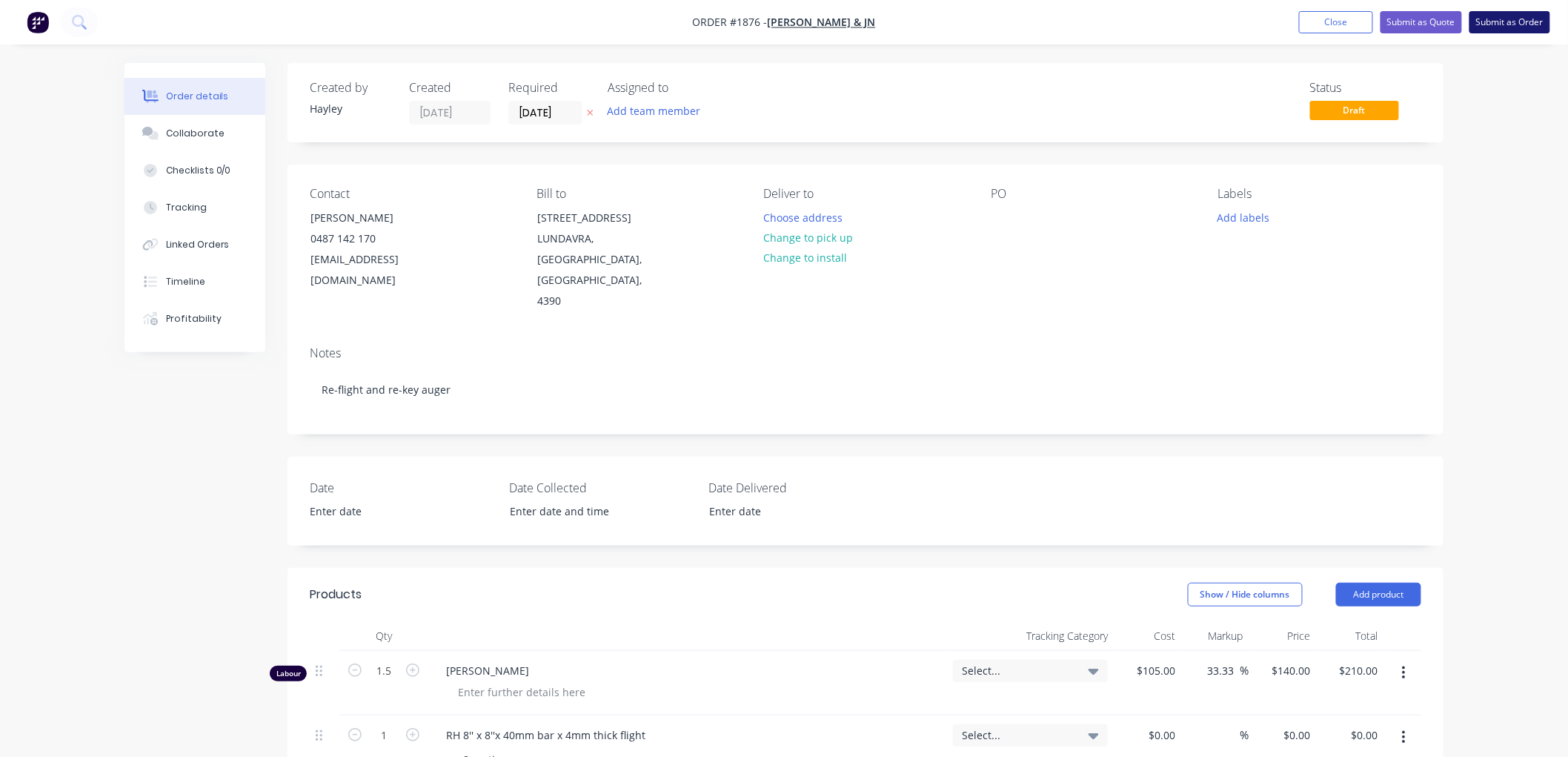
click at [1518, 27] on button "Submit as Order" at bounding box center [1510, 23] width 81 height 23
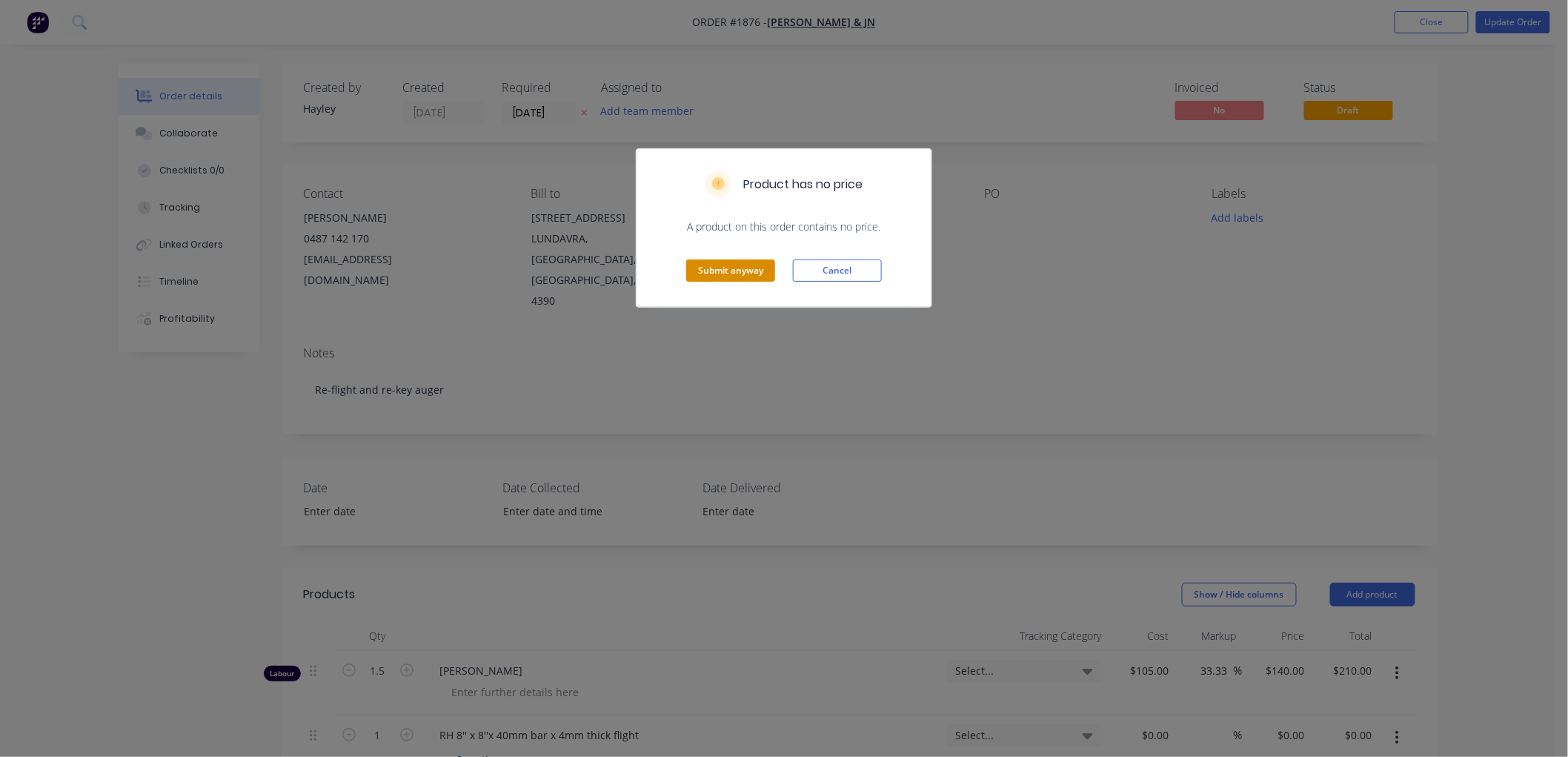
click at [717, 265] on button "Submit anyway" at bounding box center [731, 271] width 89 height 23
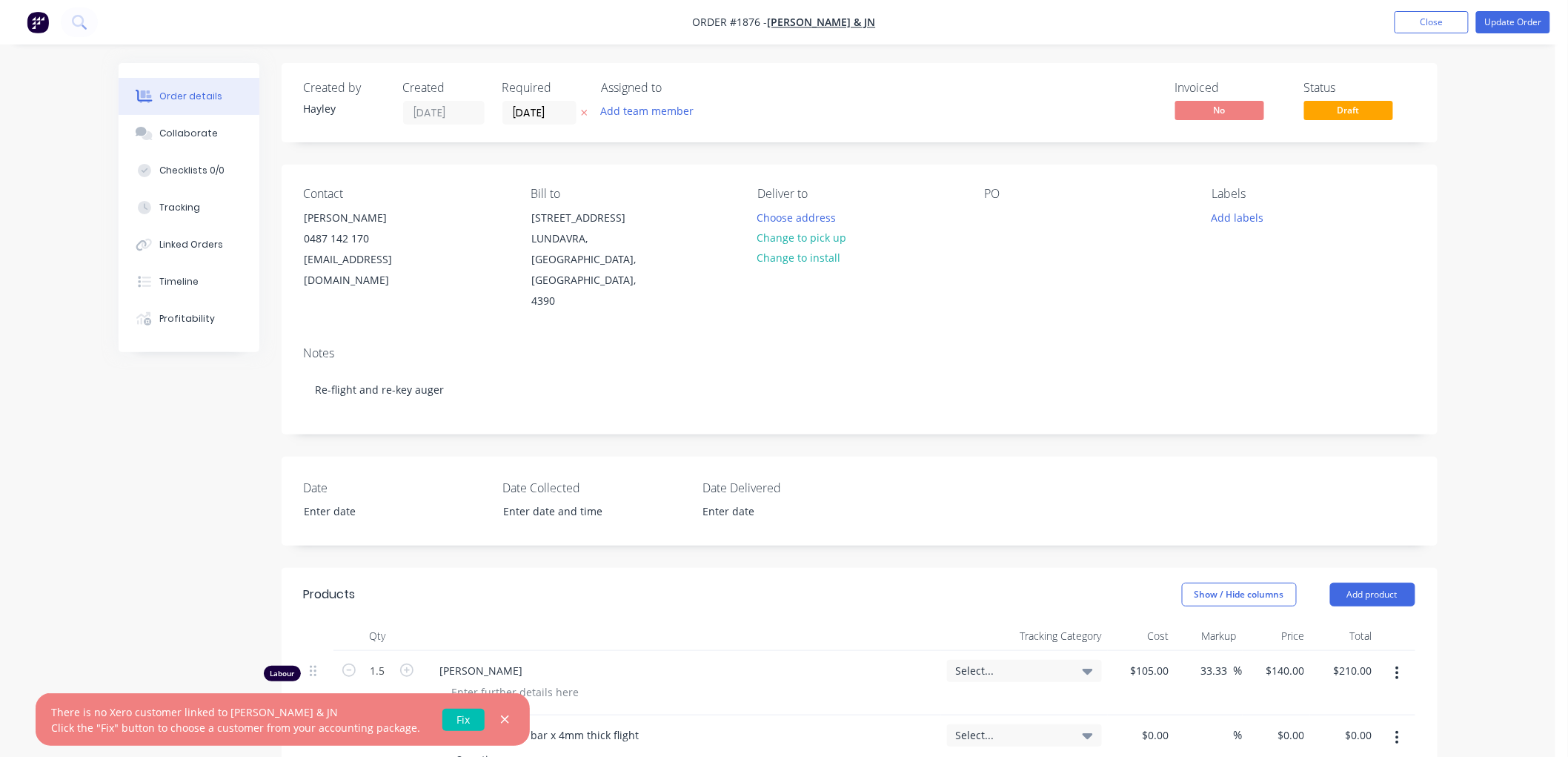
click at [462, 713] on link "Fix" at bounding box center [463, 720] width 43 height 23
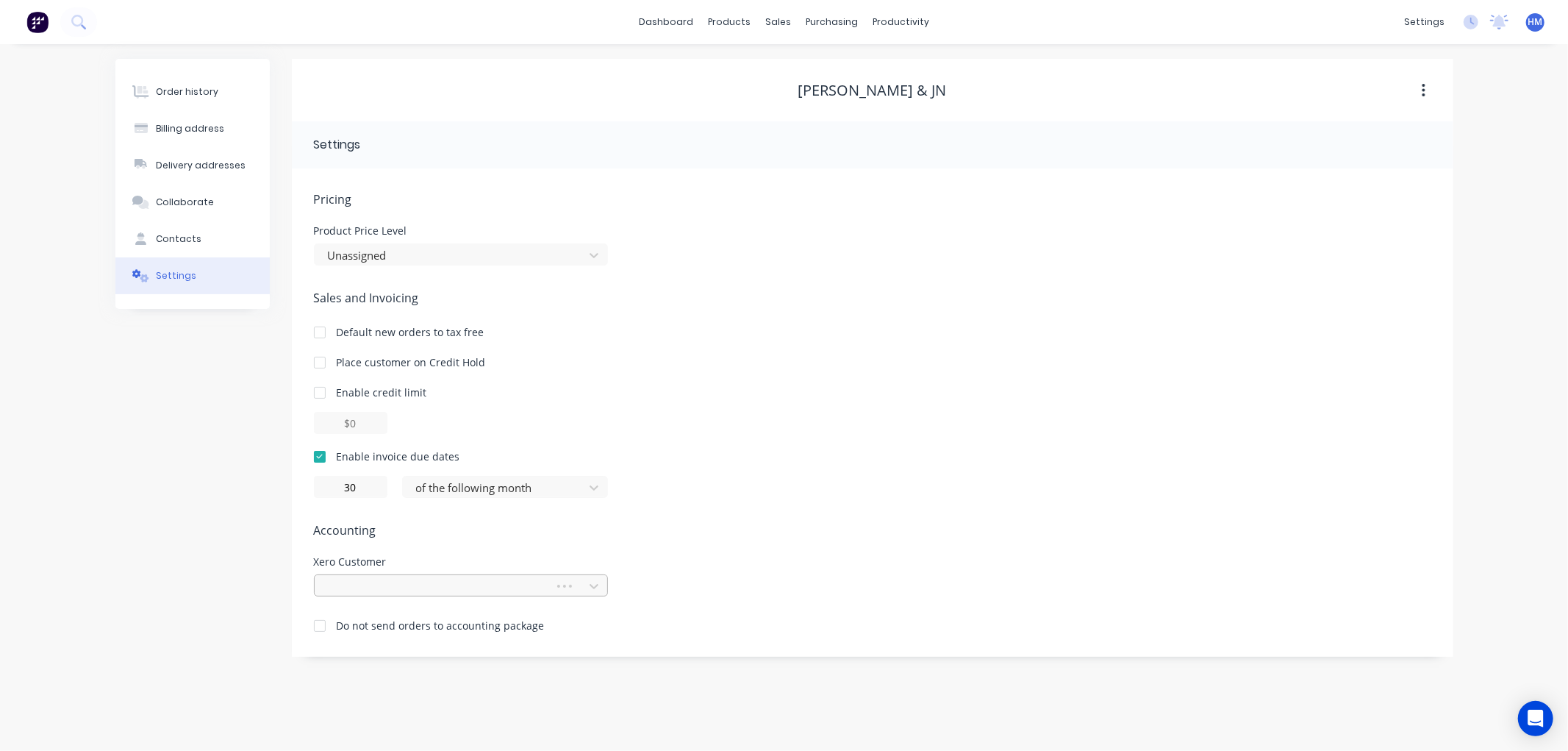
click at [454, 588] on div at bounding box center [437, 586] width 221 height 18
type input "b"
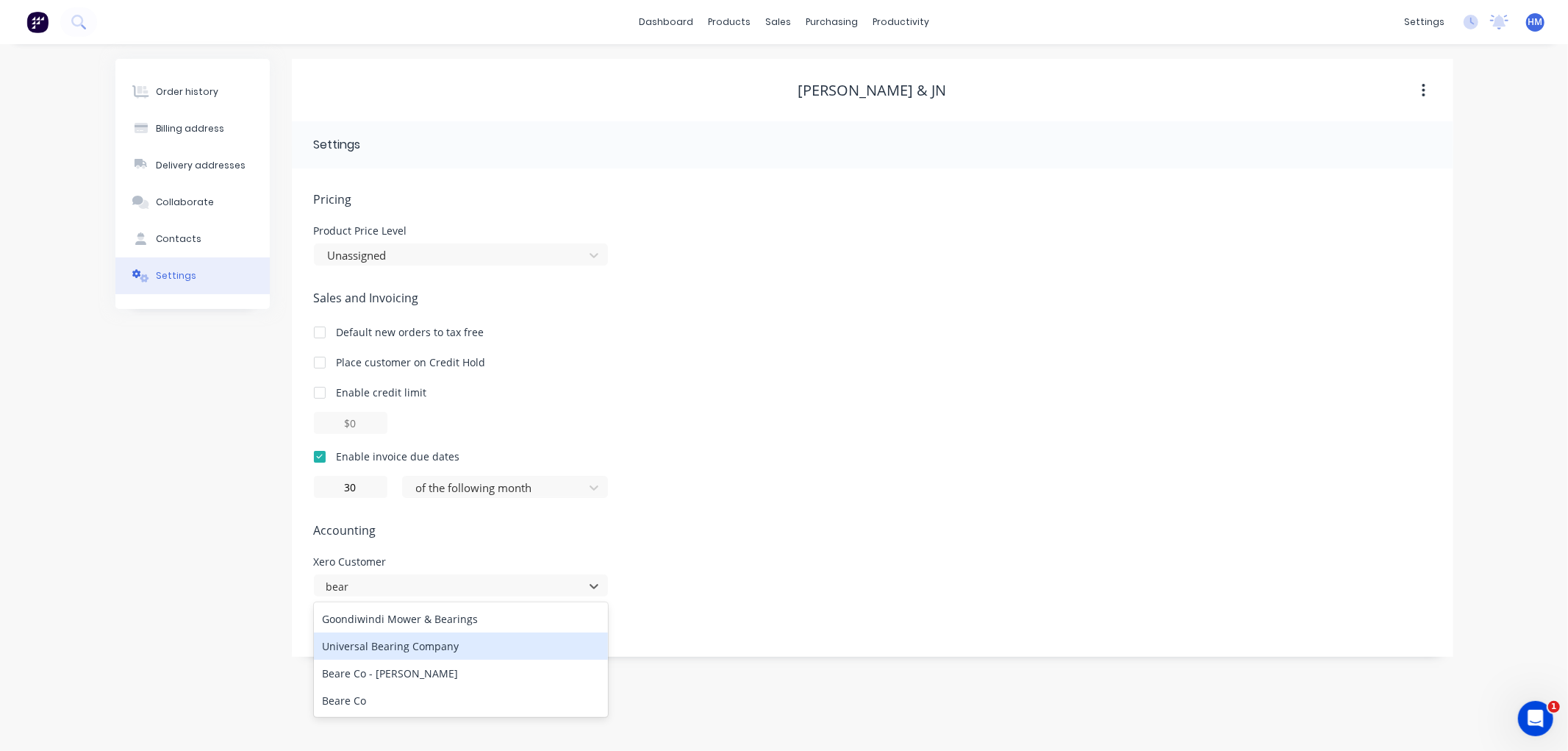
type input "bear"
click at [969, 453] on div "Enable invoice due dates" at bounding box center [872, 457] width 1118 height 16
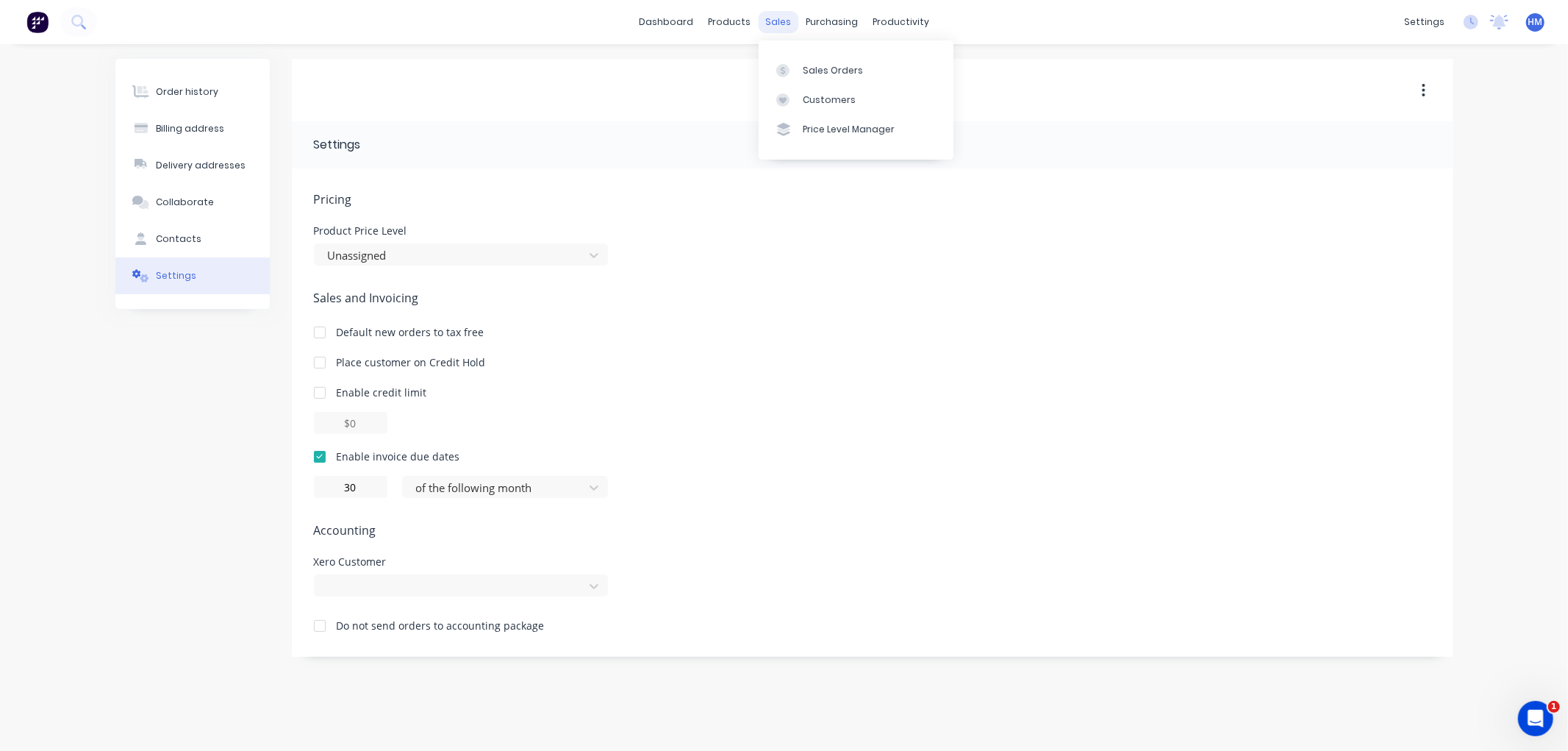
click at [776, 21] on div "sales" at bounding box center [778, 22] width 41 height 22
click at [383, 589] on div at bounding box center [451, 586] width 250 height 18
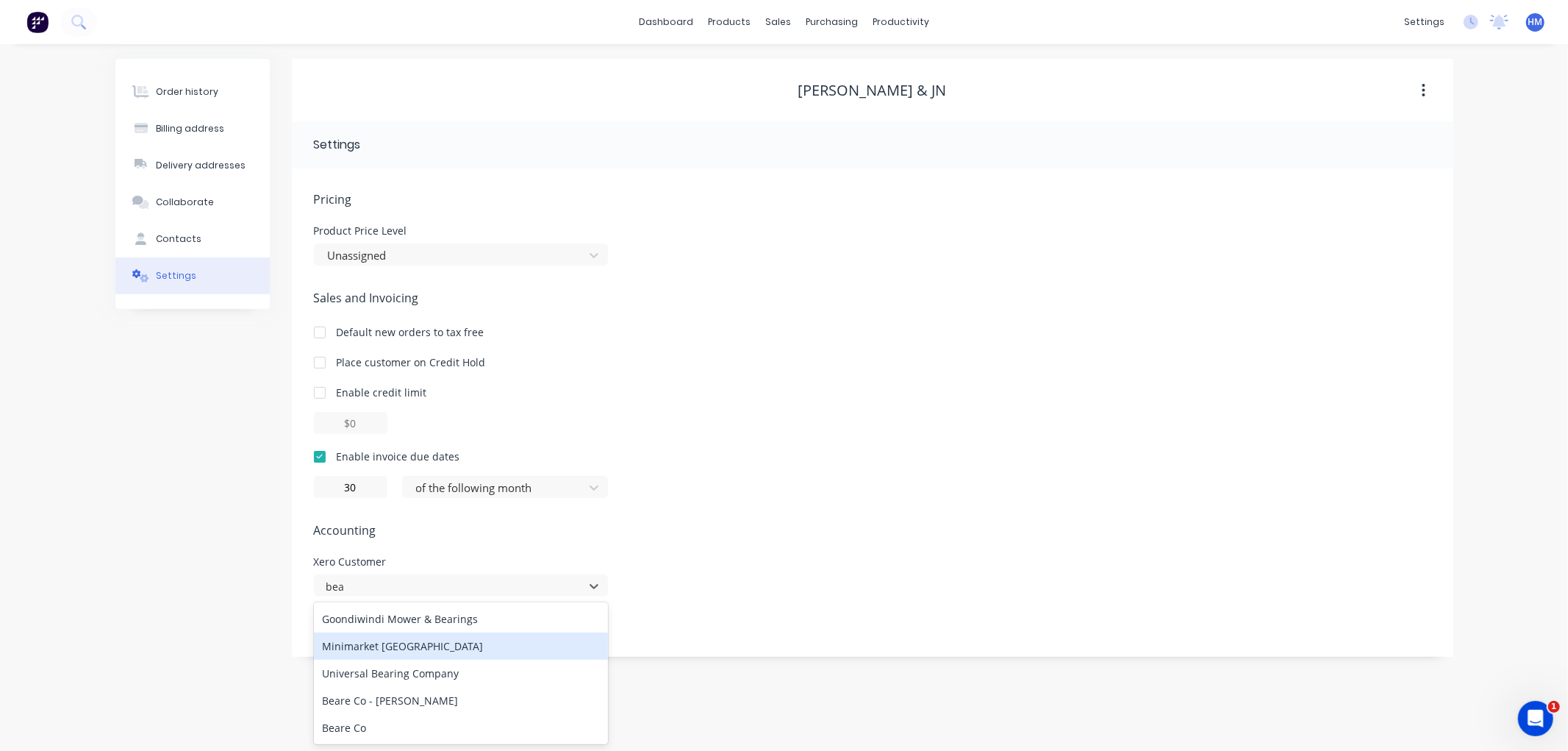
type input "bea"
click at [950, 427] on div at bounding box center [872, 423] width 1118 height 22
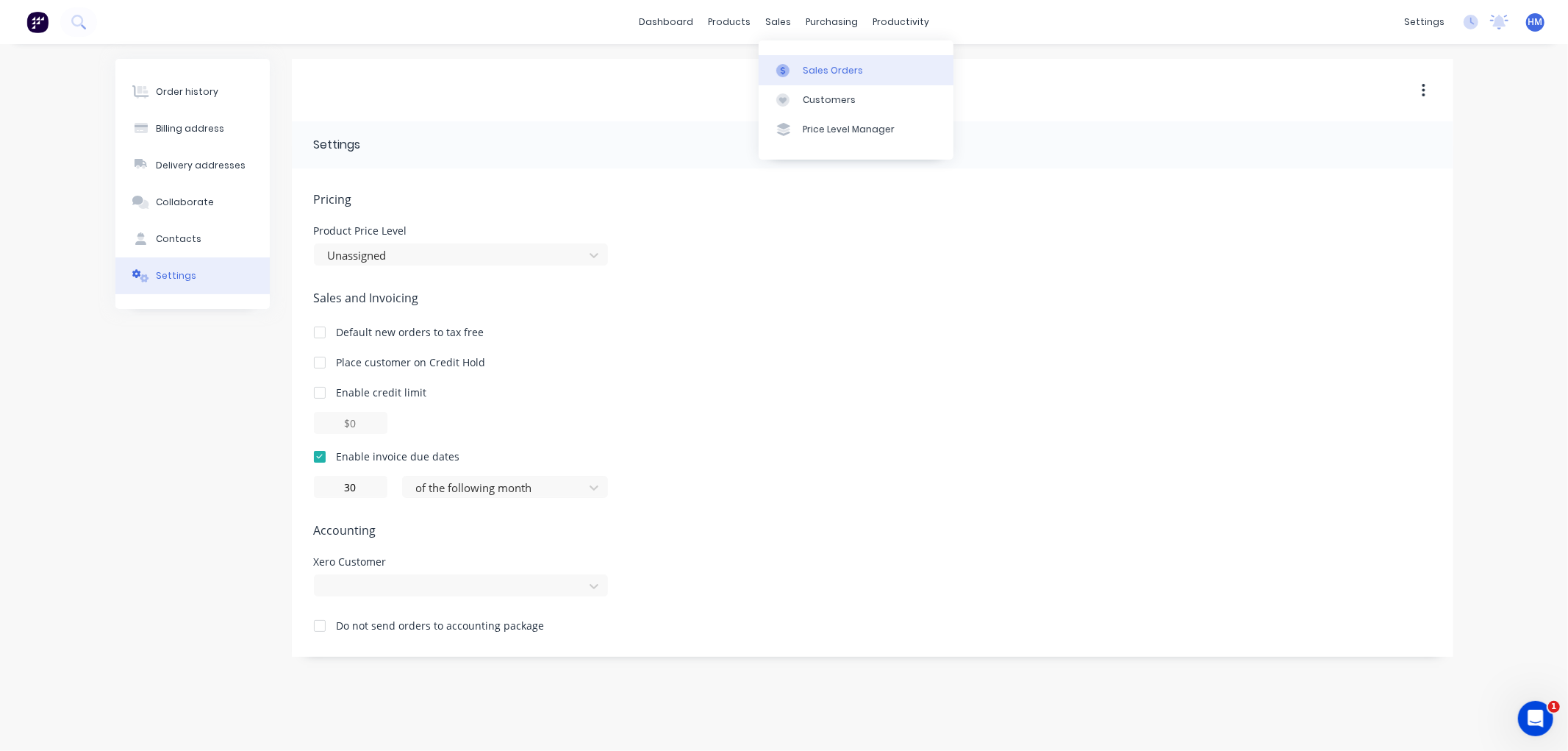
drag, startPoint x: 771, startPoint y: 22, endPoint x: 806, endPoint y: 57, distance: 49.5
click at [776, 26] on div "sales" at bounding box center [778, 22] width 41 height 22
click at [825, 75] on div "Sales Orders" at bounding box center [833, 70] width 60 height 13
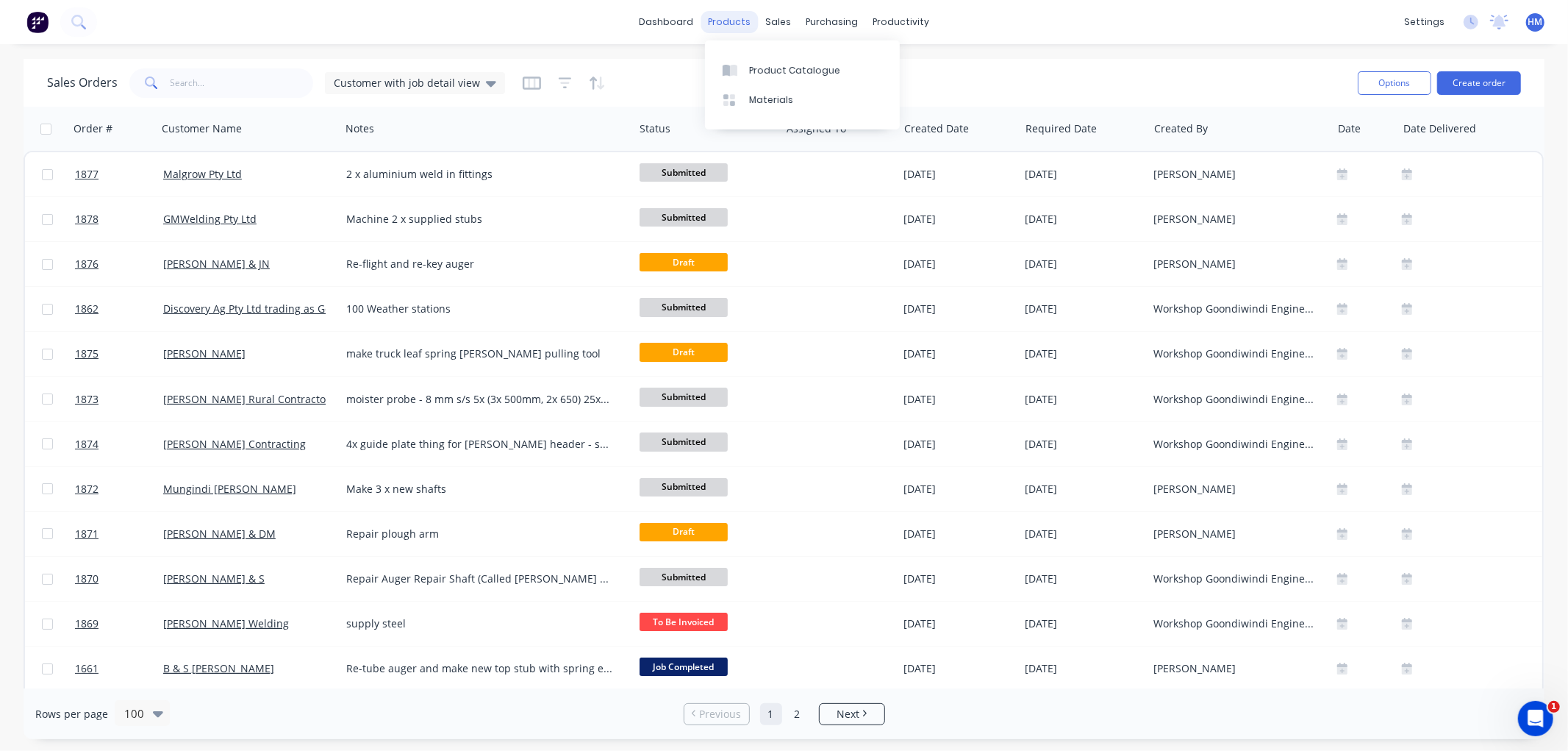
click at [734, 27] on div "products" at bounding box center [729, 22] width 57 height 22
click at [809, 74] on div "Product Catalogue" at bounding box center [795, 70] width 91 height 13
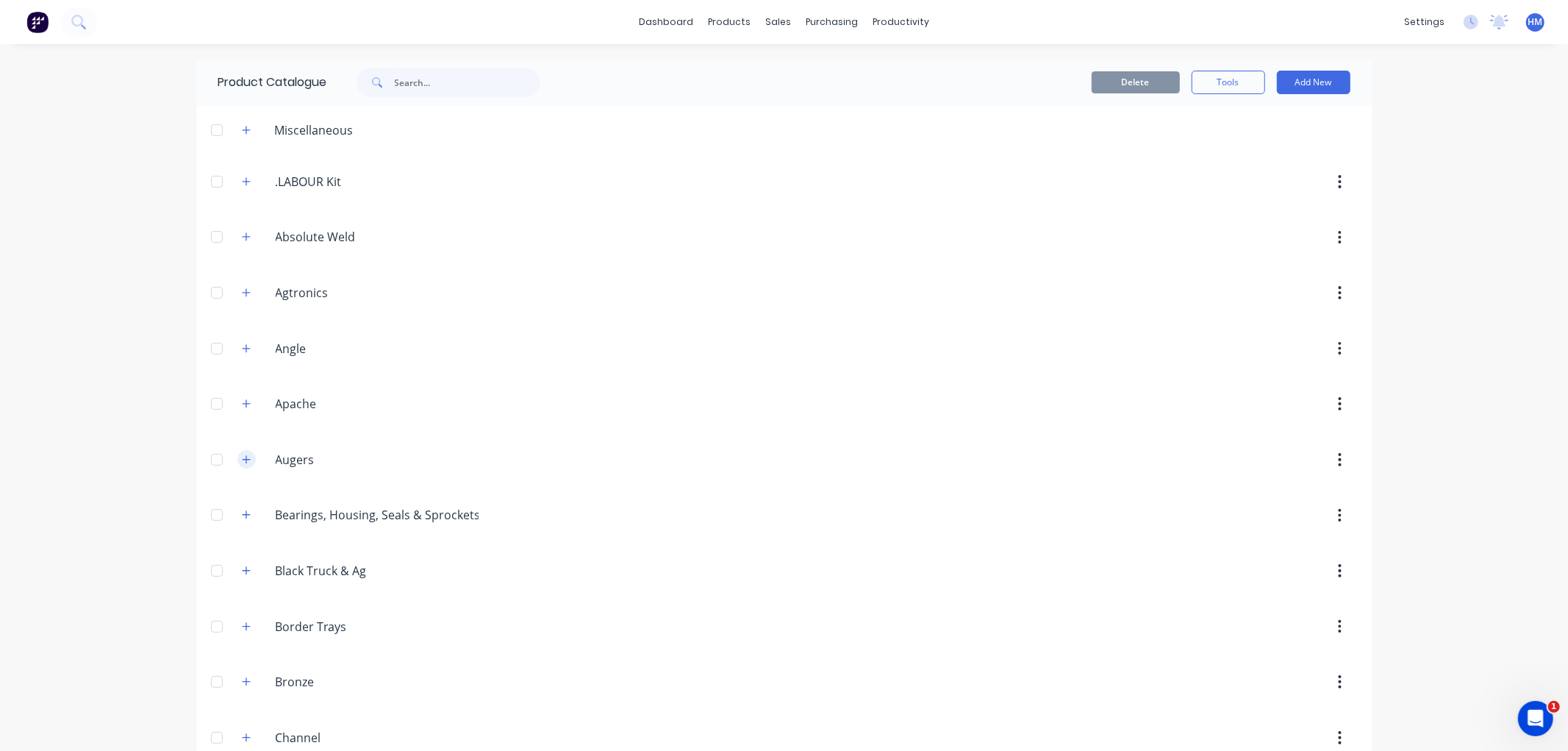
click at [245, 453] on button "button" at bounding box center [246, 458] width 18 height 18
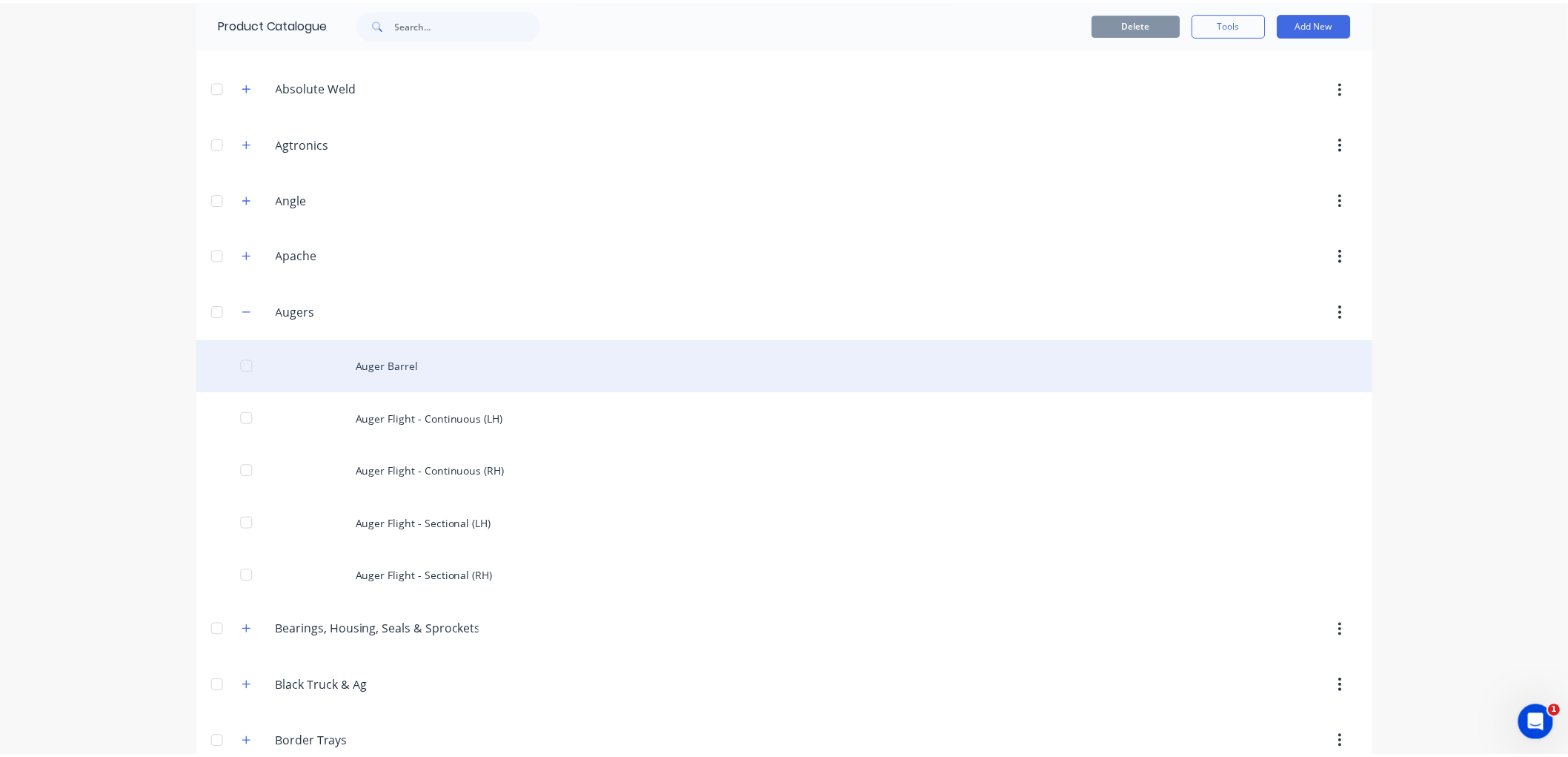
scroll to position [164, 0]
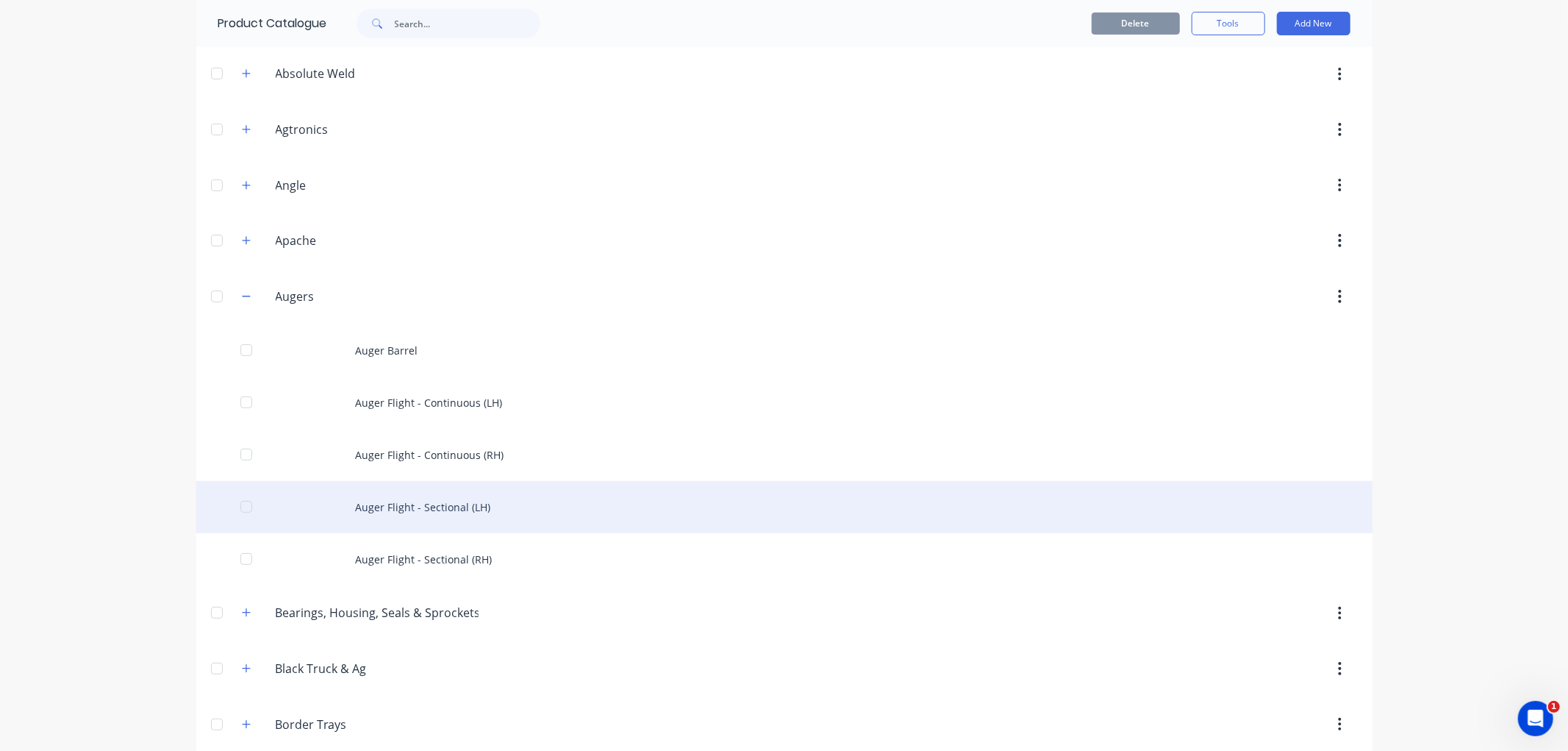
click at [445, 506] on div "Auger Flight - Sectional (LH)" at bounding box center [784, 507] width 1176 height 52
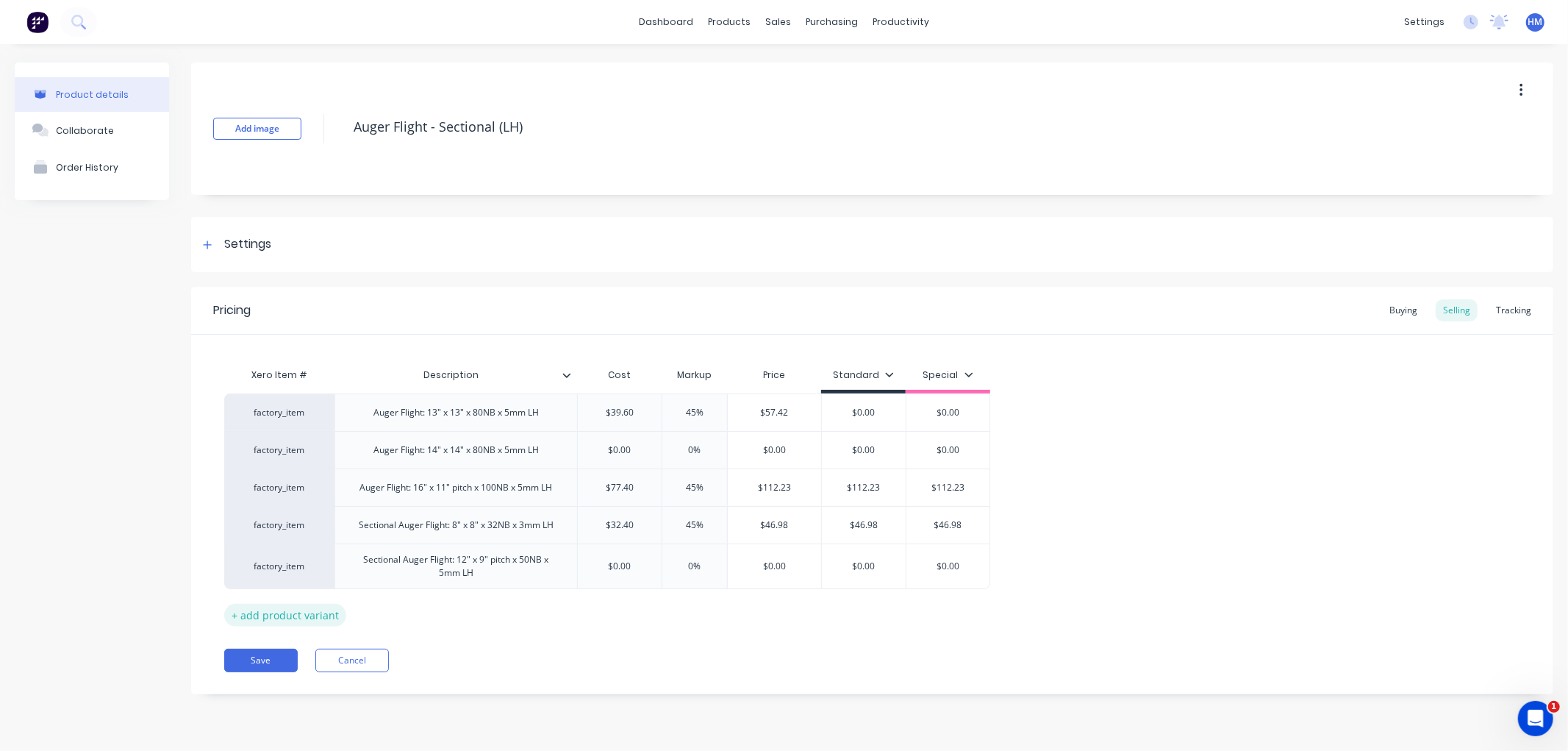
click at [305, 616] on div "+ add product variant" at bounding box center [285, 615] width 122 height 22
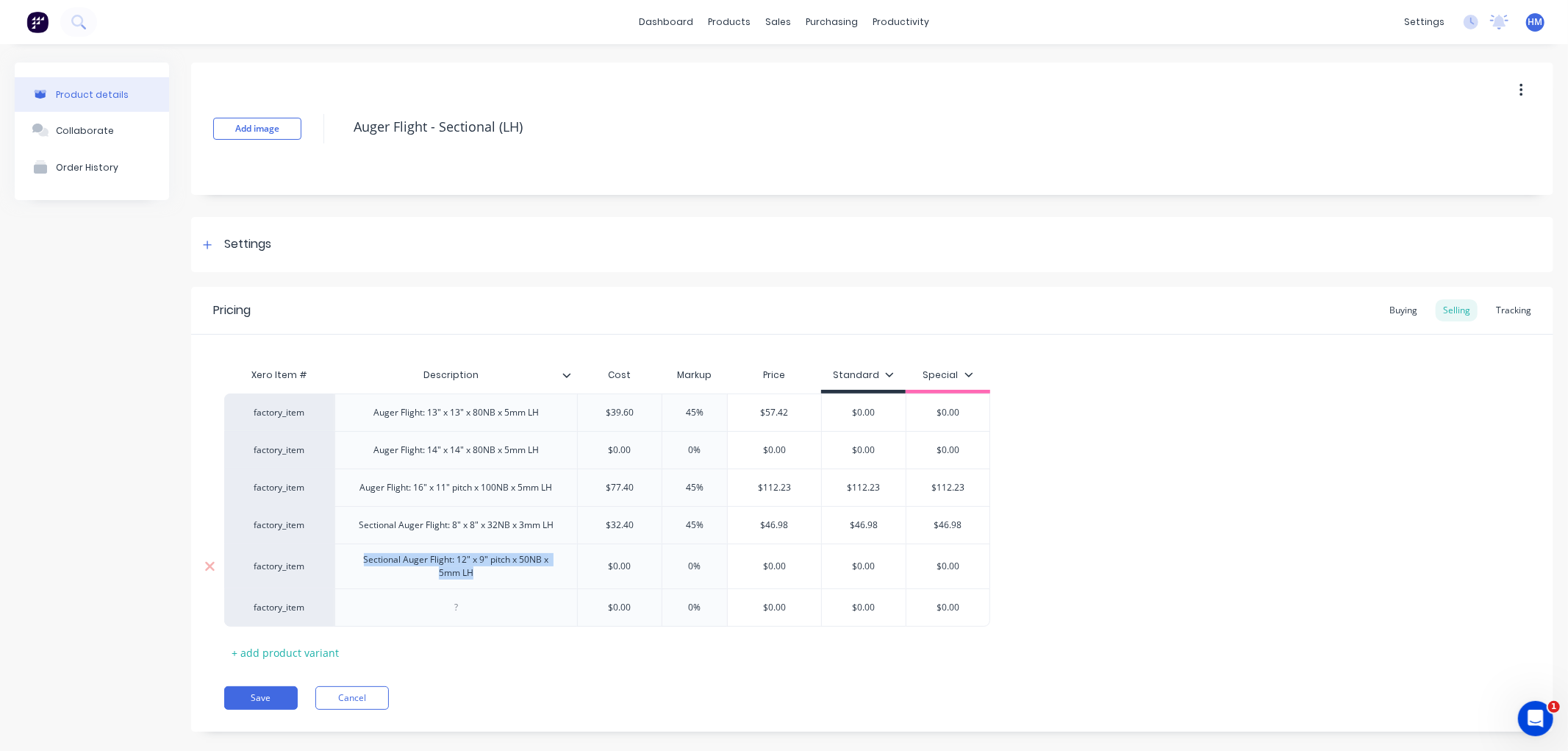
drag, startPoint x: 495, startPoint y: 578, endPoint x: 361, endPoint y: 561, distance: 135.1
click at [361, 561] on div "Sectional Auger Flight: 12" x 9" pitch x 50NB x 5mm LH" at bounding box center [456, 565] width 230 height 32
copy div "Sectional Auger Flight: 12" x 9" pitch x 50NB x 5mm LH"
type textarea "x"
click at [463, 613] on div at bounding box center [456, 607] width 73 height 19
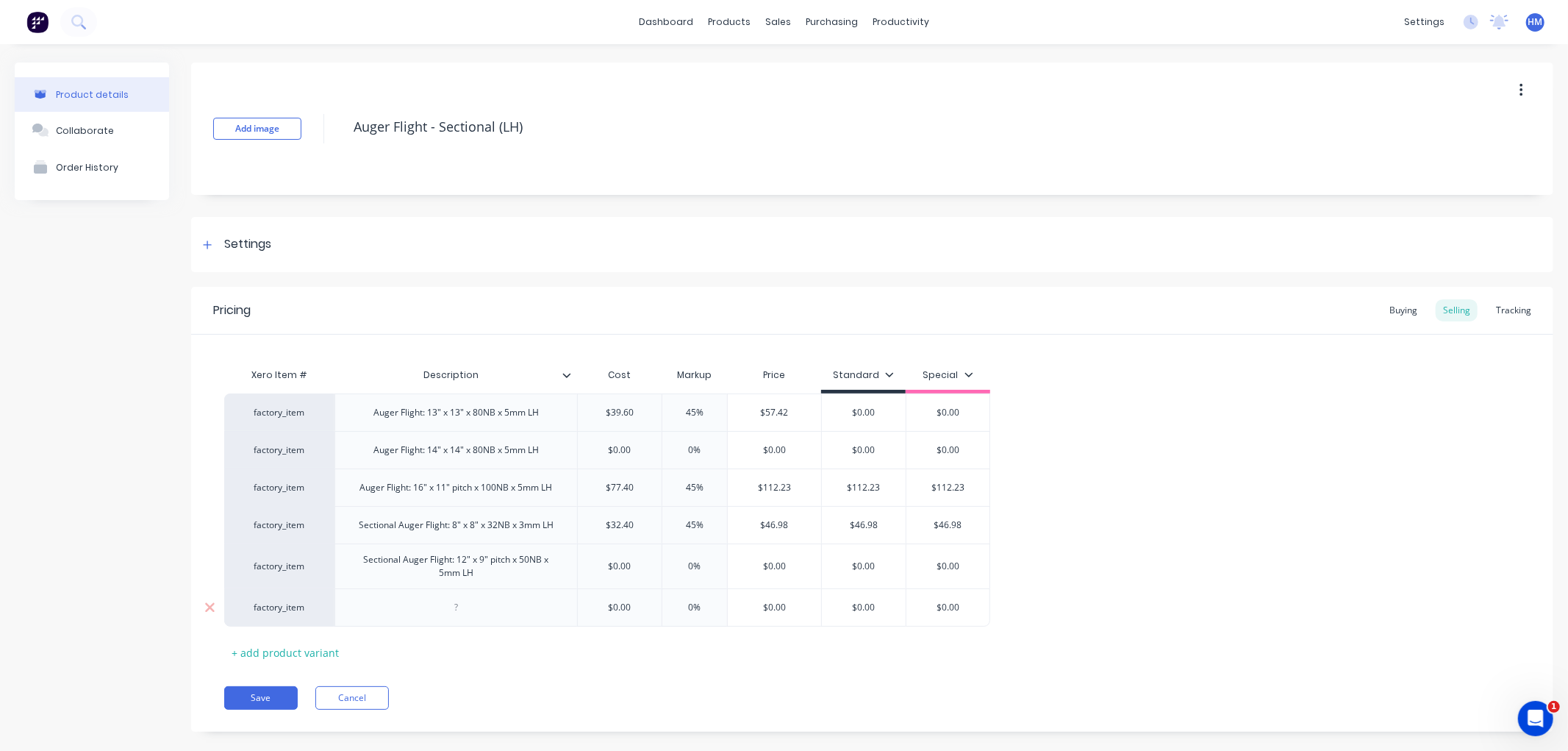
paste div
drag, startPoint x: 465, startPoint y: 607, endPoint x: 578, endPoint y: 589, distance: 114.4
click at [466, 607] on div "Sectional Auger Flight: 12" x 9" pitch x 50NB x 5mm LH" at bounding box center [456, 610] width 230 height 32
click at [268, 689] on button "Save" at bounding box center [261, 697] width 73 height 23
type textarea "x"
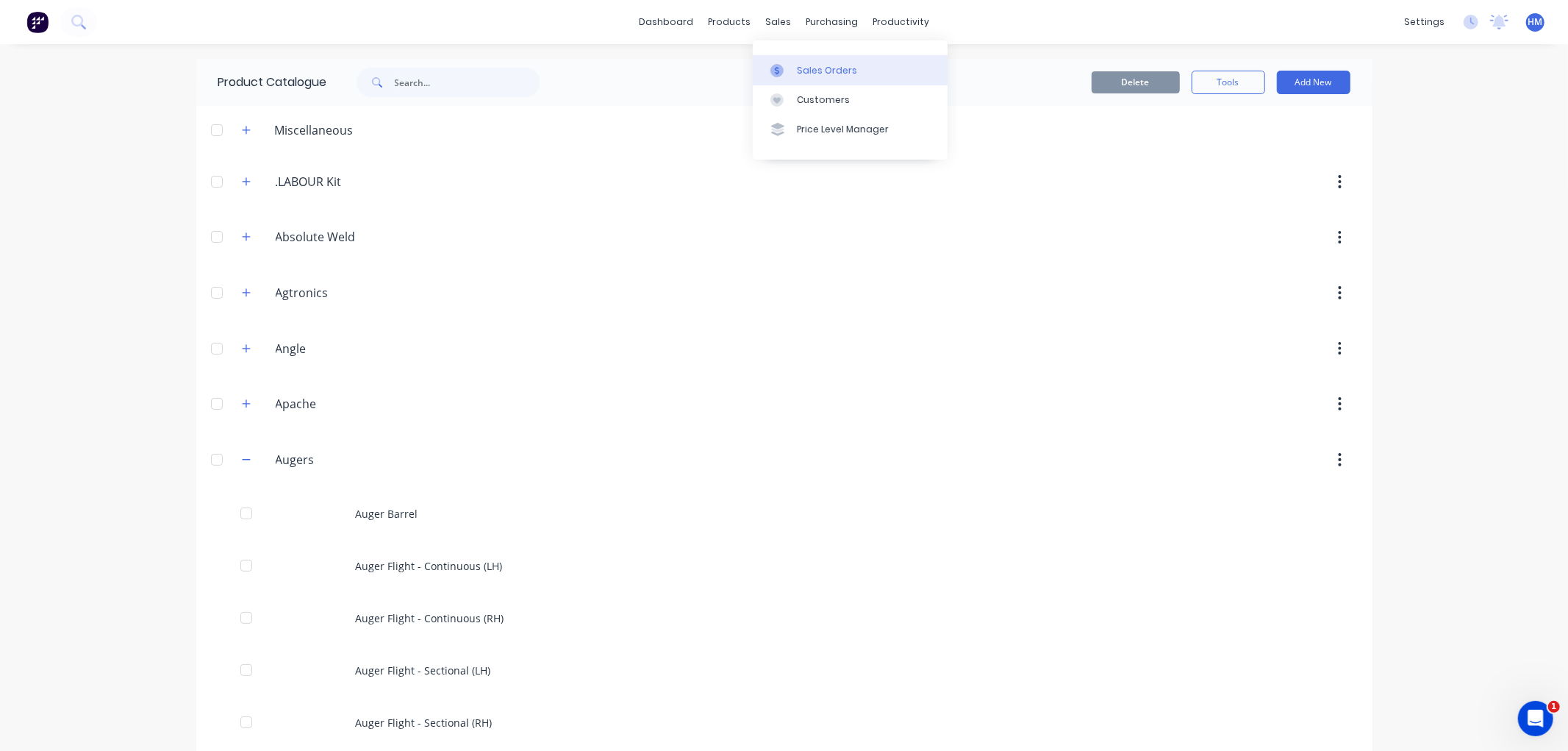
click at [825, 72] on div "Sales Orders" at bounding box center [827, 70] width 60 height 13
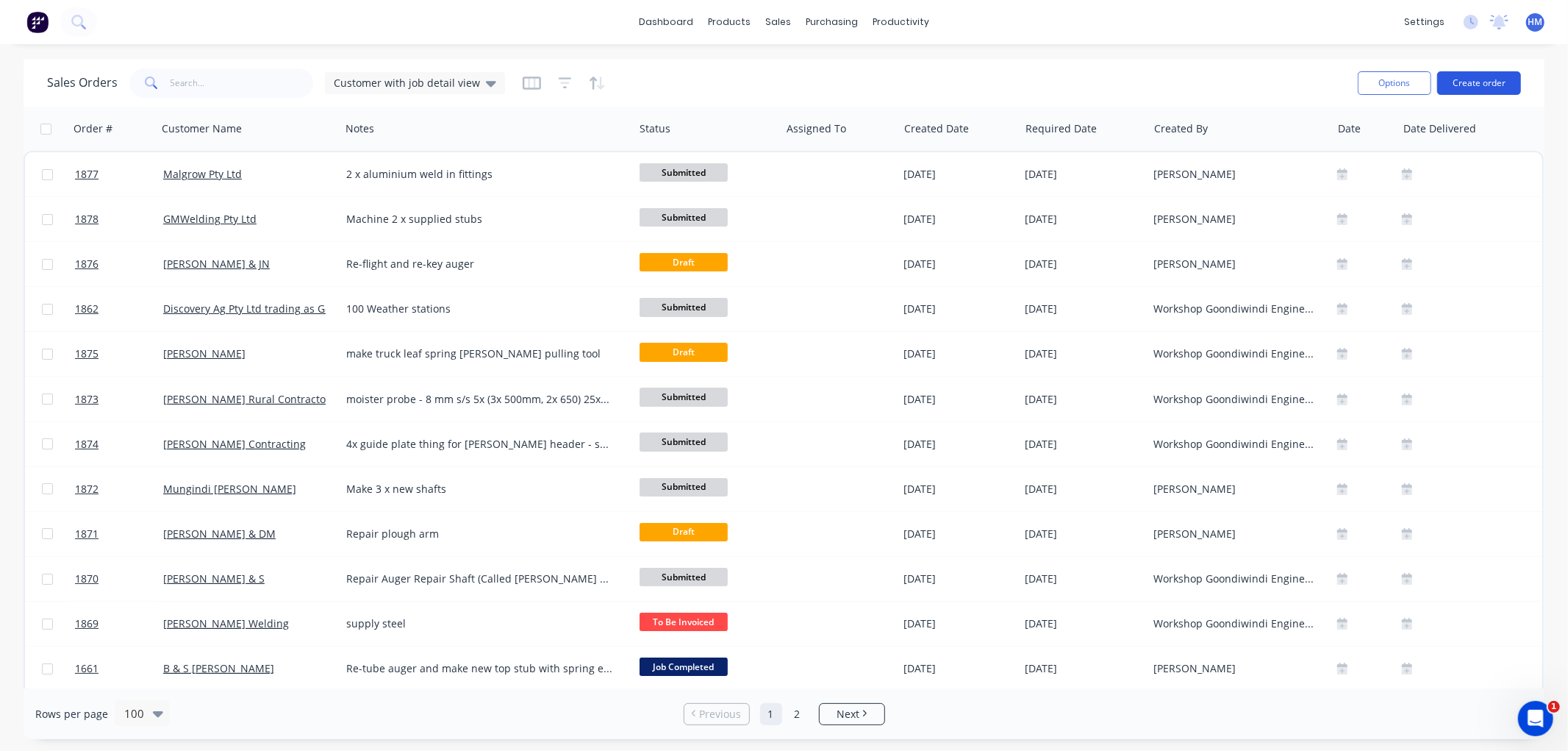
click at [1504, 77] on button "Create order" at bounding box center [1478, 83] width 84 height 23
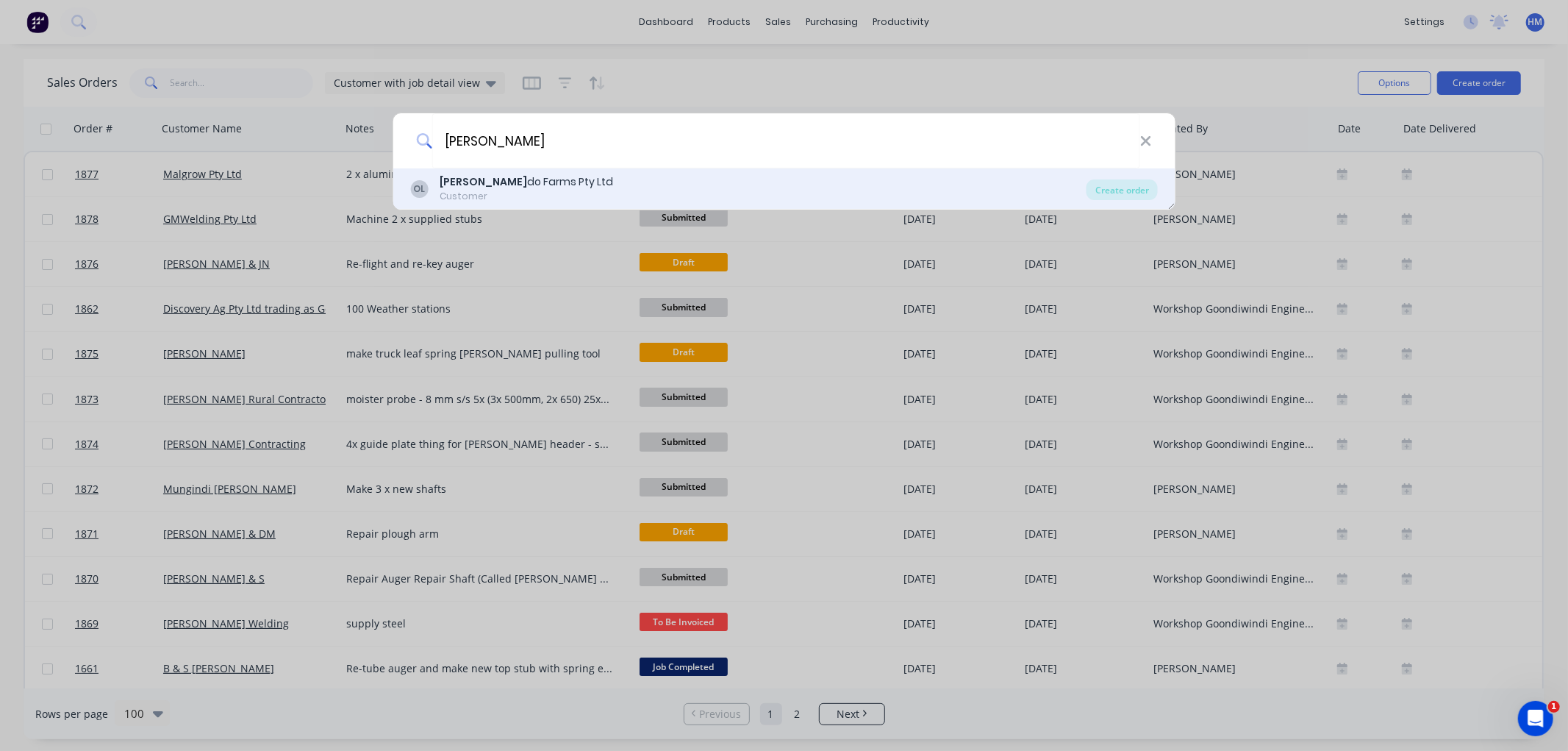
type input "orlan"
click at [514, 186] on div "Orlan do Farms Pty Ltd" at bounding box center [526, 182] width 173 height 16
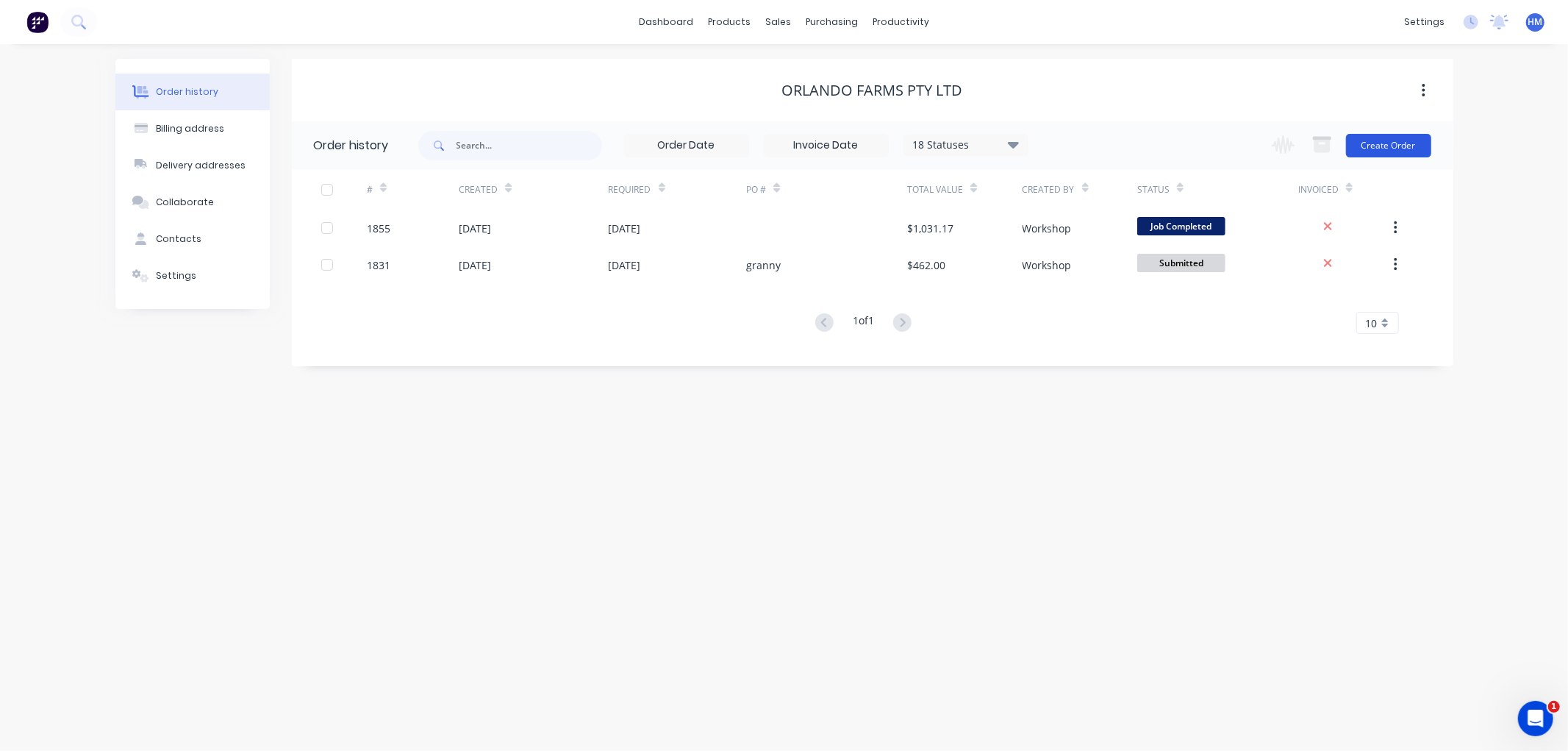
click at [1364, 141] on button "Create Order" at bounding box center [1388, 145] width 85 height 23
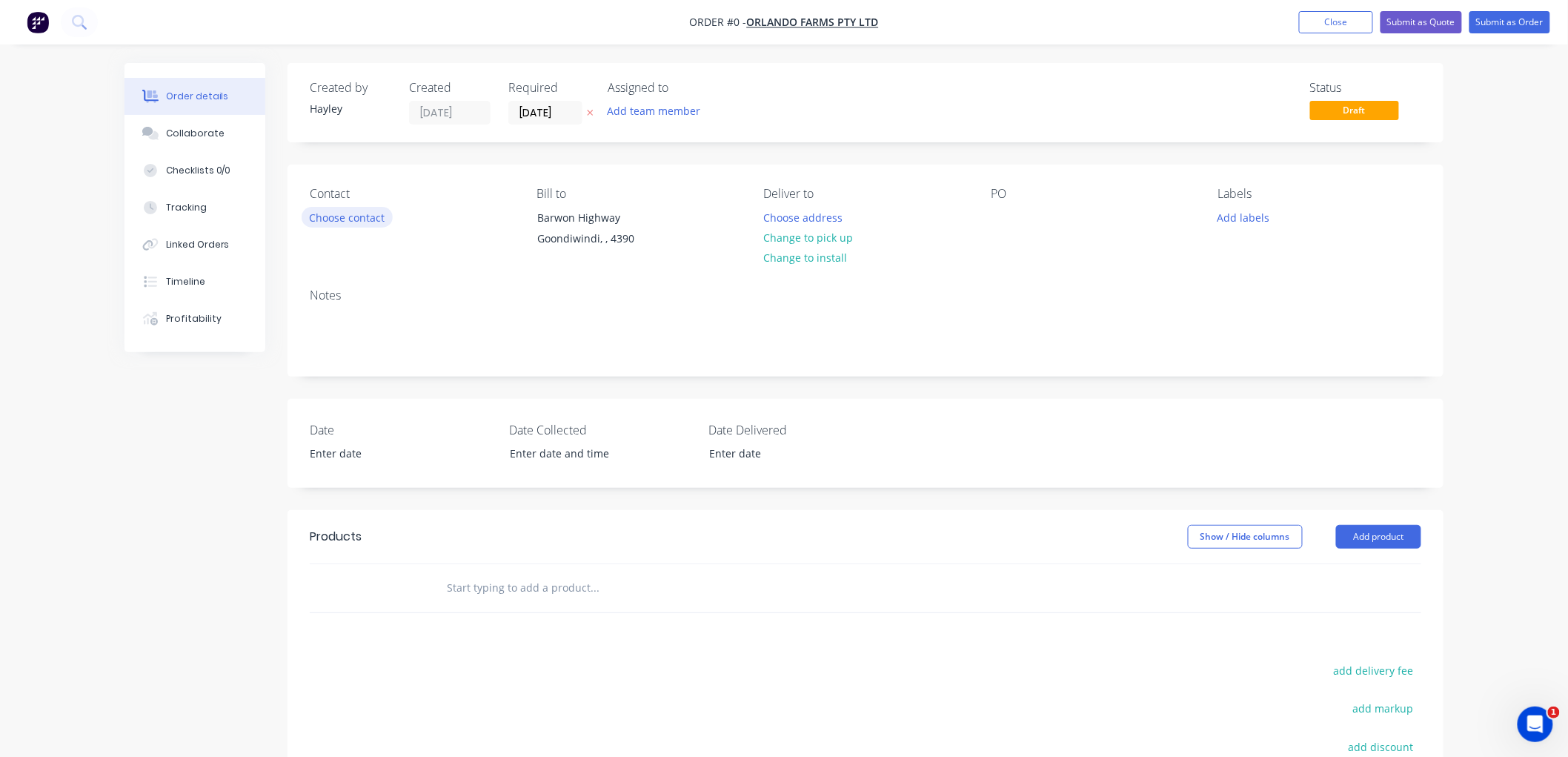
click at [348, 220] on button "Choose contact" at bounding box center [347, 217] width 91 height 20
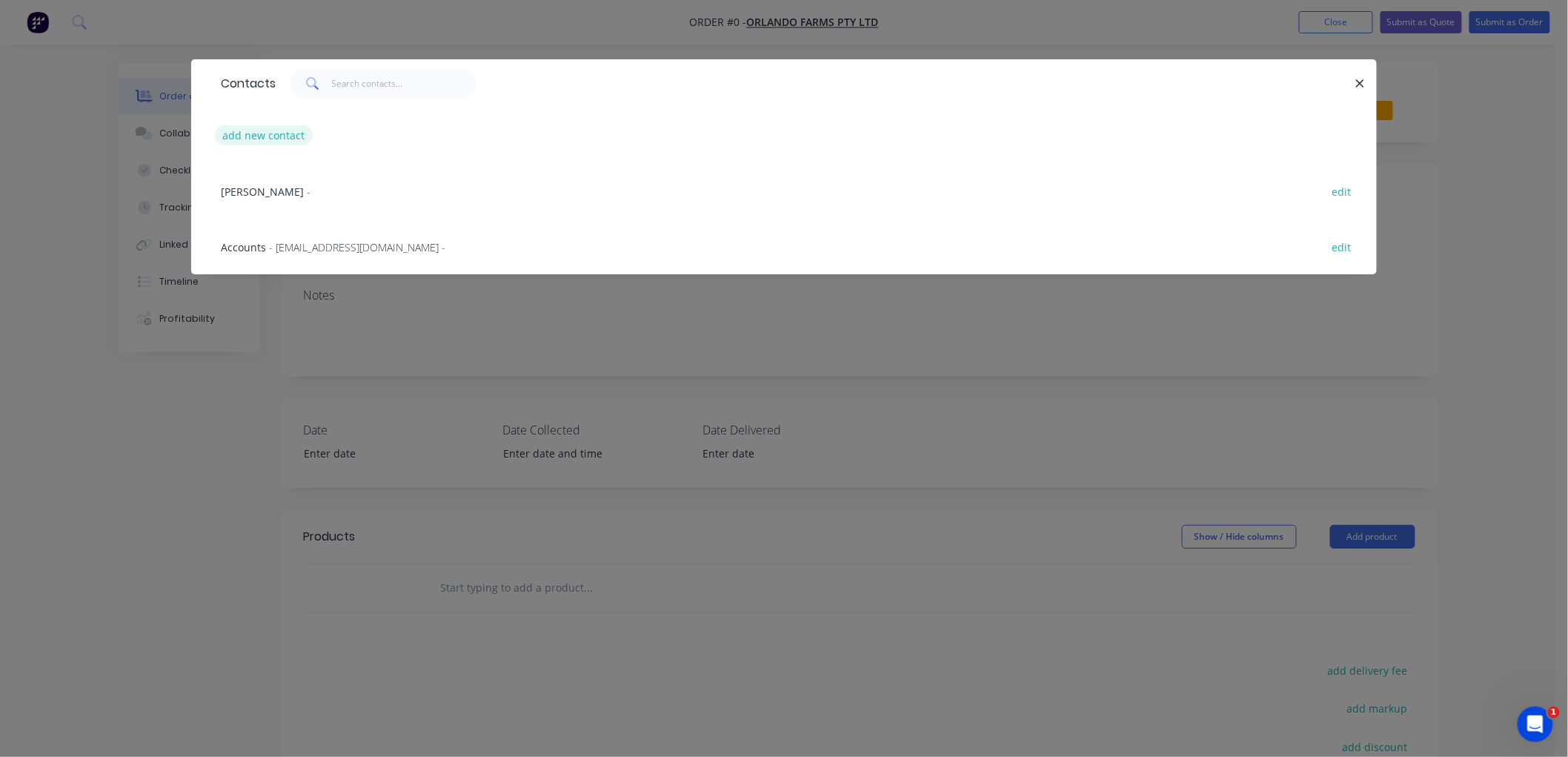
click at [278, 130] on button "add new contact" at bounding box center [264, 135] width 97 height 20
select select "AU"
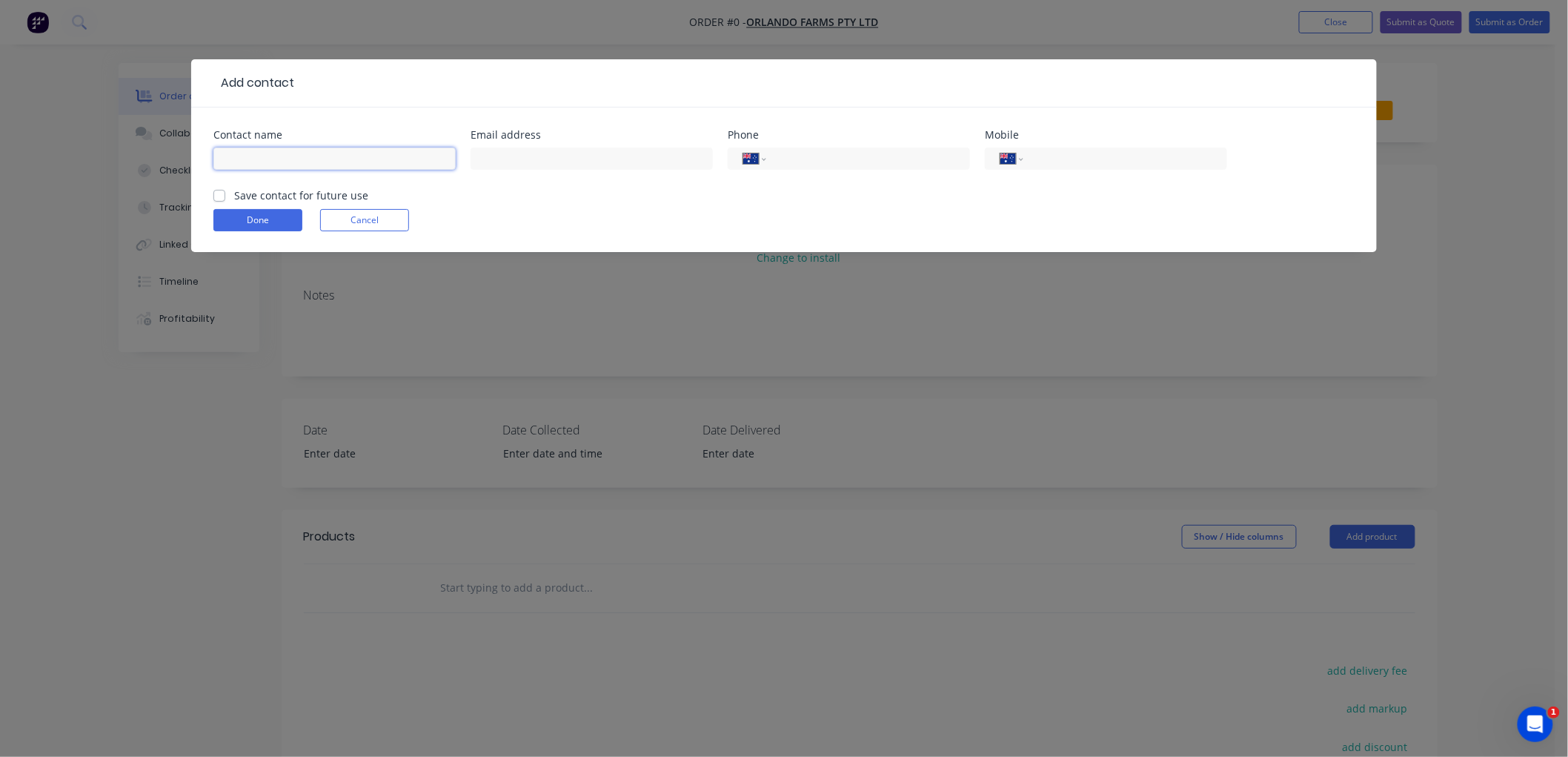
click at [276, 156] on input "text" at bounding box center [334, 158] width 243 height 23
type input "Nick"
drag, startPoint x: 221, startPoint y: 197, endPoint x: 233, endPoint y: 204, distance: 13.9
click at [234, 197] on label "Save contact for future use" at bounding box center [301, 195] width 134 height 16
click at [221, 197] on input "Save contact for future use" at bounding box center [219, 194] width 12 height 14
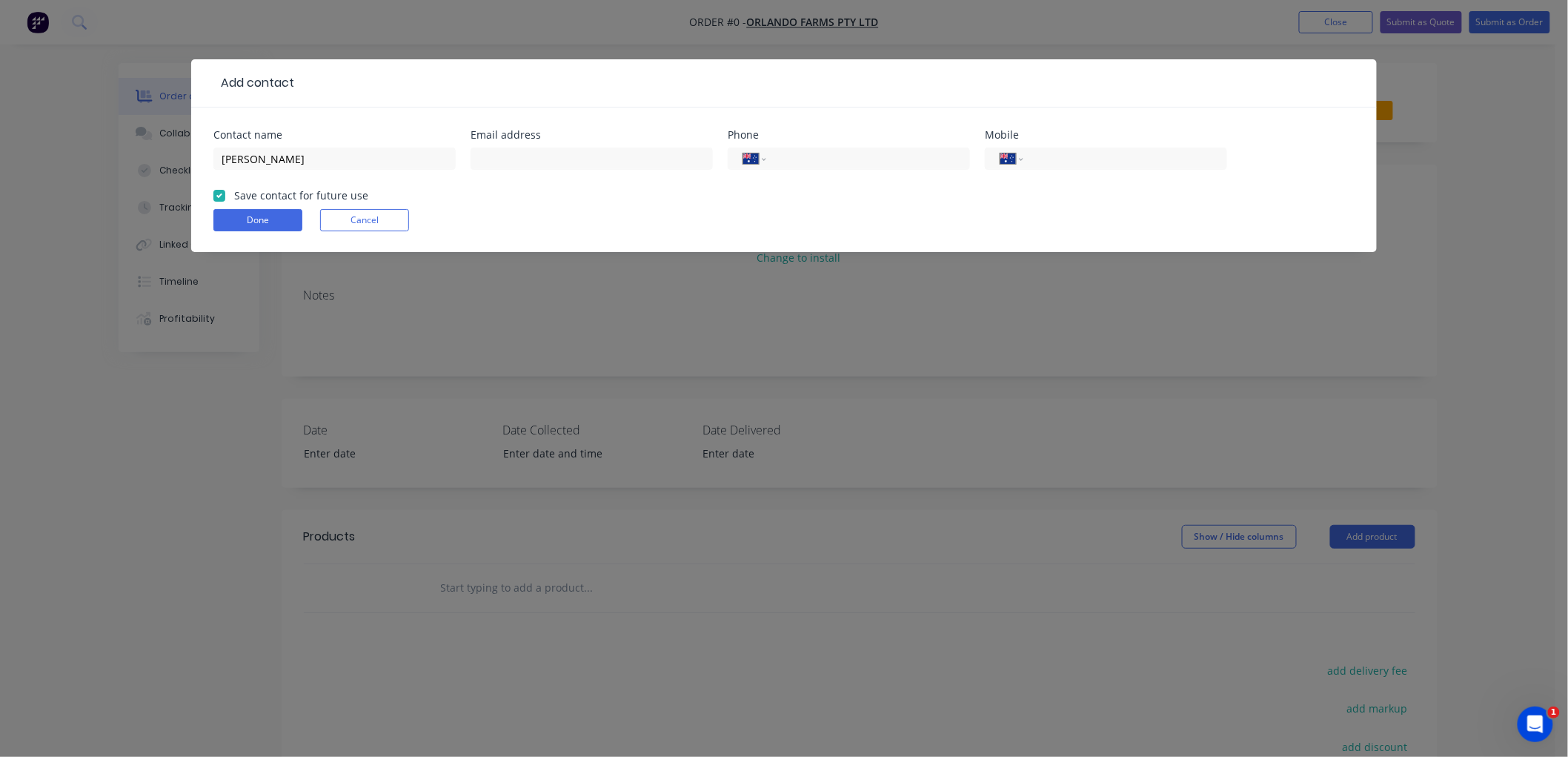
checkbox input "true"
click at [260, 221] on button "Done" at bounding box center [258, 220] width 89 height 23
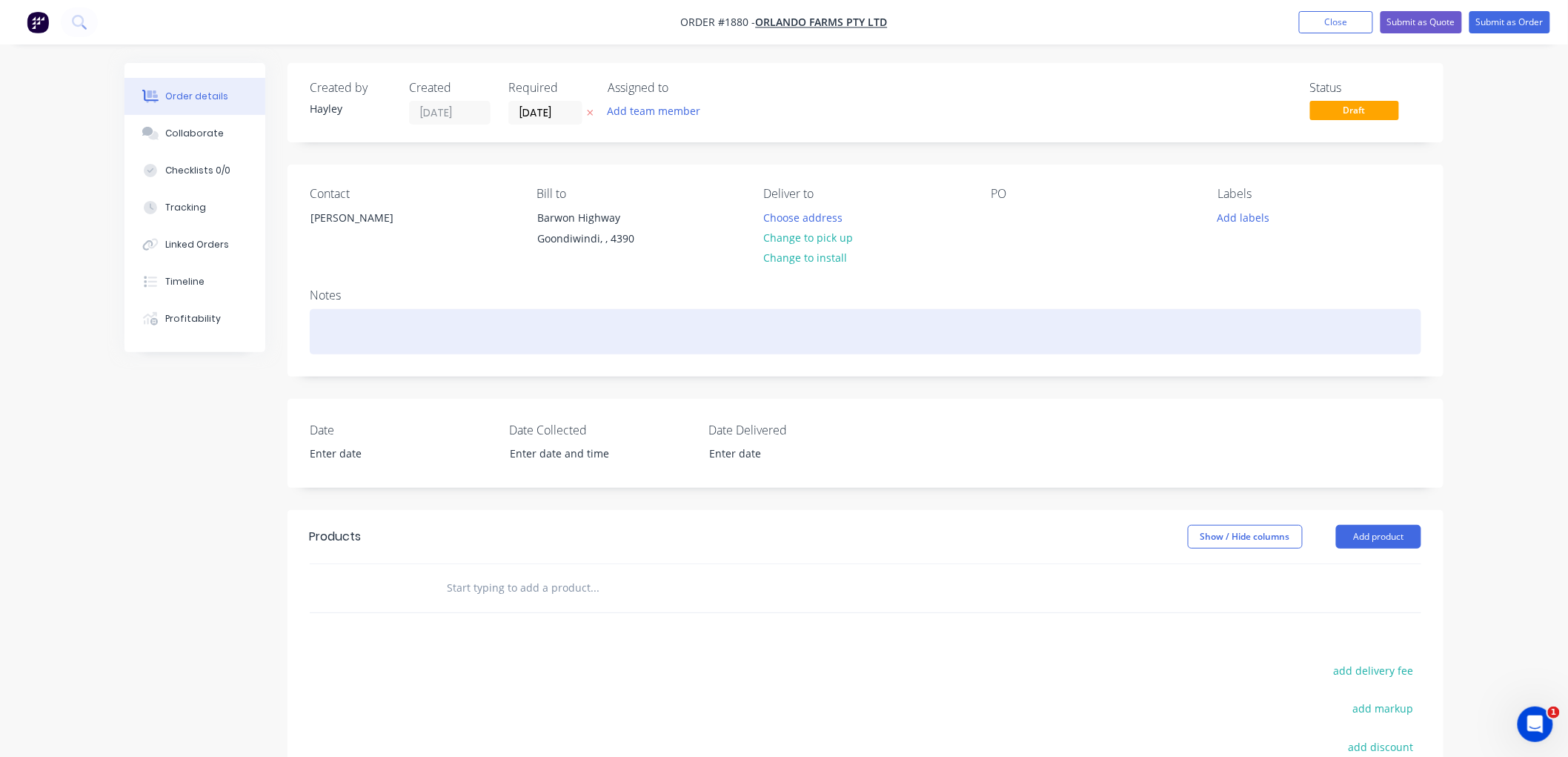
click at [451, 322] on div at bounding box center [866, 332] width 1112 height 45
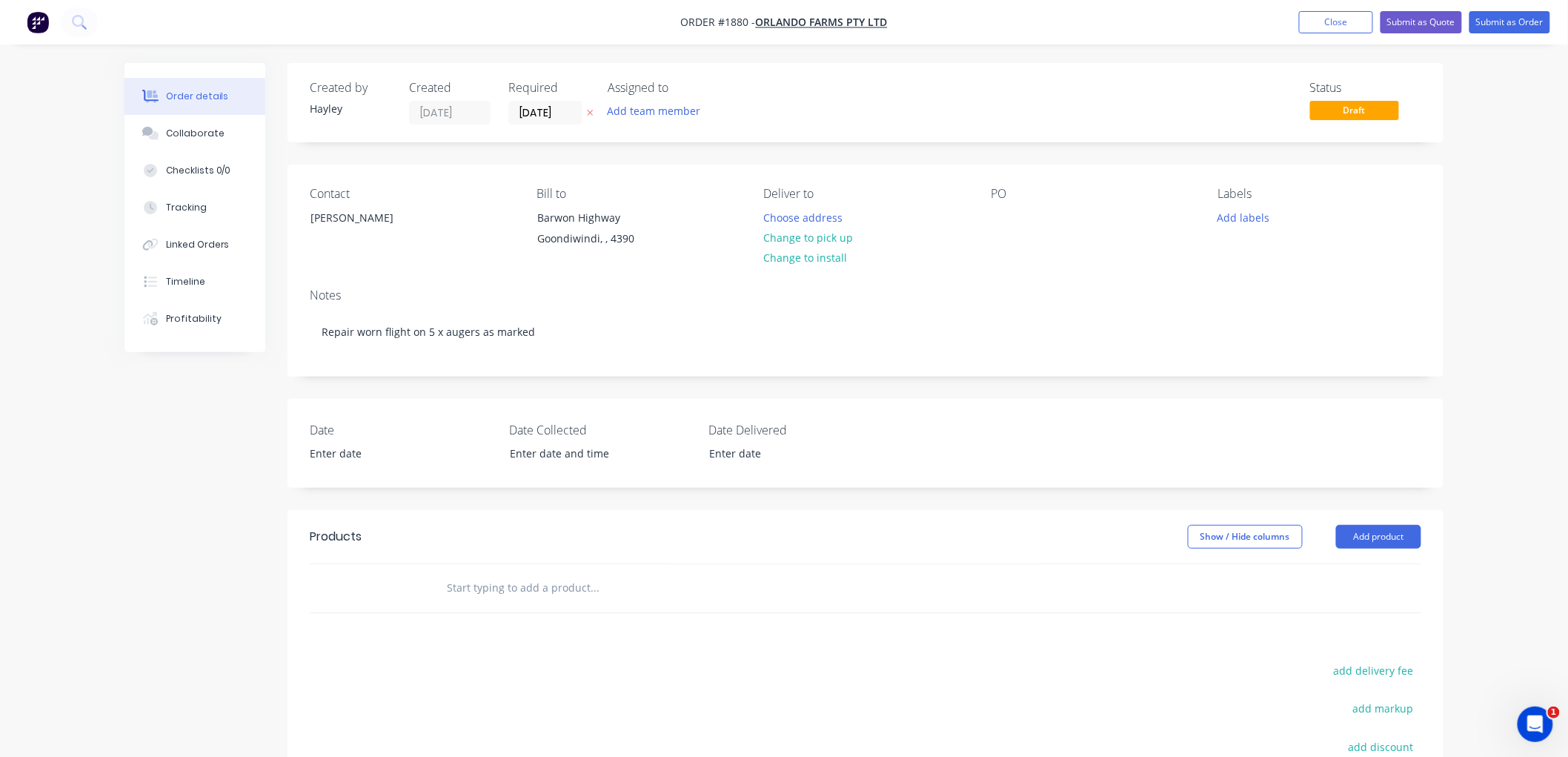
click at [546, 592] on input "text" at bounding box center [594, 587] width 297 height 30
drag, startPoint x: 493, startPoint y: 586, endPoint x: 344, endPoint y: 594, distance: 149.2
click at [344, 594] on div "9" flight Add 9" flight to order No results found" at bounding box center [866, 587] width 1112 height 48
type input "f"
click at [1394, 536] on button "Add product" at bounding box center [1379, 536] width 85 height 23
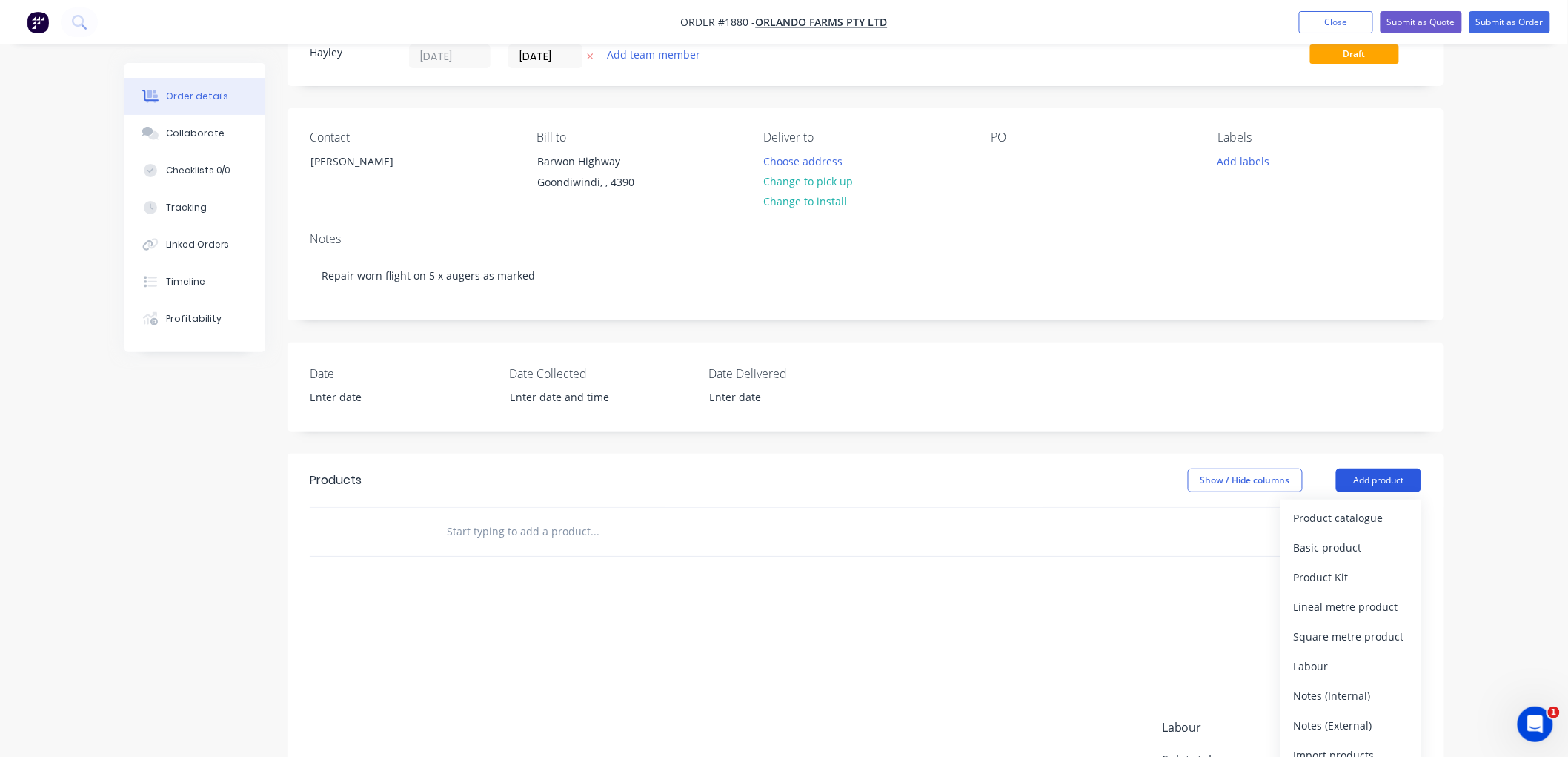
scroll to position [83, 0]
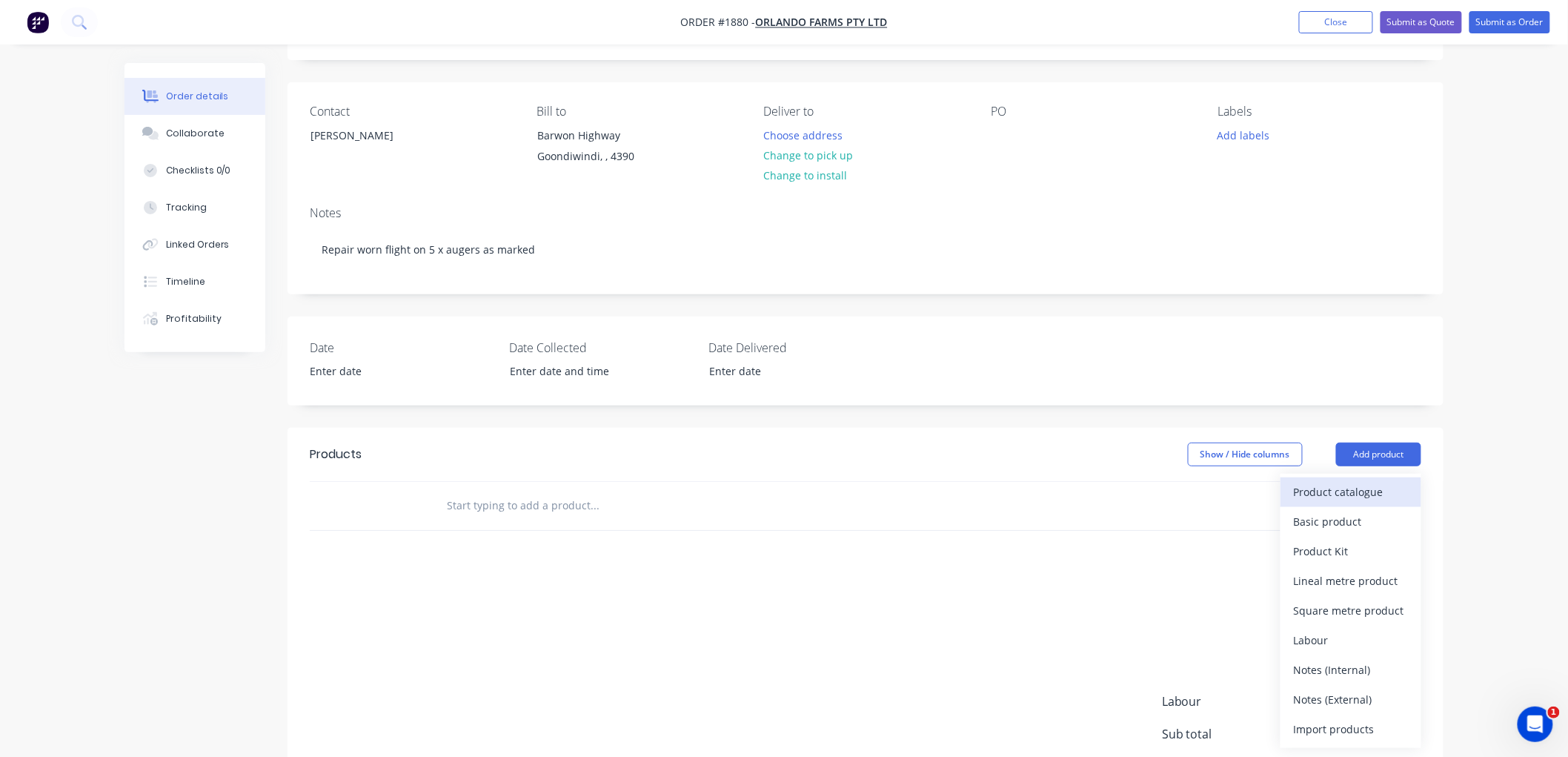
click at [1368, 494] on div "Product catalogue" at bounding box center [1350, 492] width 114 height 22
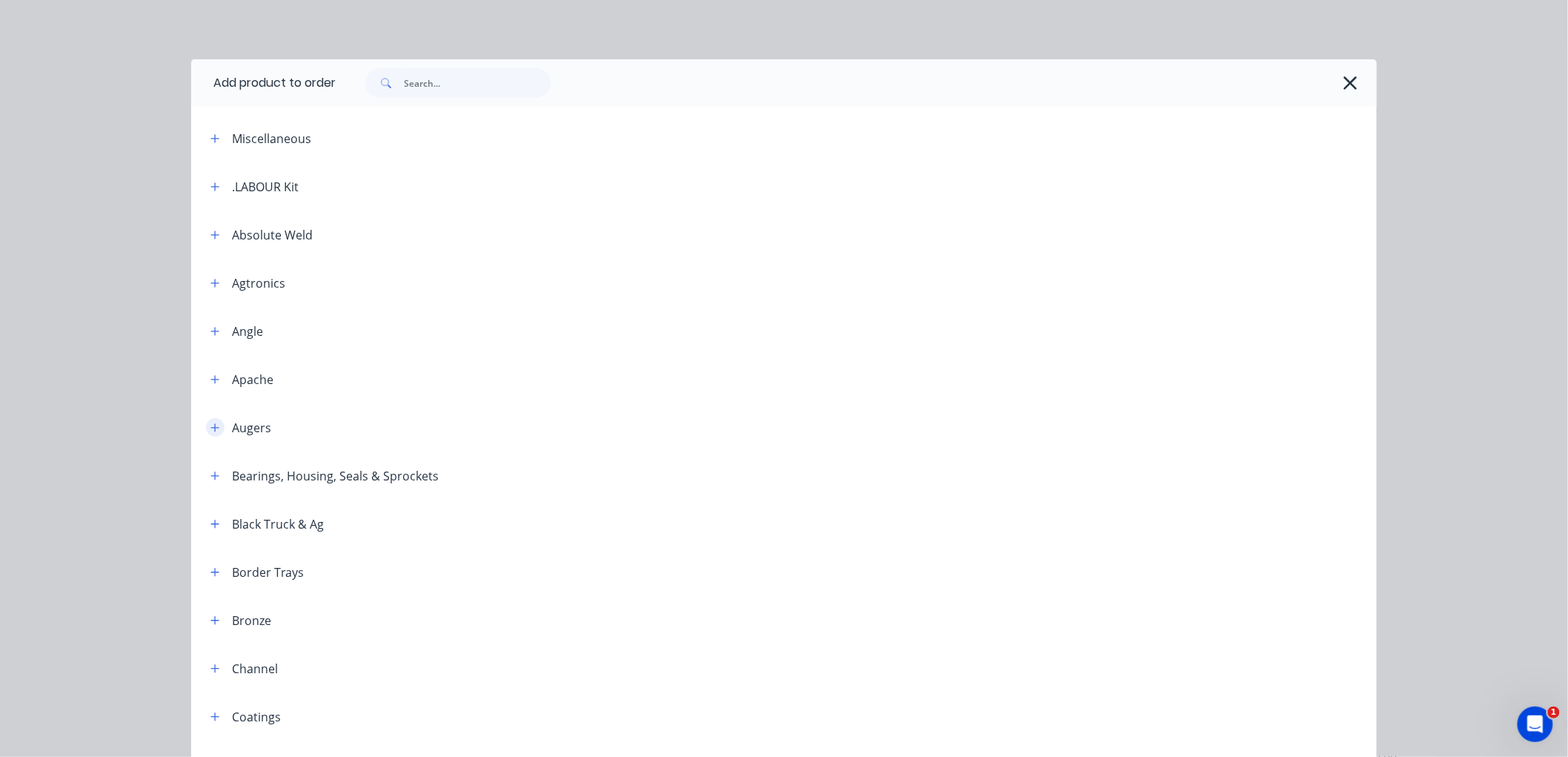
click at [212, 425] on icon "button" at bounding box center [215, 427] width 9 height 10
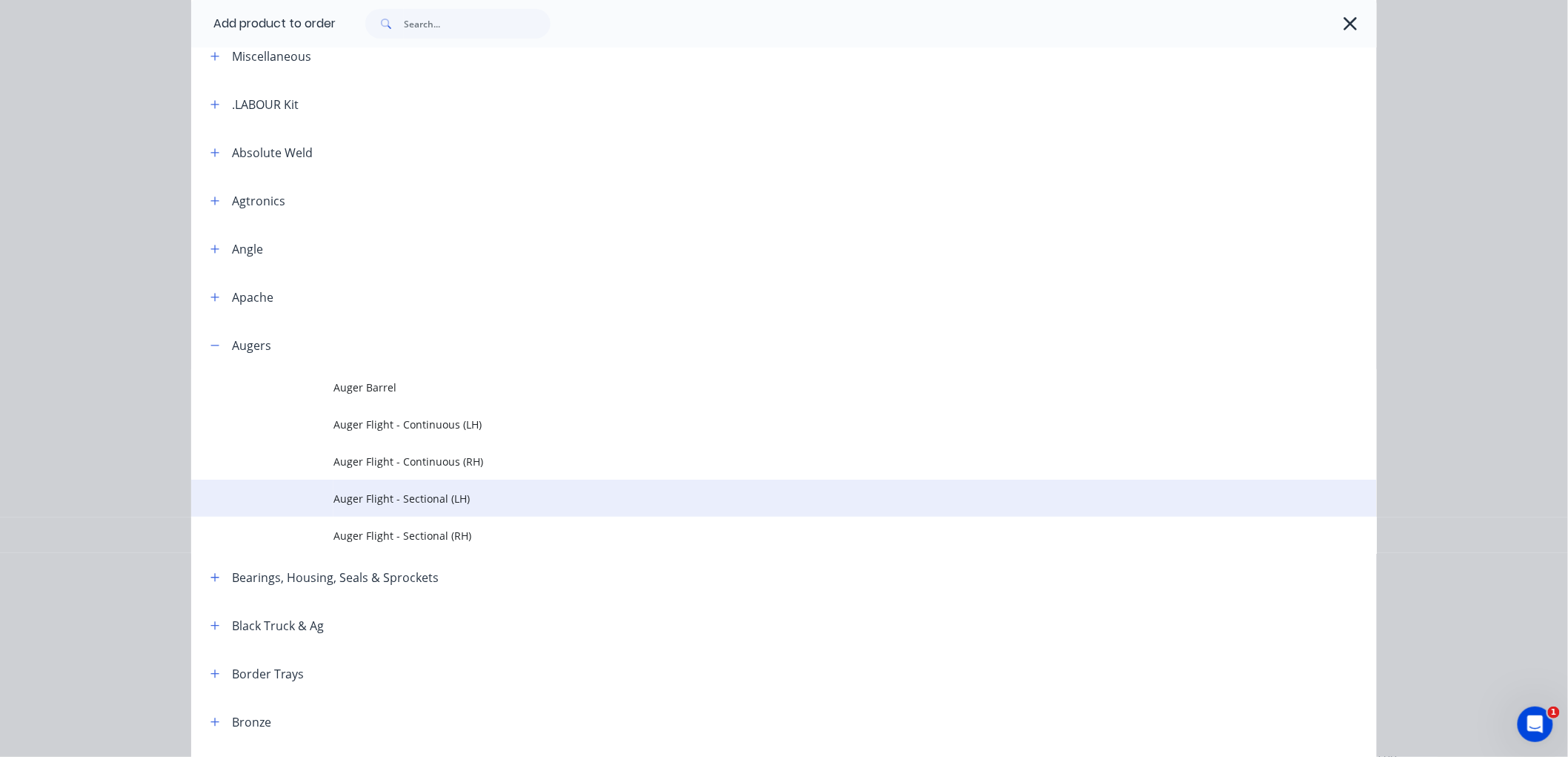
click at [450, 497] on span "Auger Flight - Sectional (LH)" at bounding box center [750, 499] width 834 height 16
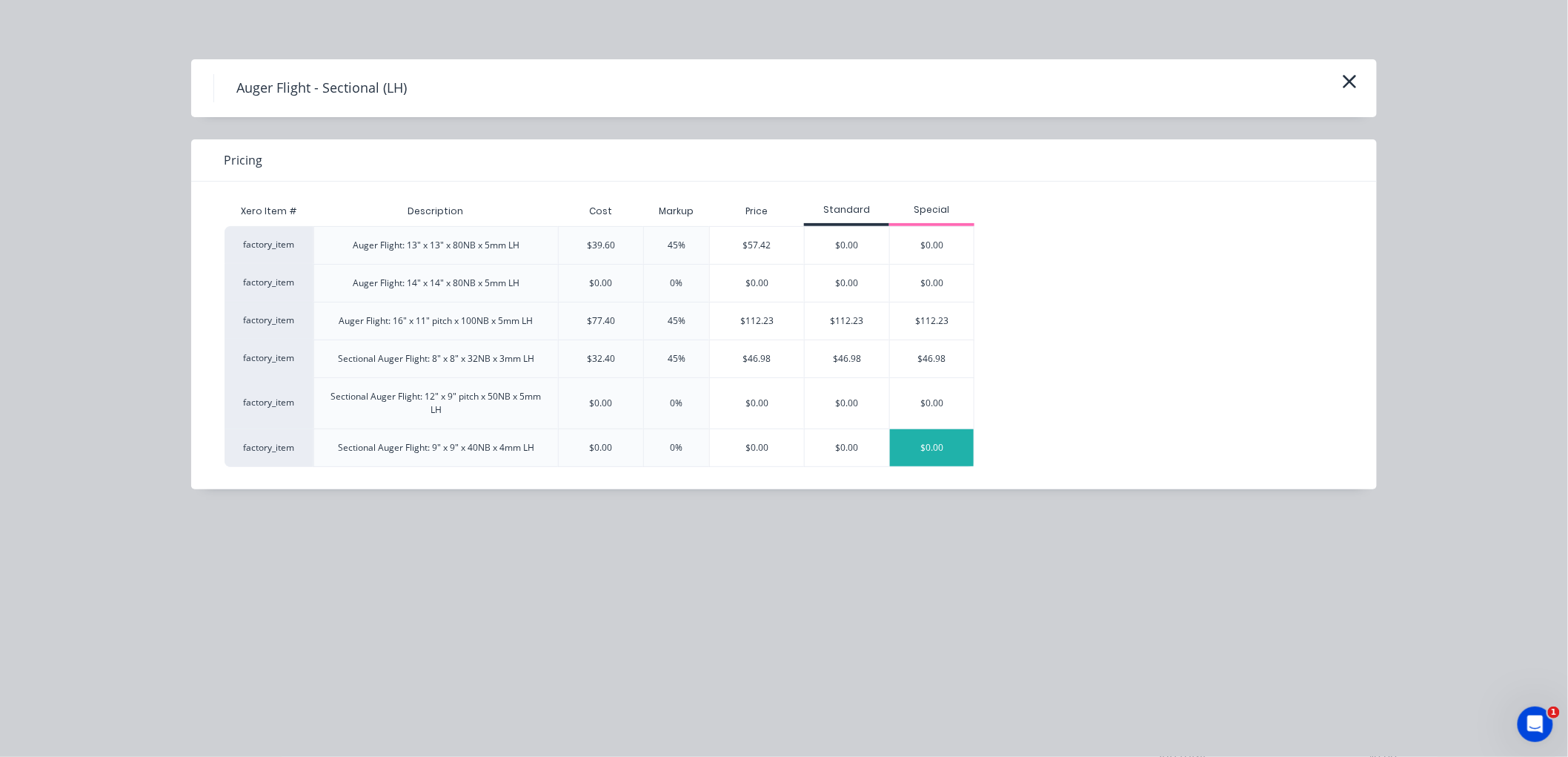
click at [932, 448] on div "$0.00" at bounding box center [932, 447] width 84 height 37
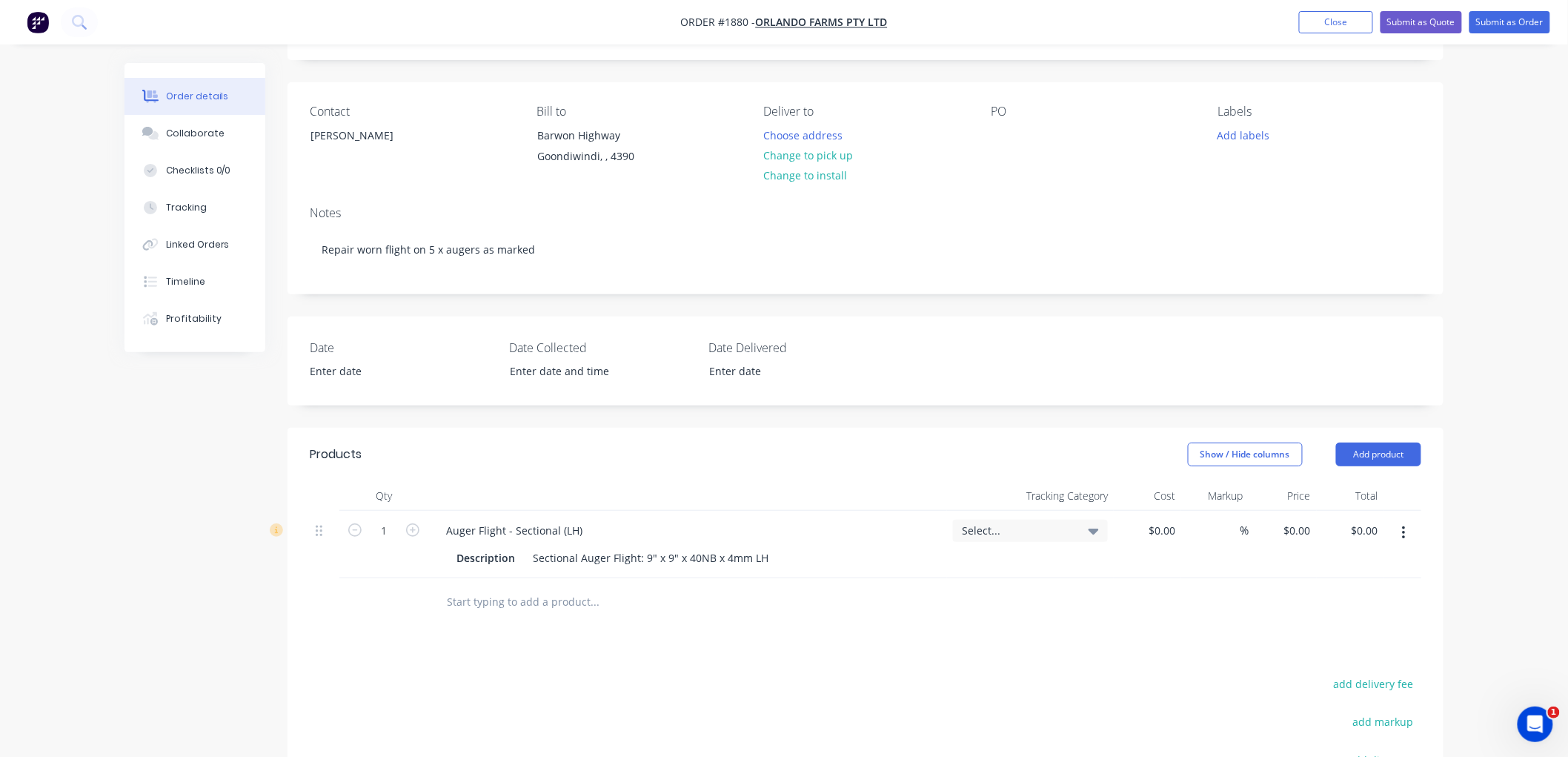
scroll to position [164, 0]
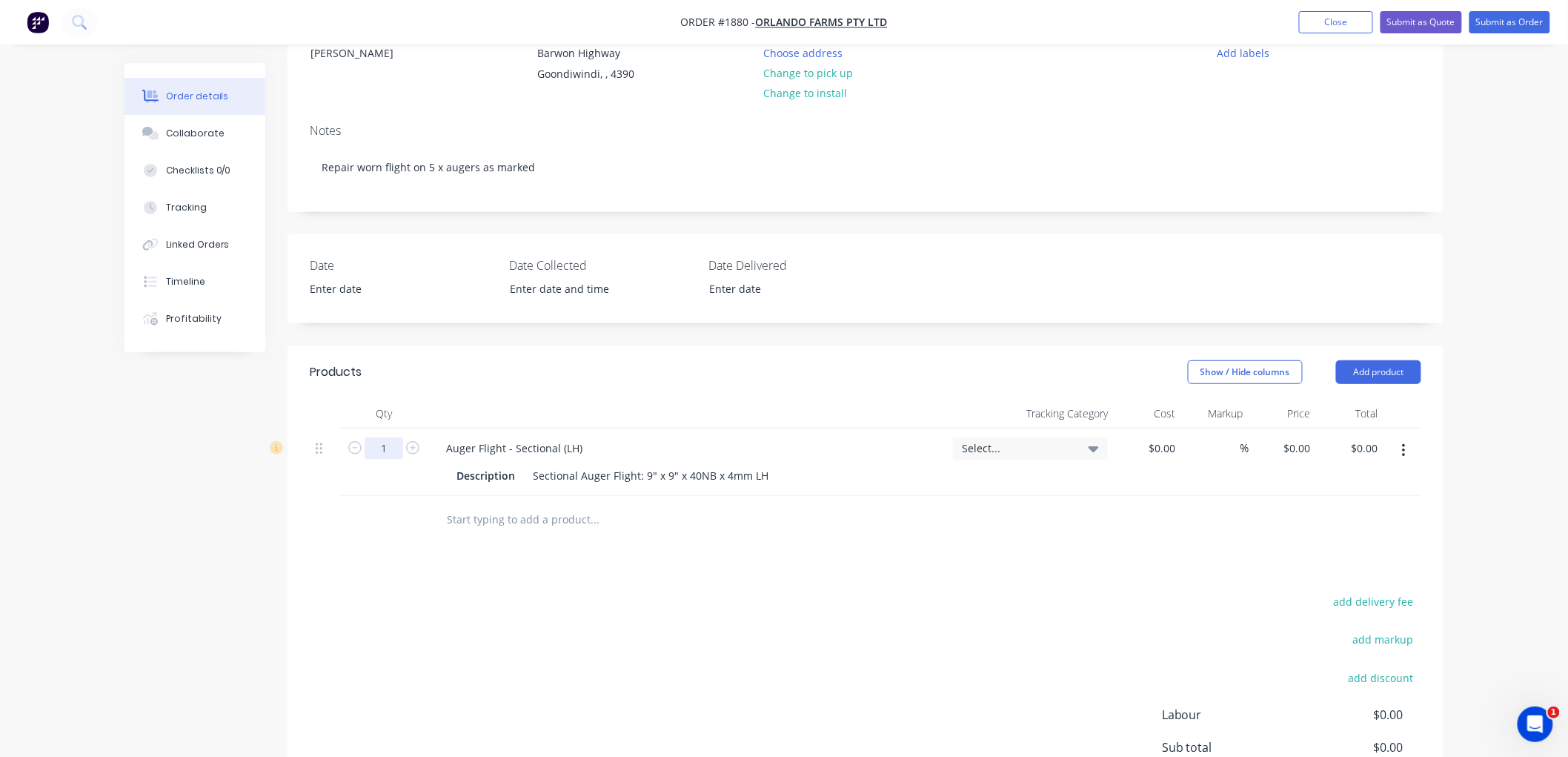
click at [387, 454] on input "1" at bounding box center [384, 449] width 38 height 23
type input "10"
click at [560, 537] on div at bounding box center [694, 519] width 533 height 48
click at [530, 471] on div "Sectional Auger Flight: 9" x 9" x 40NB x 4mm LH" at bounding box center [651, 475] width 247 height 22
drag, startPoint x: 560, startPoint y: 472, endPoint x: 523, endPoint y: 519, distance: 59.8
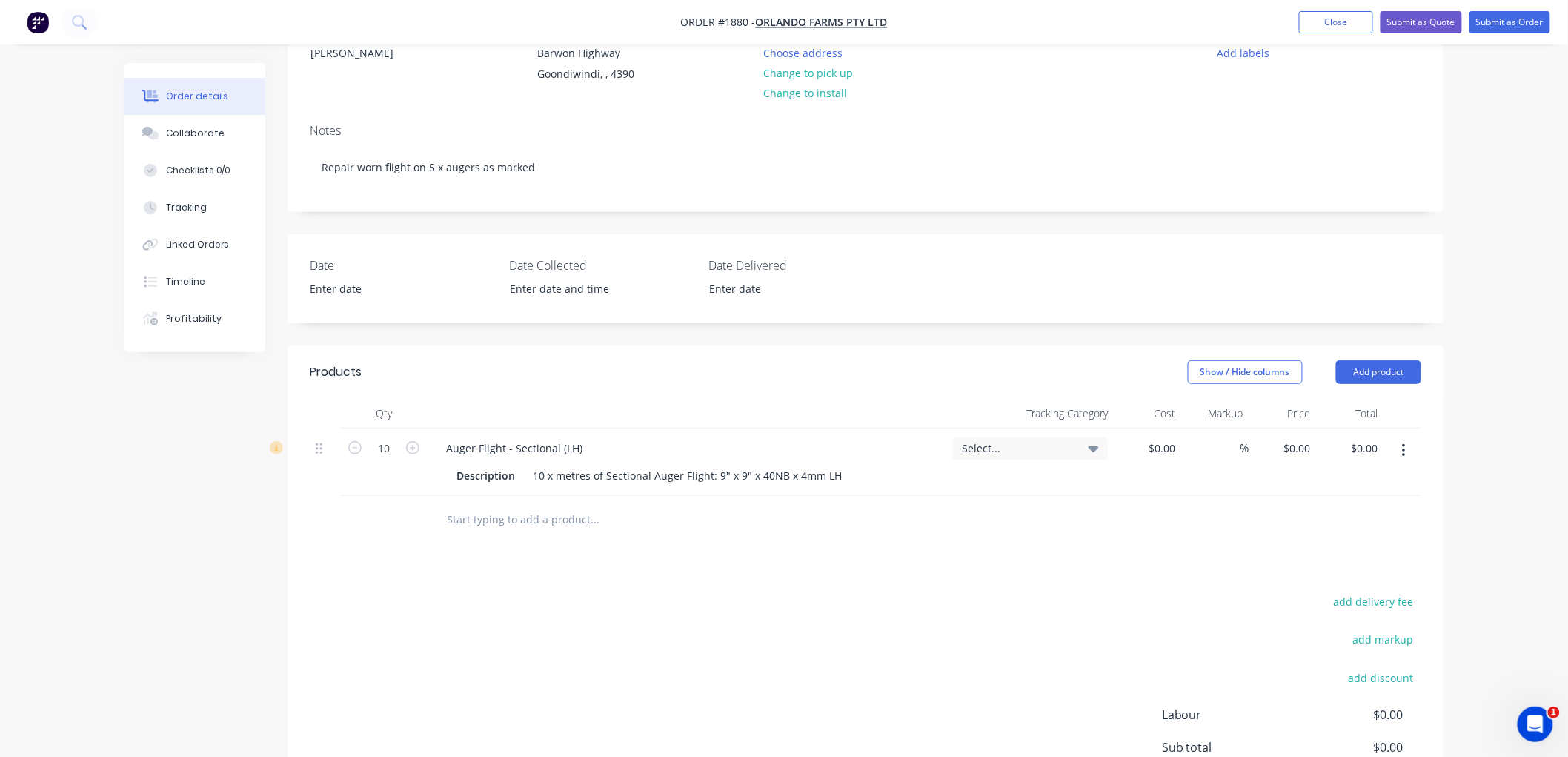
click at [523, 522] on input "text" at bounding box center [594, 519] width 297 height 30
click at [1377, 376] on button "Add product" at bounding box center [1379, 372] width 85 height 23
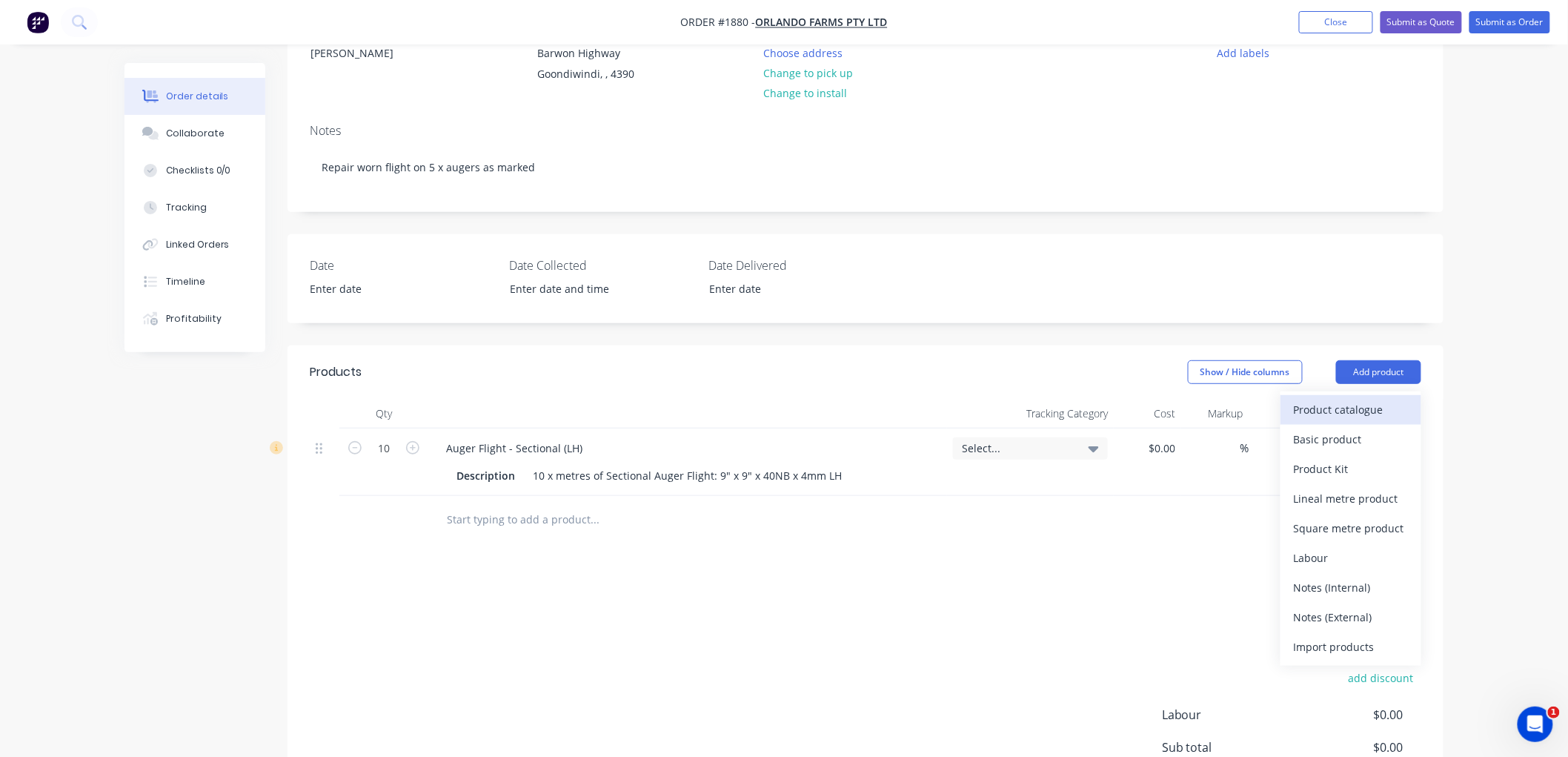
click at [1377, 412] on div "Product catalogue" at bounding box center [1350, 409] width 114 height 22
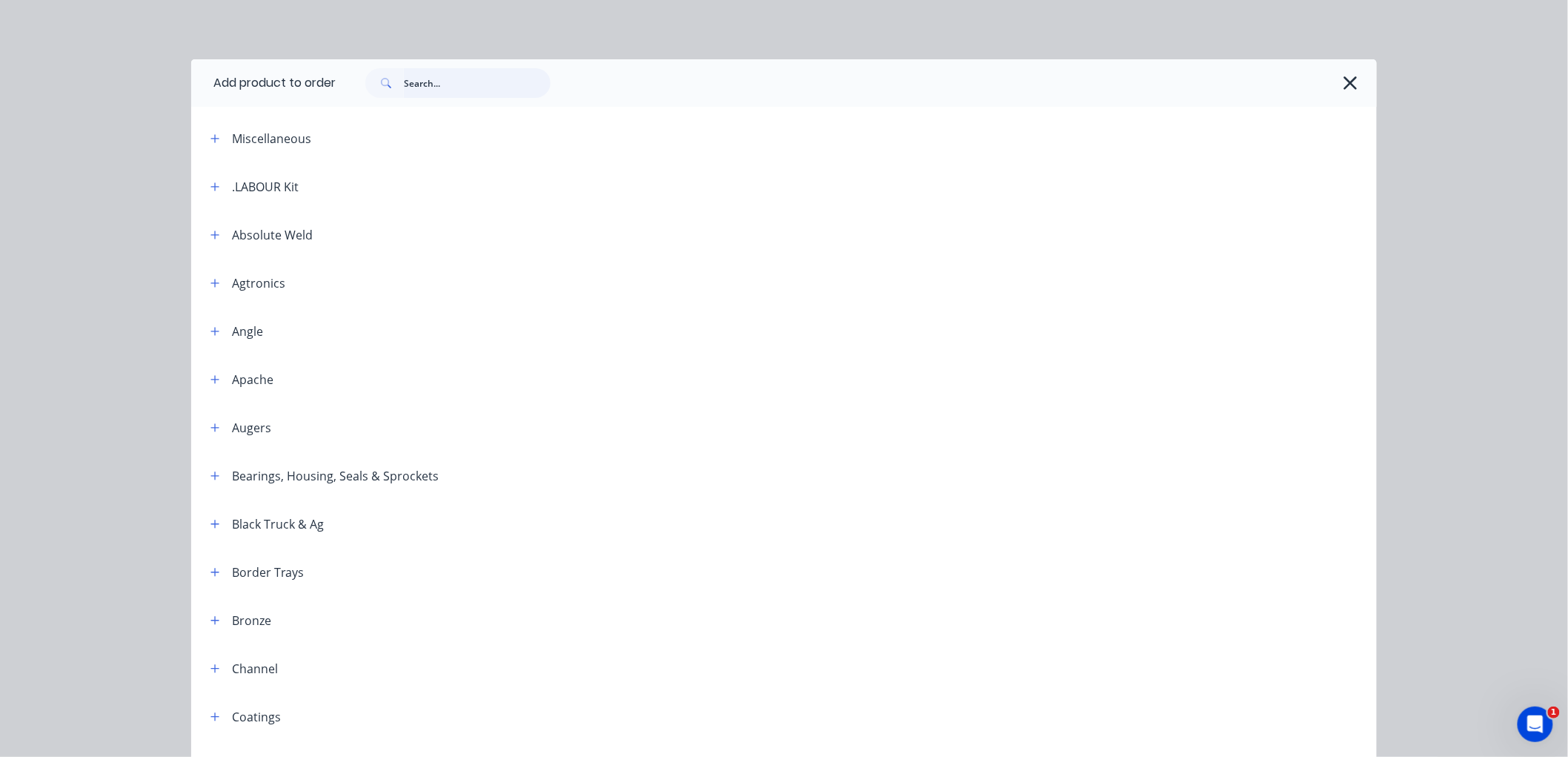
click at [433, 90] on input "text" at bounding box center [477, 83] width 147 height 30
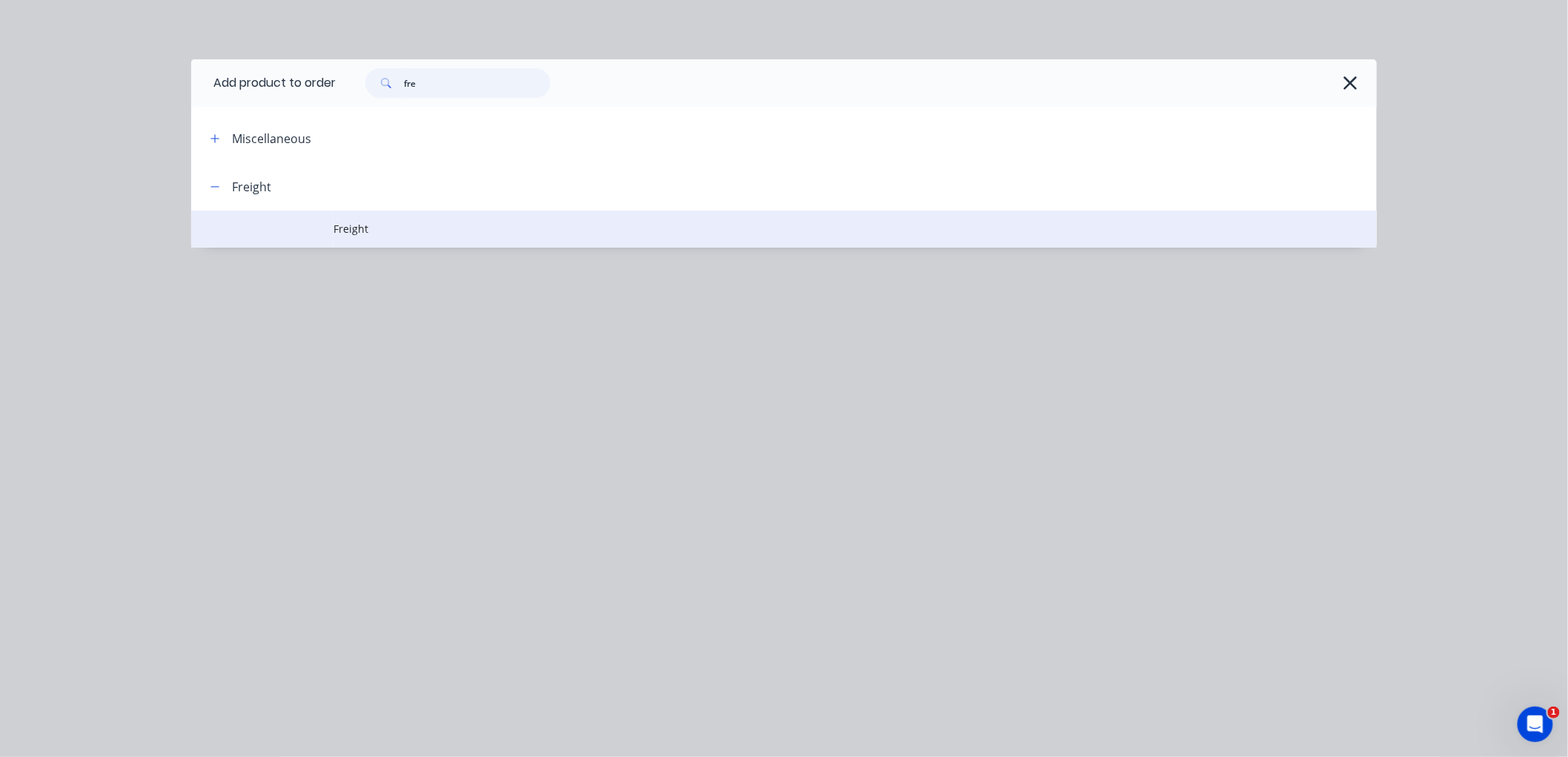
type input "fre"
click at [344, 213] on td "Freight" at bounding box center [854, 229] width 1043 height 37
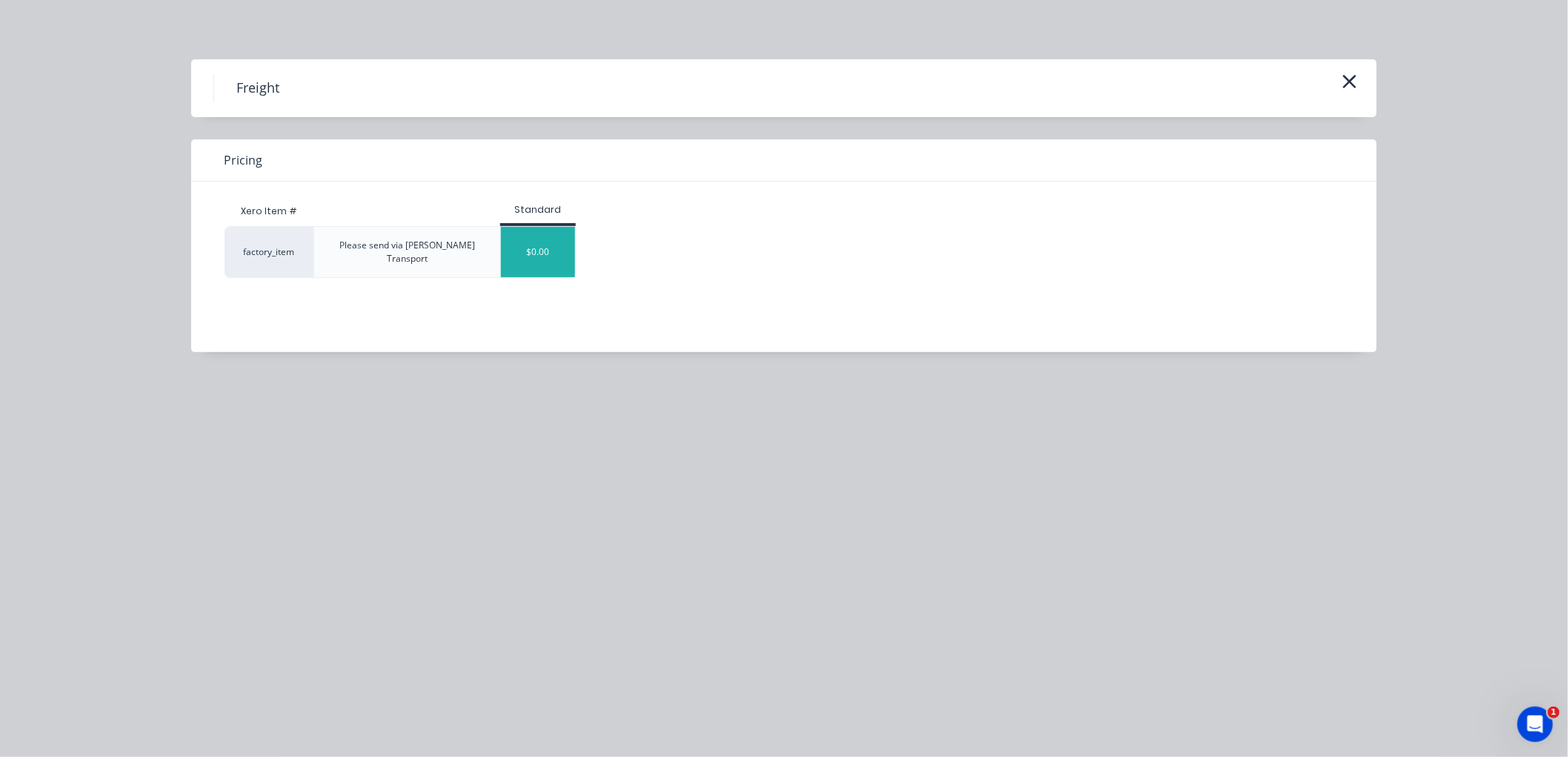
click at [553, 247] on div "$0.00" at bounding box center [538, 252] width 74 height 50
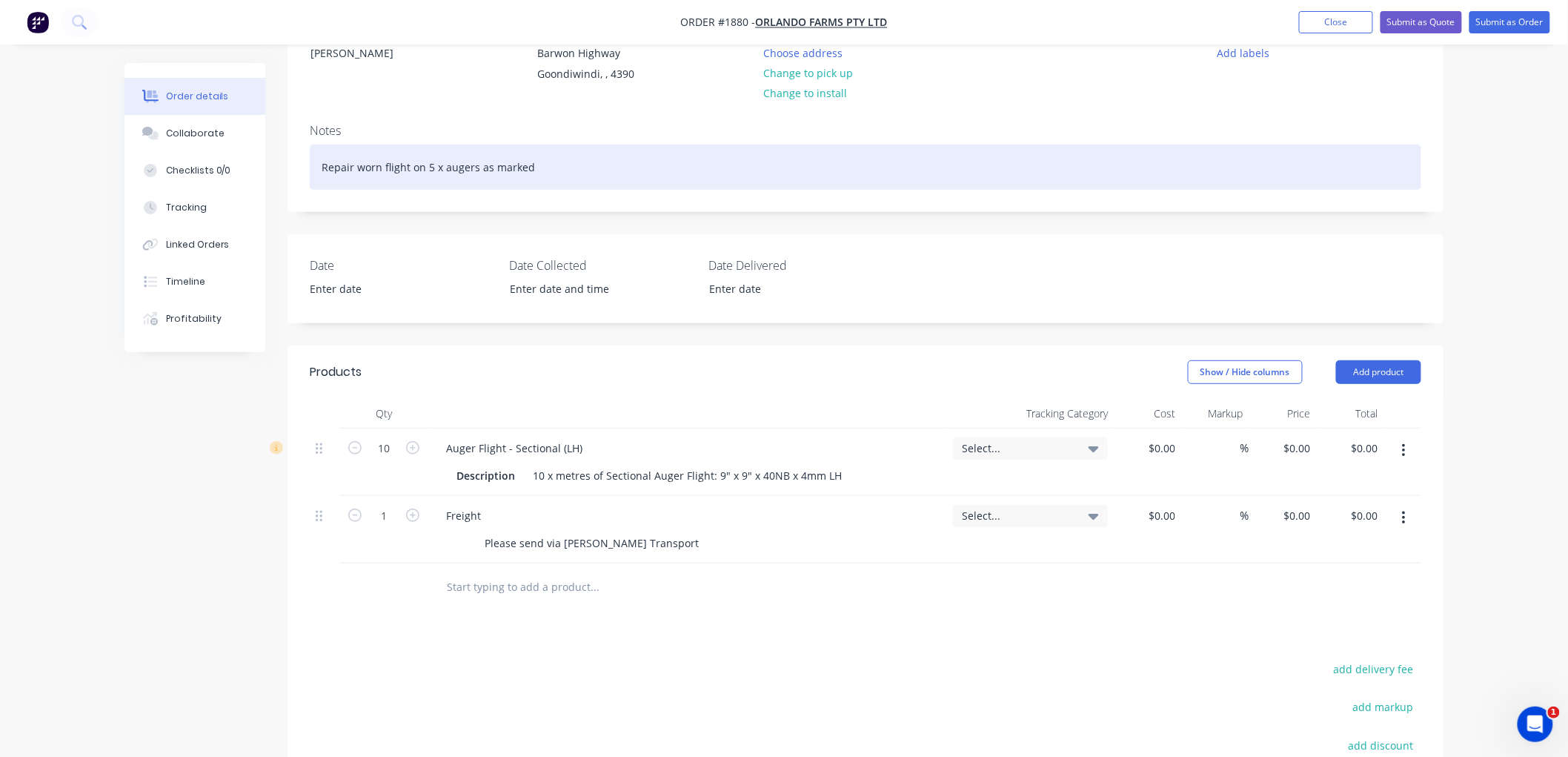
click at [531, 172] on div "Repair worn flight on 5 x augers as marked" at bounding box center [866, 167] width 1112 height 45
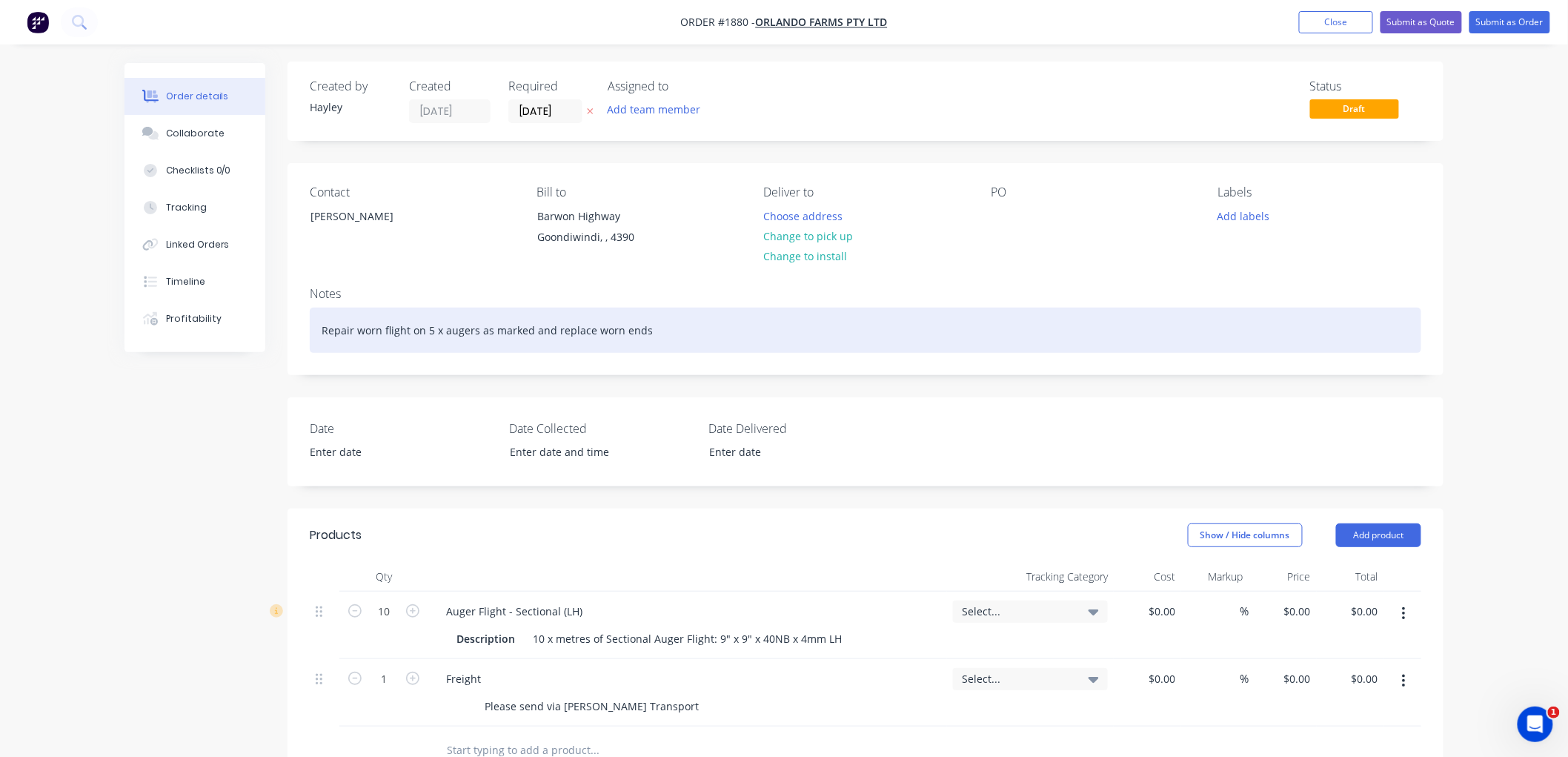
scroll to position [0, 0]
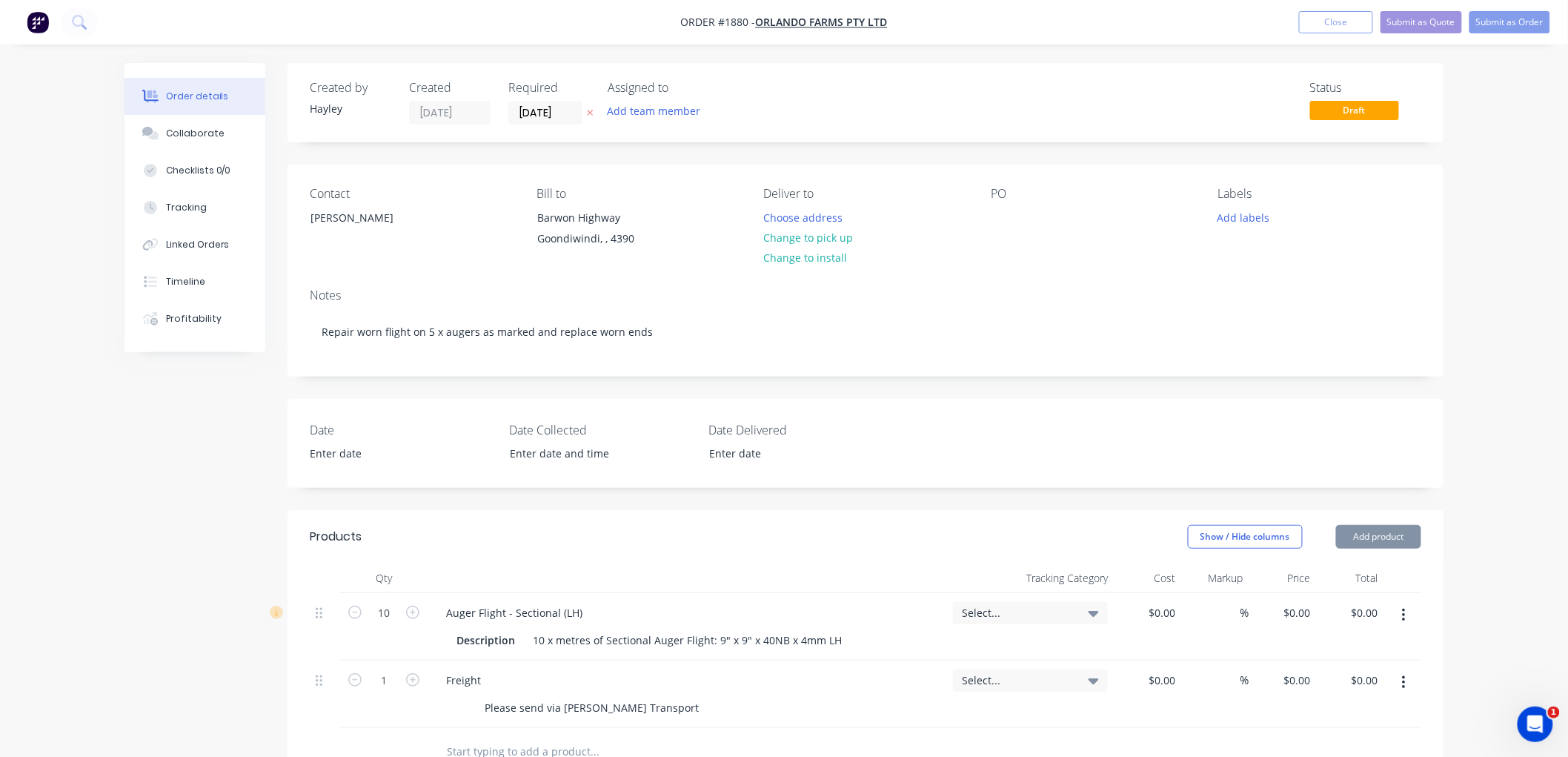
click at [1022, 606] on span "Select..." at bounding box center [1018, 613] width 112 height 16
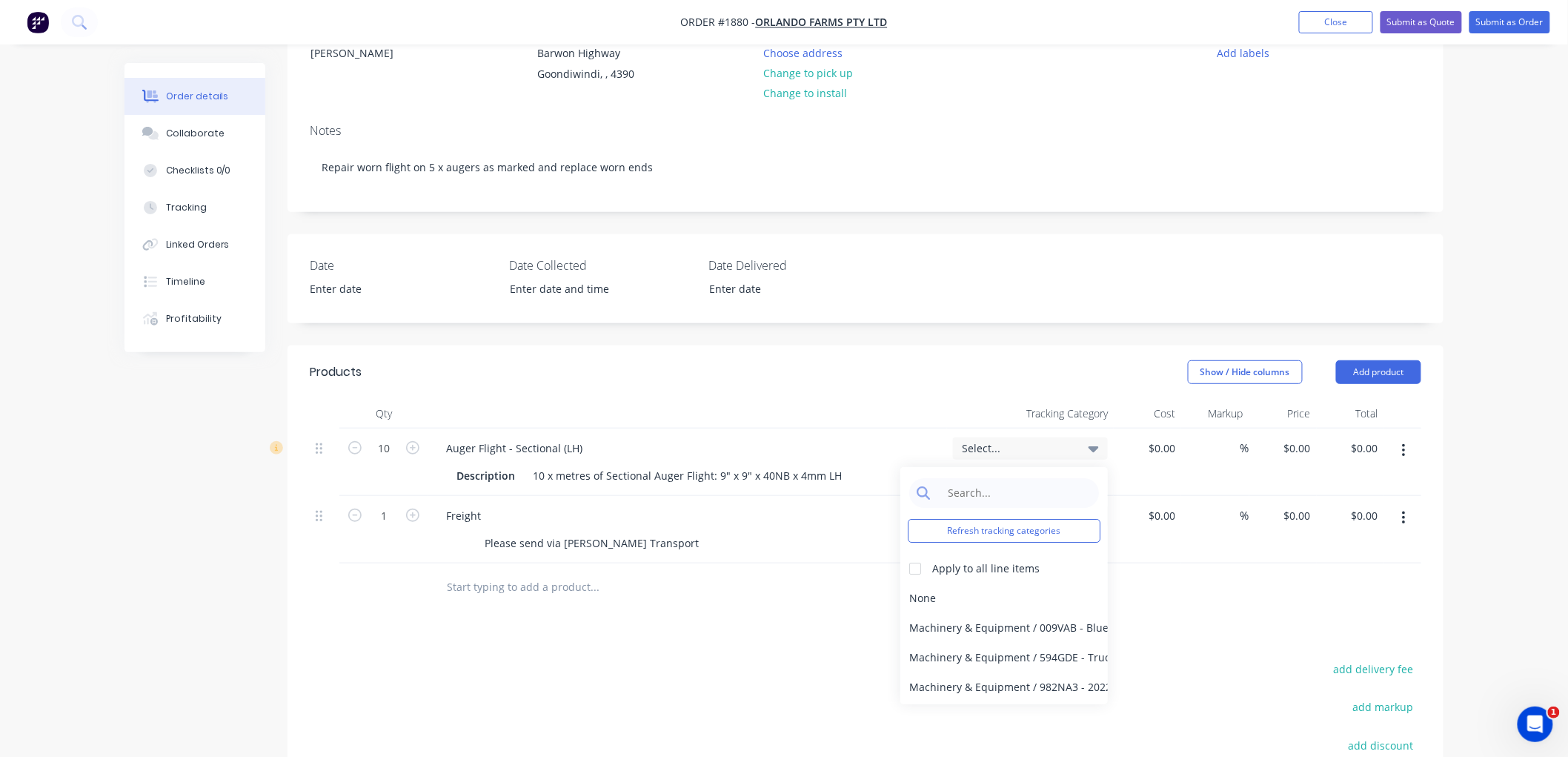
click at [993, 449] on span "Select..." at bounding box center [1018, 448] width 112 height 16
click at [1506, 25] on button "Submit as Order" at bounding box center [1510, 23] width 81 height 23
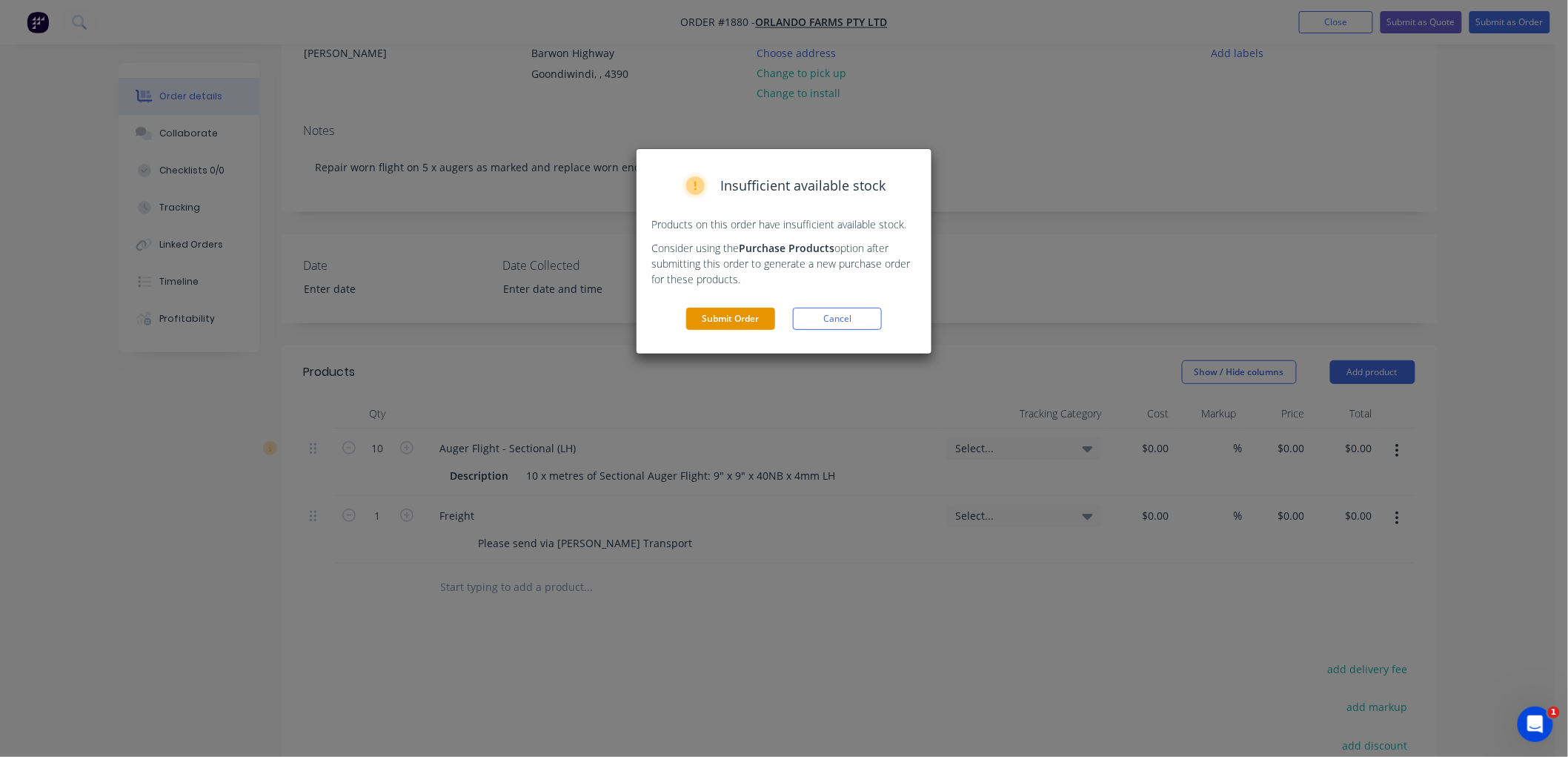
click at [729, 327] on button "Submit Order" at bounding box center [731, 318] width 89 height 23
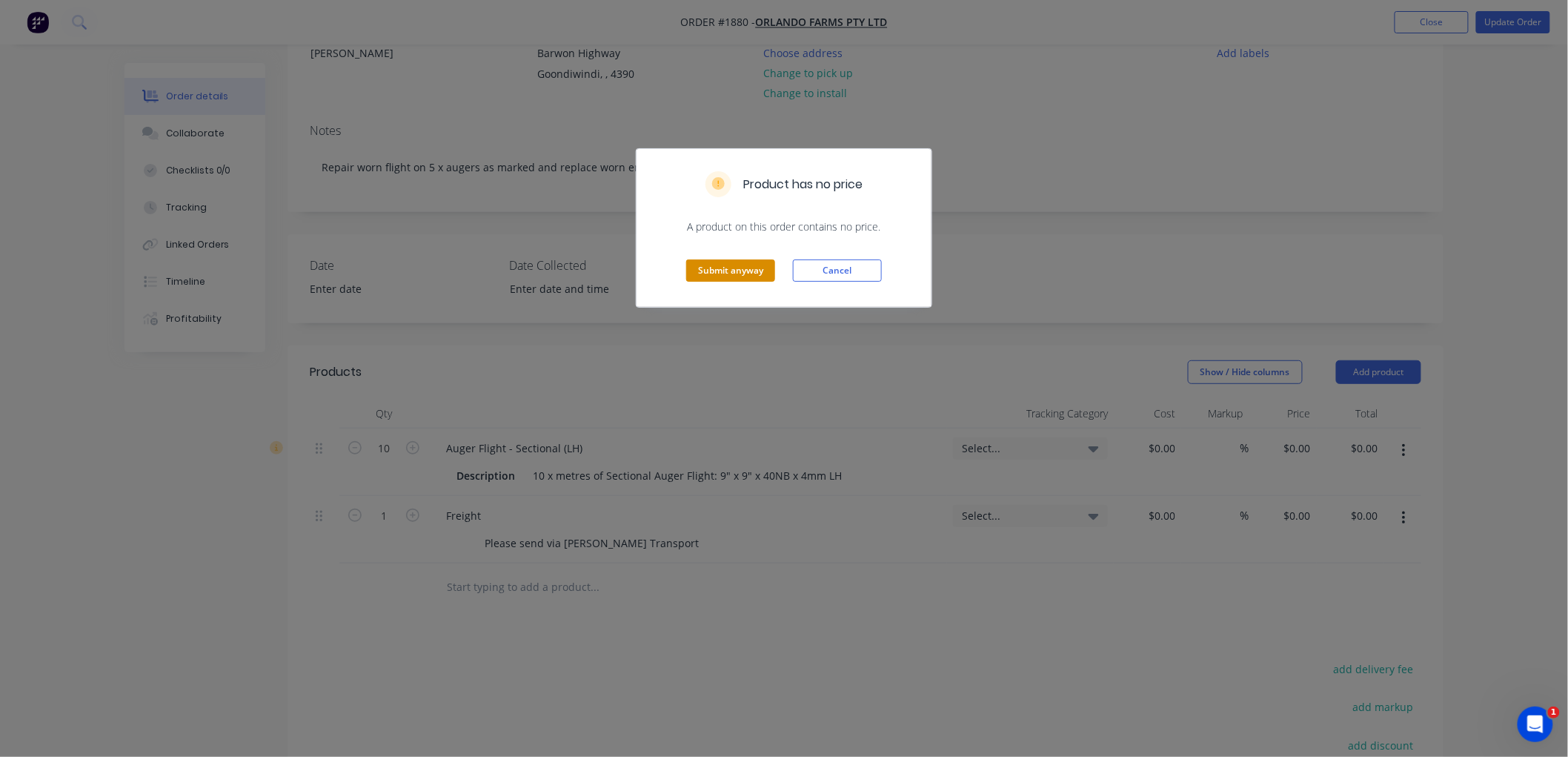
click at [732, 278] on button "Submit anyway" at bounding box center [731, 271] width 89 height 23
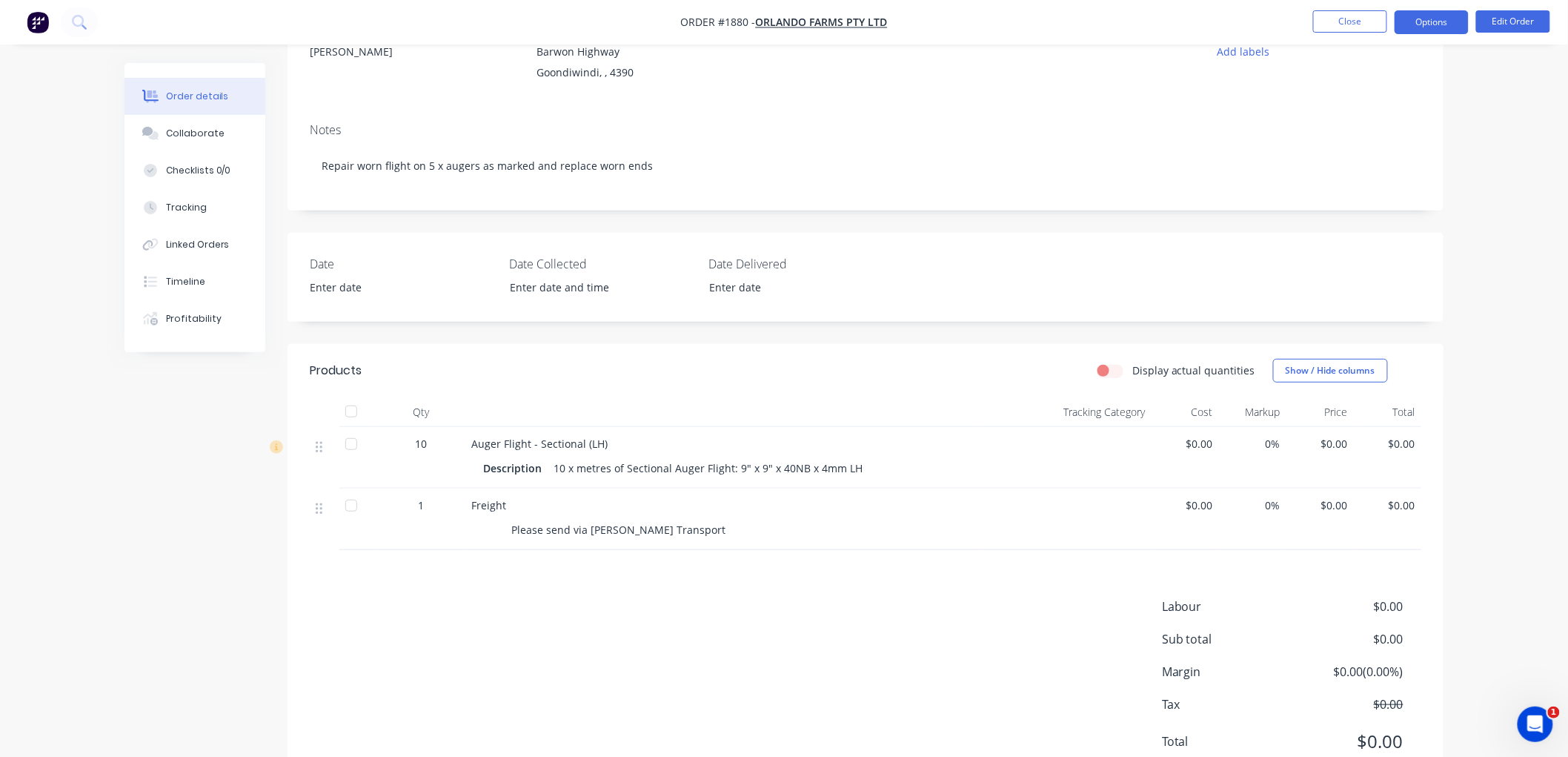
click at [1401, 23] on button "Options" at bounding box center [1431, 22] width 74 height 23
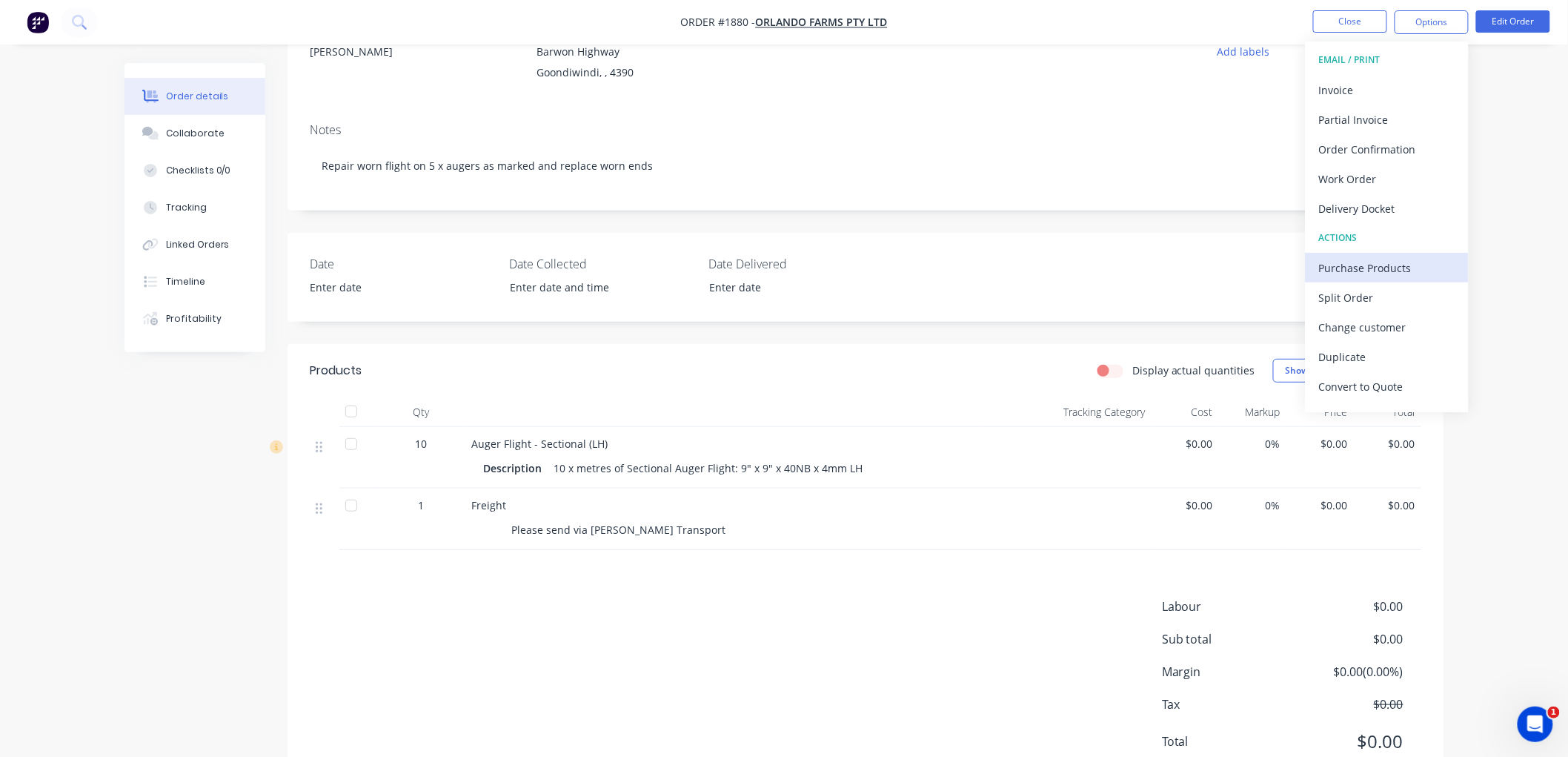
click at [1386, 272] on div "Purchase Products" at bounding box center [1387, 268] width 137 height 22
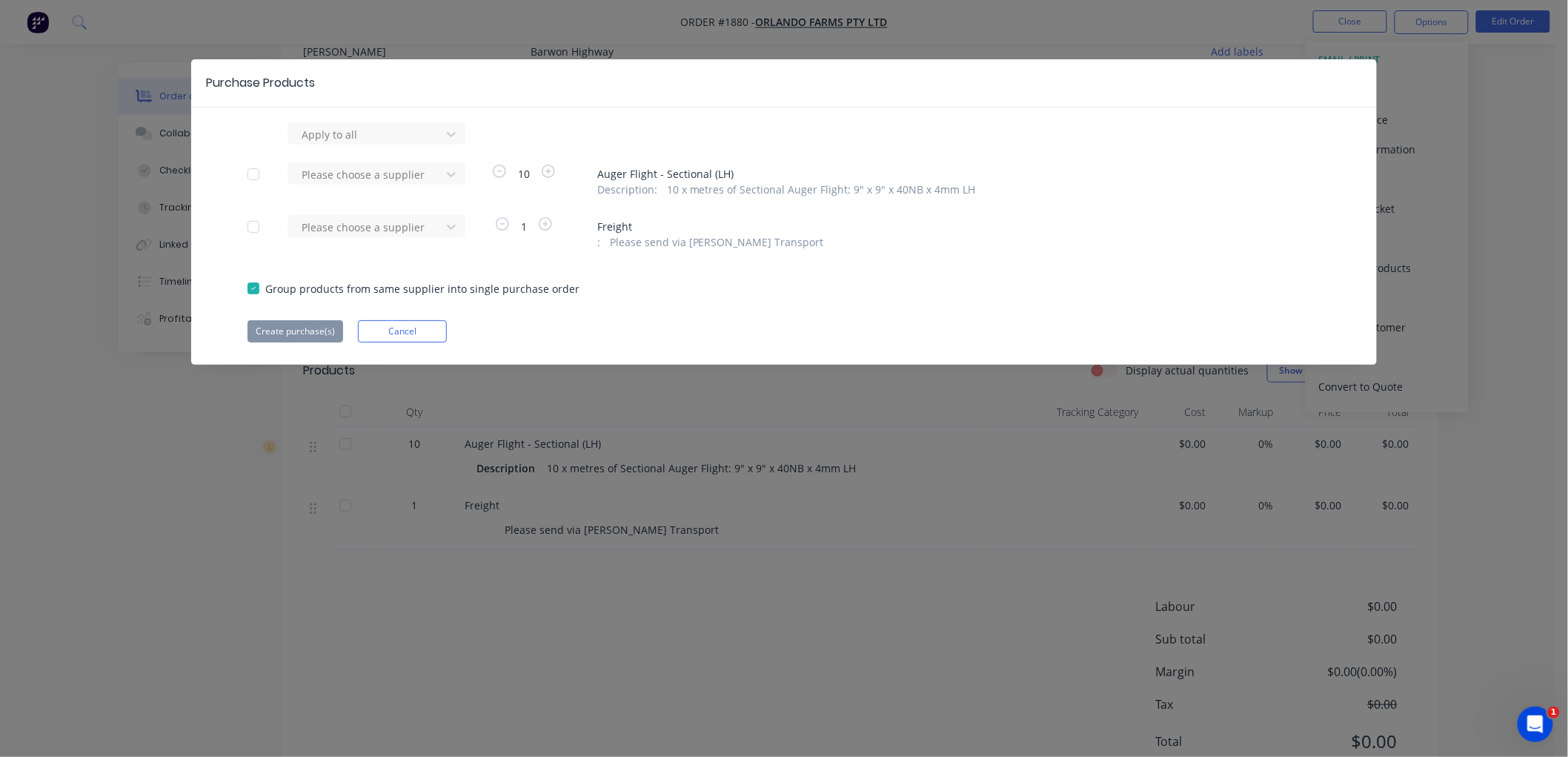
click at [256, 174] on div at bounding box center [253, 174] width 30 height 30
click at [379, 173] on div at bounding box center [366, 174] width 133 height 18
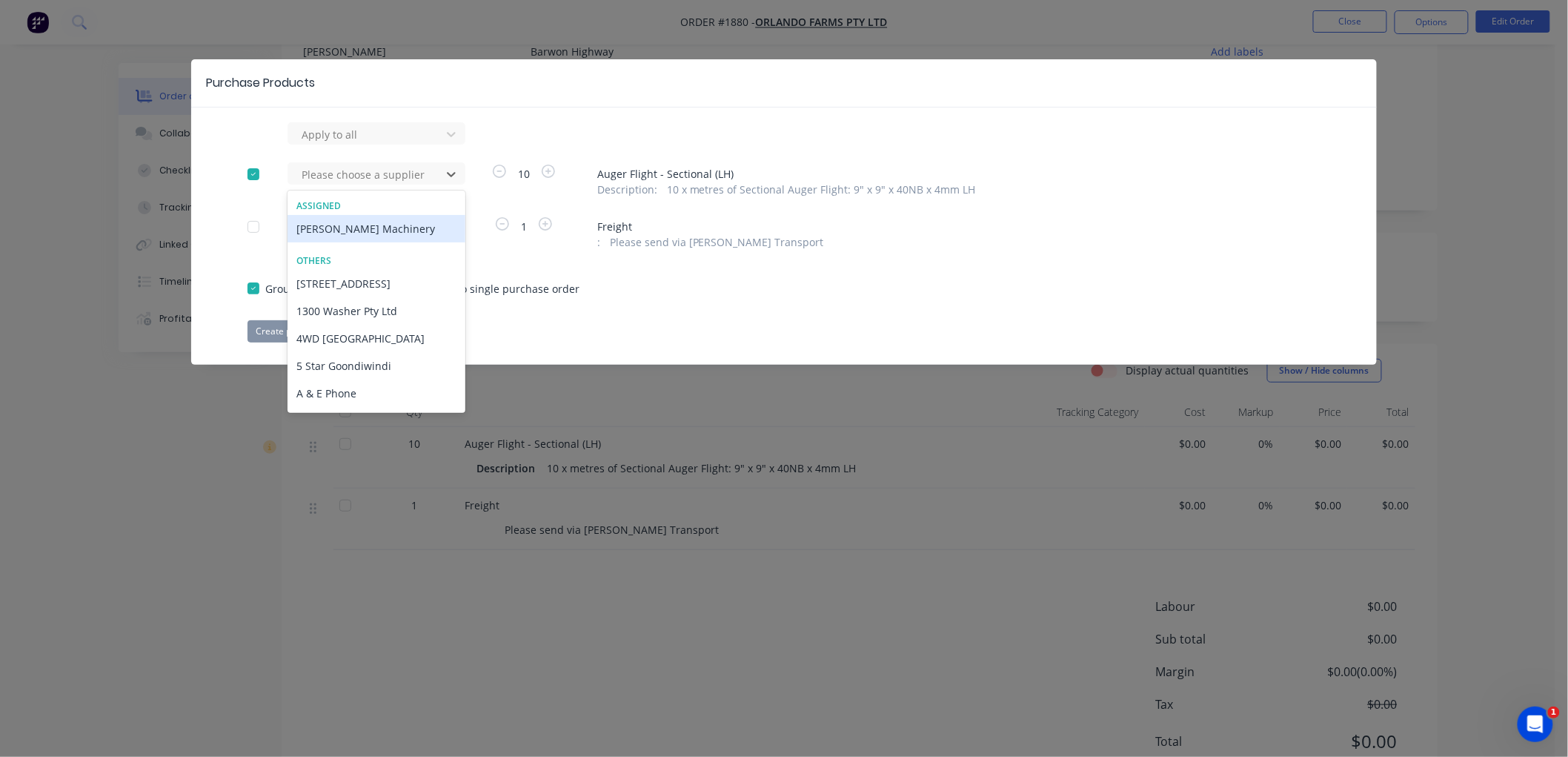
click at [360, 224] on div "Hagan Machinery" at bounding box center [376, 229] width 178 height 28
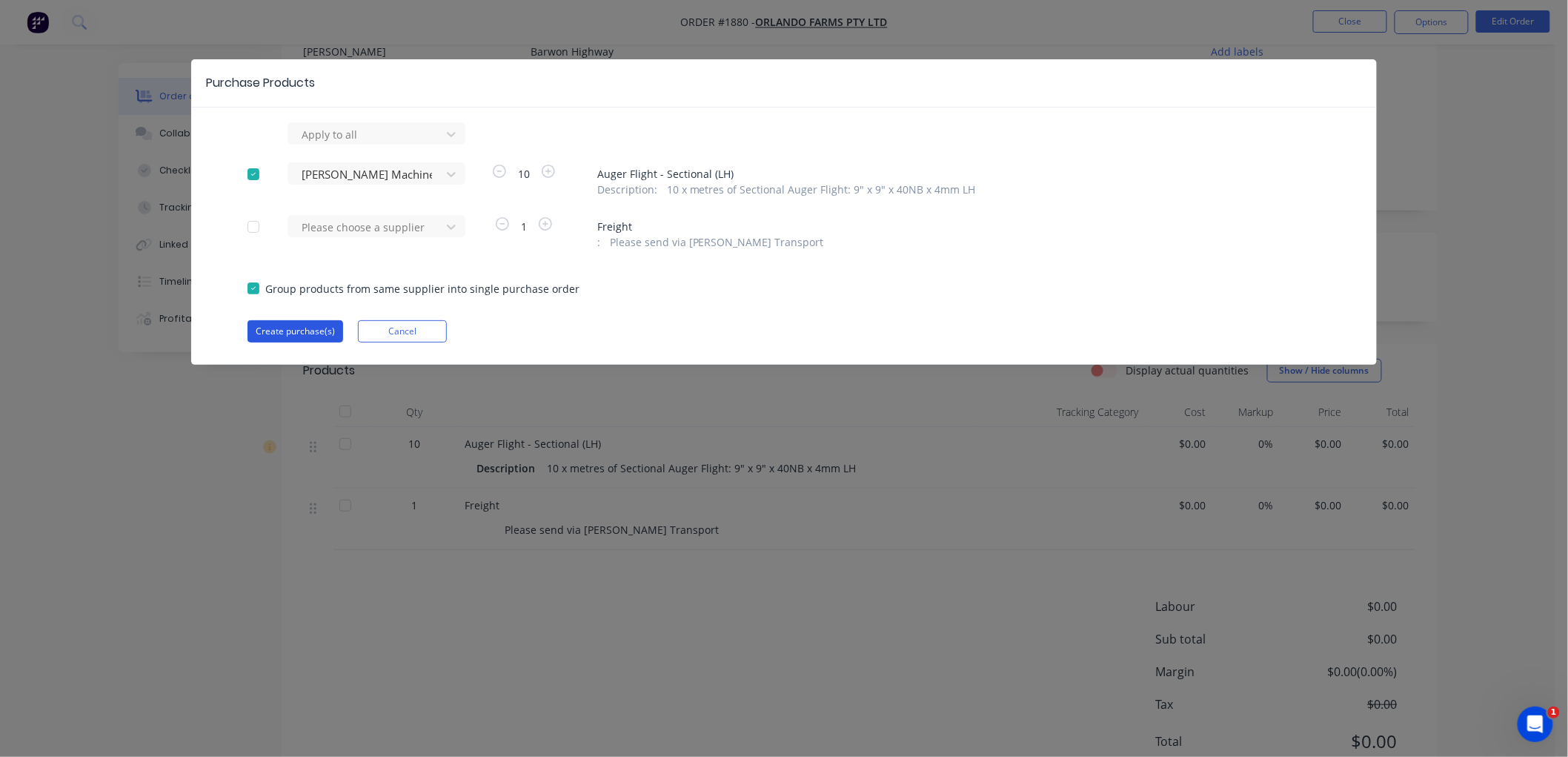
click at [292, 327] on button "Create purchase(s)" at bounding box center [295, 332] width 96 height 23
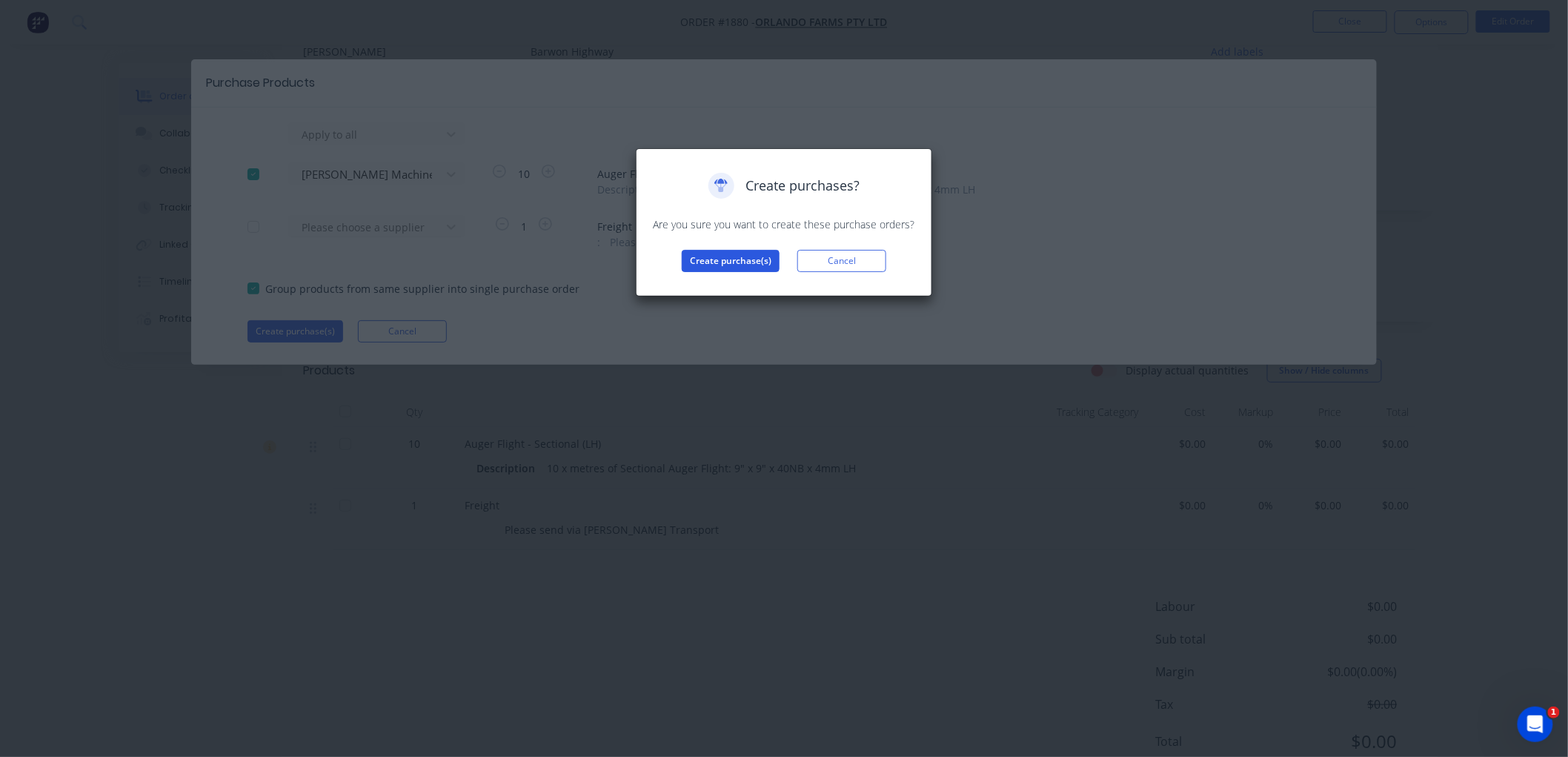
click at [704, 259] on button "Create purchase(s)" at bounding box center [731, 261] width 97 height 23
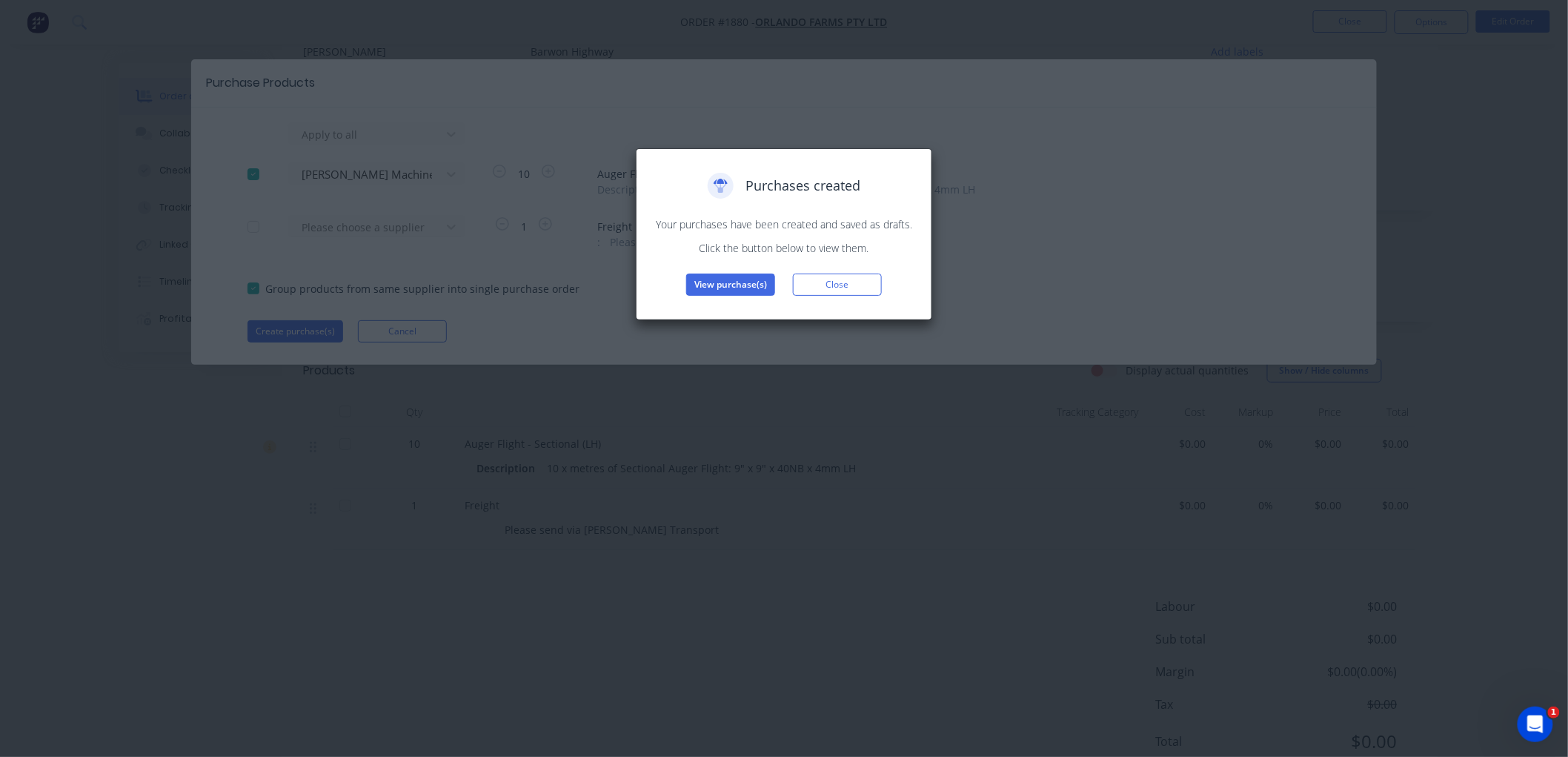
click at [737, 302] on div "Purchases created Your purchases have been created and saved as drafts. Click t…" at bounding box center [784, 234] width 297 height 172
click at [732, 283] on button "View purchase(s)" at bounding box center [731, 285] width 89 height 23
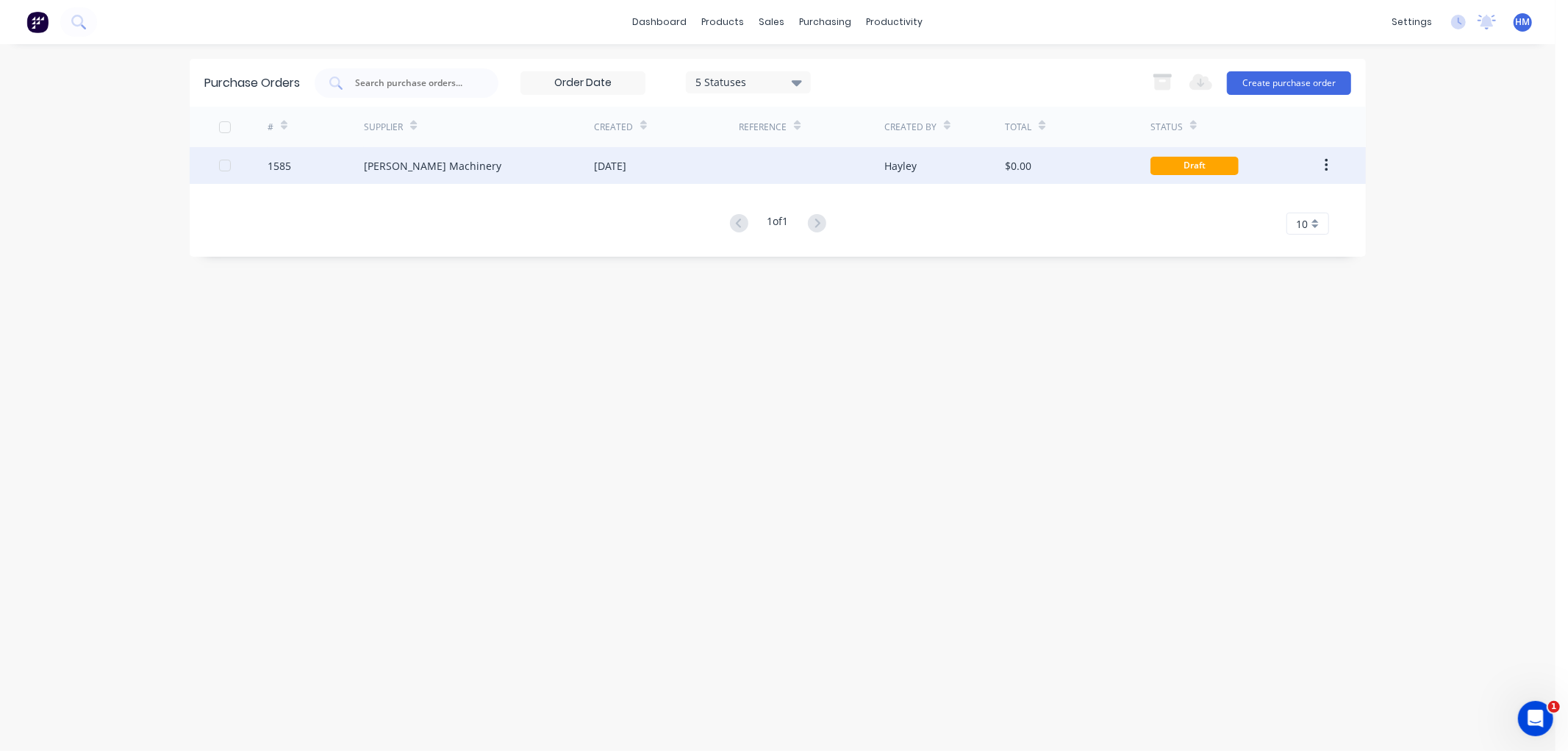
click at [318, 158] on div "1585" at bounding box center [316, 165] width 97 height 37
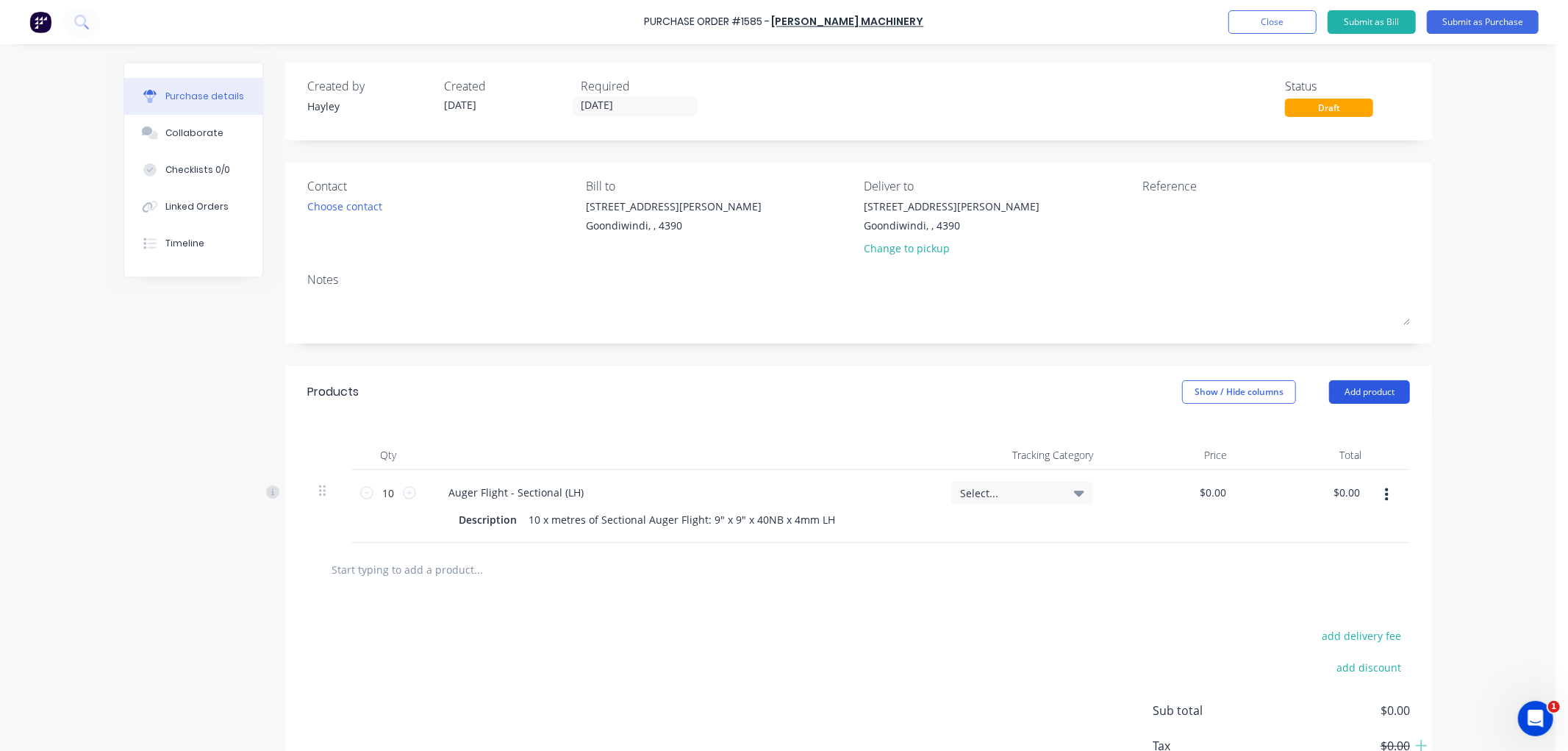
click at [1365, 392] on button "Add product" at bounding box center [1370, 391] width 81 height 23
click at [1335, 425] on div "Product catalogue" at bounding box center [1339, 429] width 113 height 22
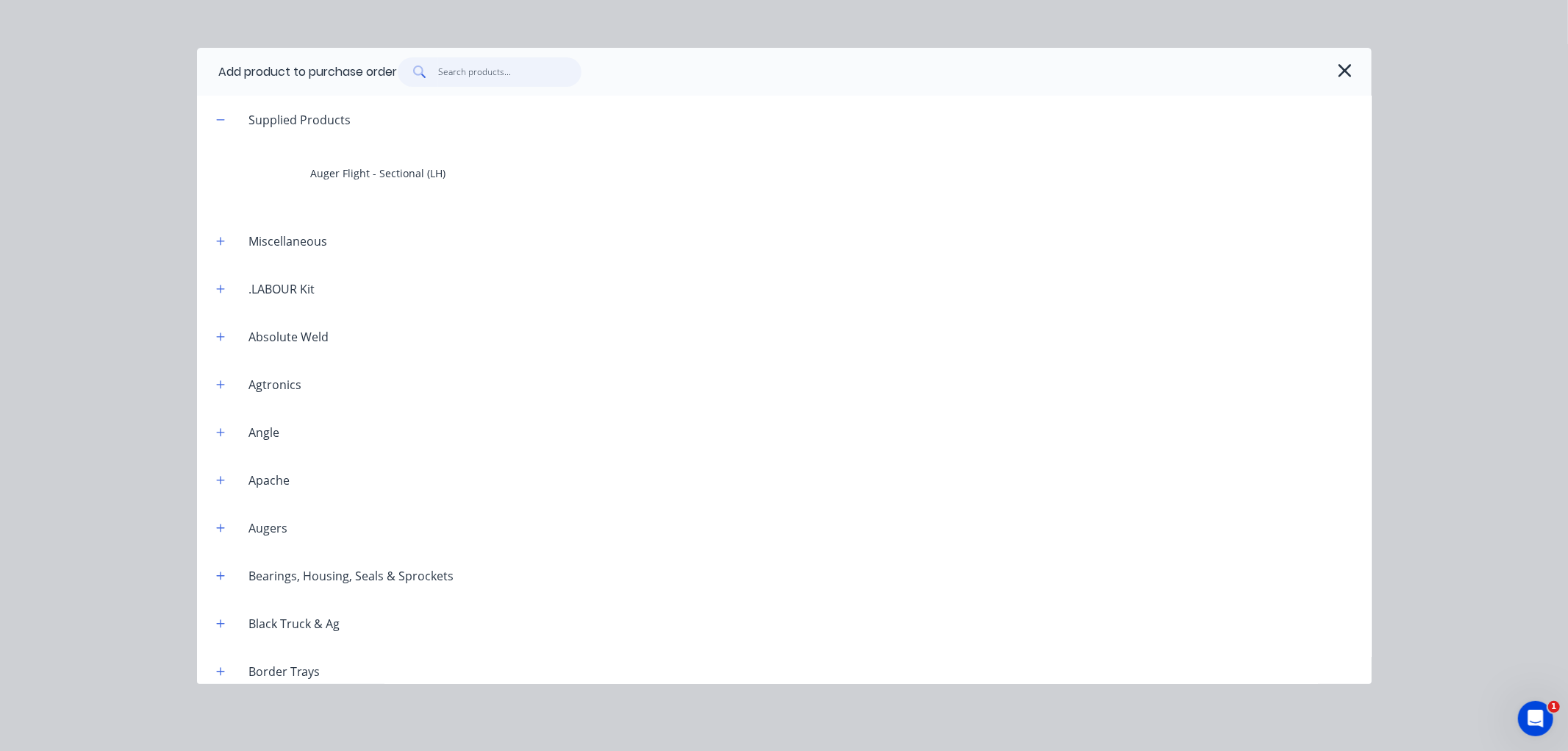
click at [458, 75] on input "text" at bounding box center [510, 72] width 143 height 29
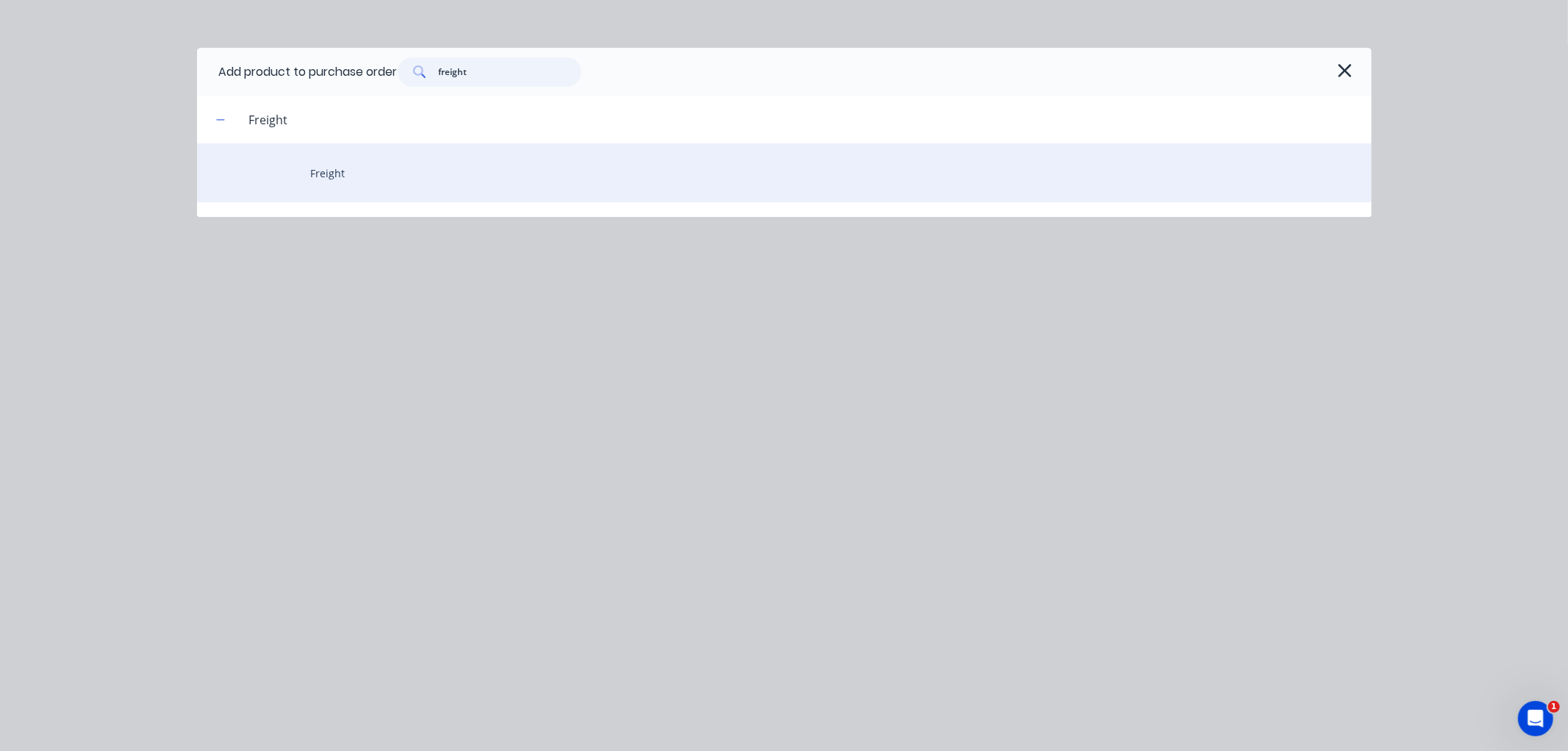
type input "freight"
click at [318, 174] on div "Freight" at bounding box center [784, 173] width 1174 height 59
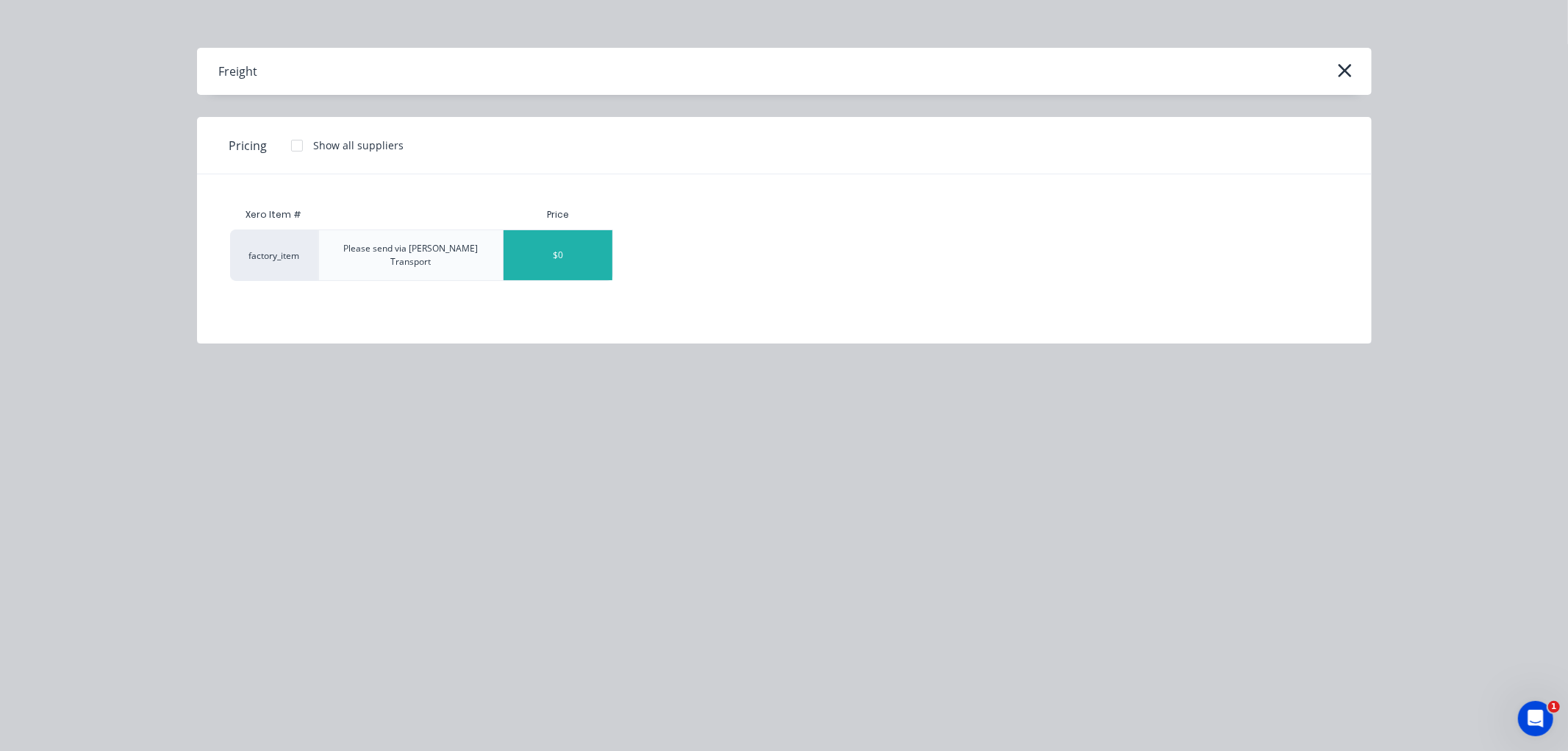
click at [569, 251] on div "$0" at bounding box center [557, 256] width 109 height 50
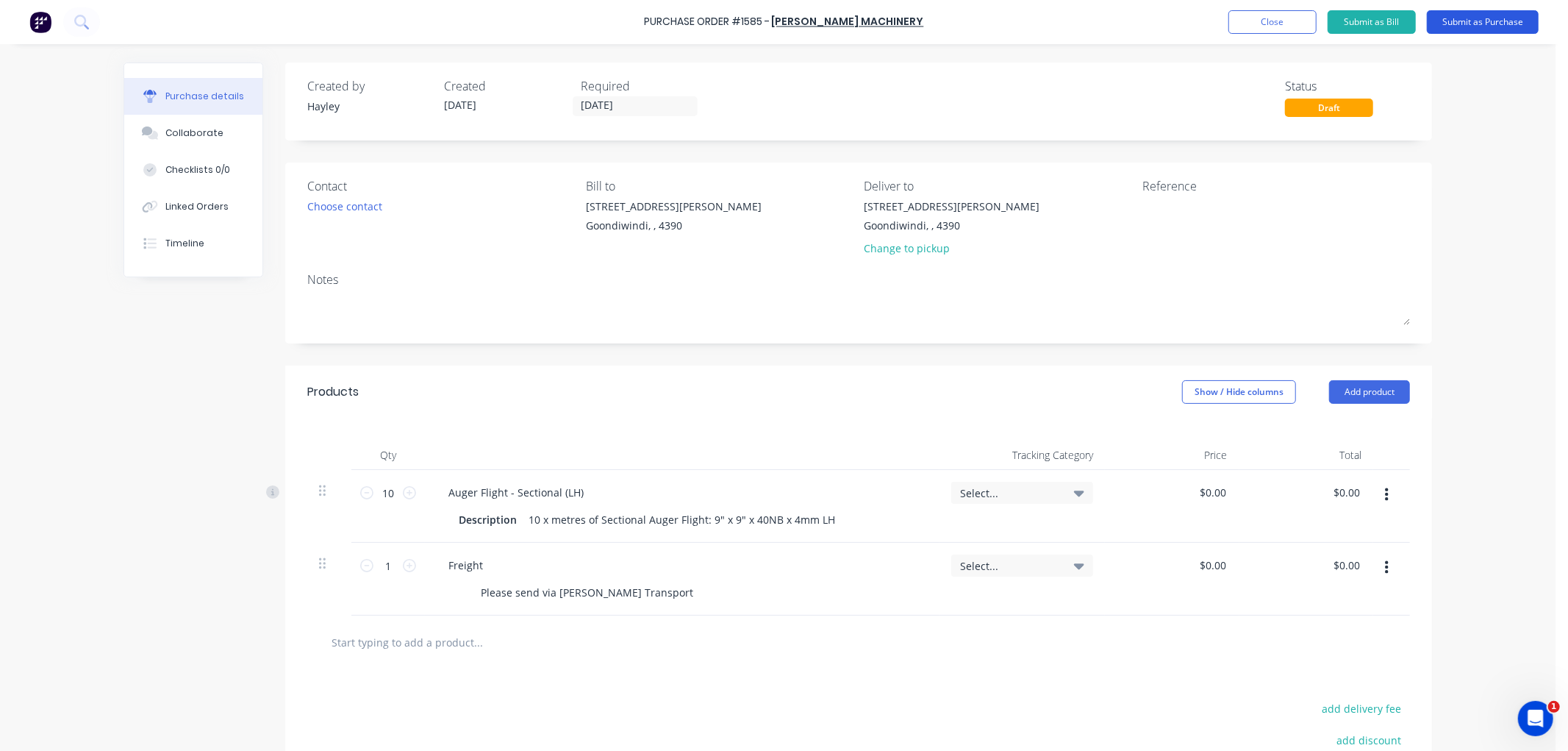
click at [1483, 22] on button "Submit as Purchase" at bounding box center [1482, 22] width 111 height 23
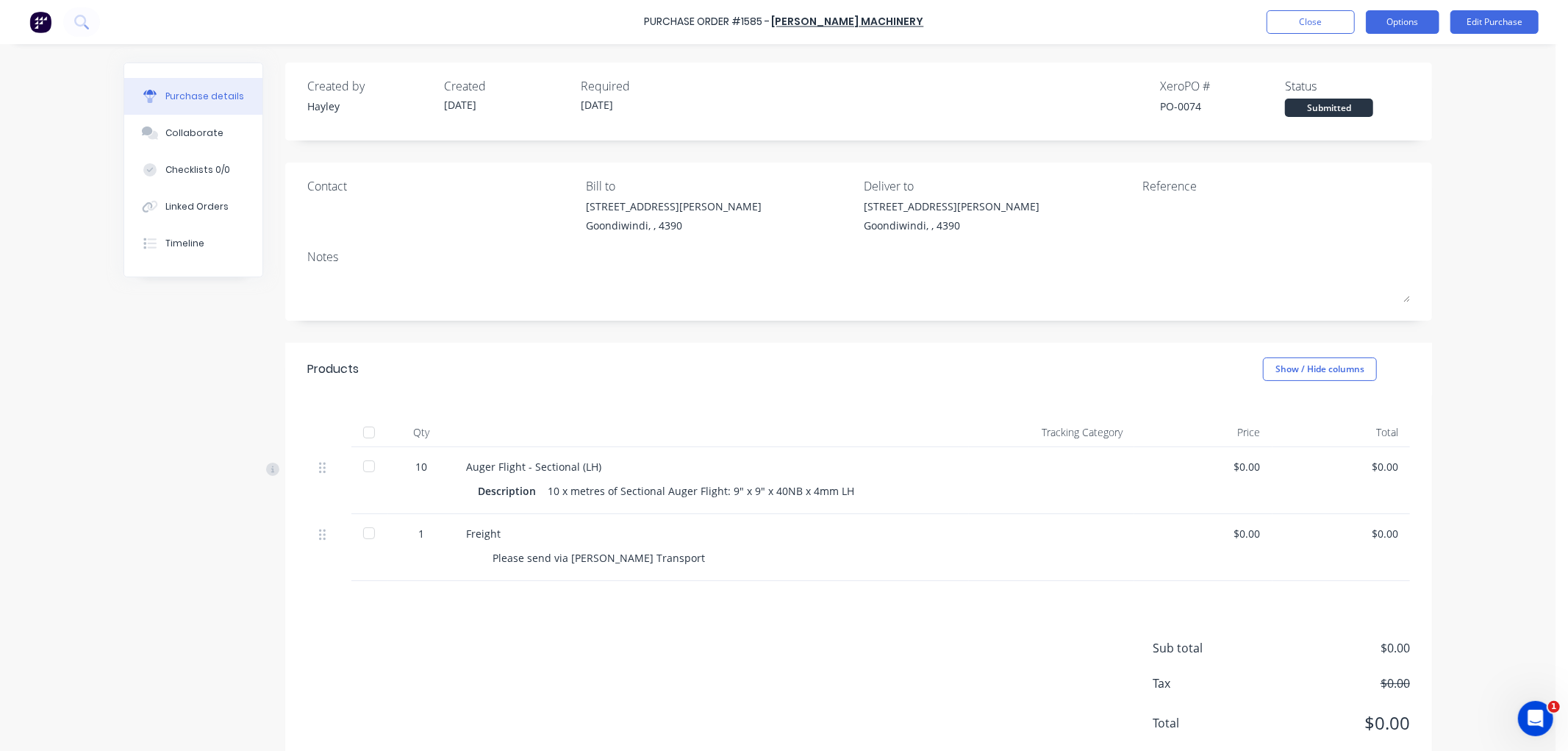
click at [1426, 16] on button "Options" at bounding box center [1401, 22] width 73 height 23
click at [1368, 60] on div "Print / Email" at bounding box center [1369, 60] width 113 height 22
click at [1365, 109] on div "Without pricing" at bounding box center [1369, 118] width 113 height 22
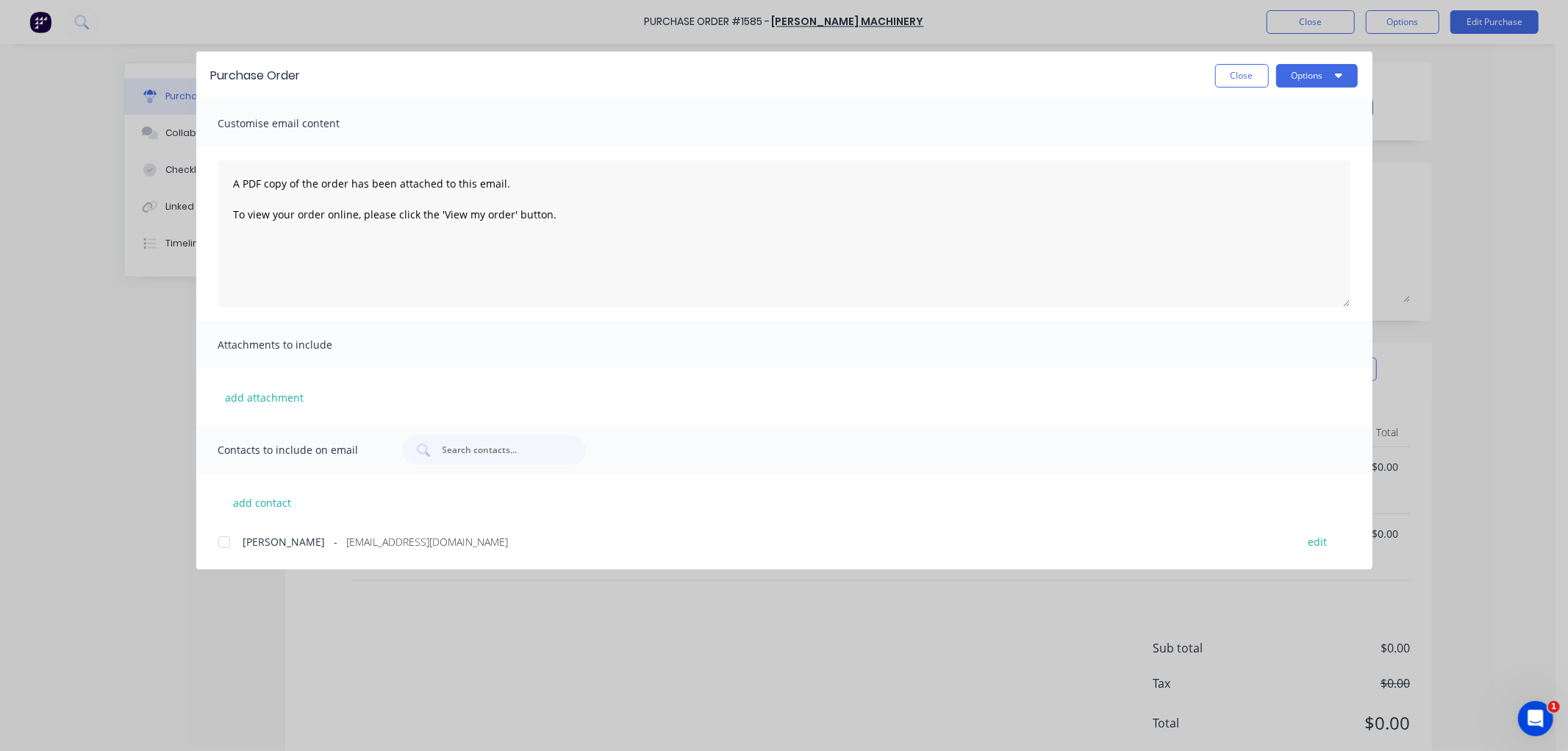
drag, startPoint x: 224, startPoint y: 538, endPoint x: 260, endPoint y: 529, distance: 37.1
click at [236, 535] on div at bounding box center [224, 542] width 29 height 29
click at [1316, 77] on button "Options" at bounding box center [1317, 75] width 82 height 23
click at [1269, 174] on div "Email" at bounding box center [1288, 172] width 113 height 22
click at [1236, 72] on button "Close" at bounding box center [1242, 75] width 54 height 23
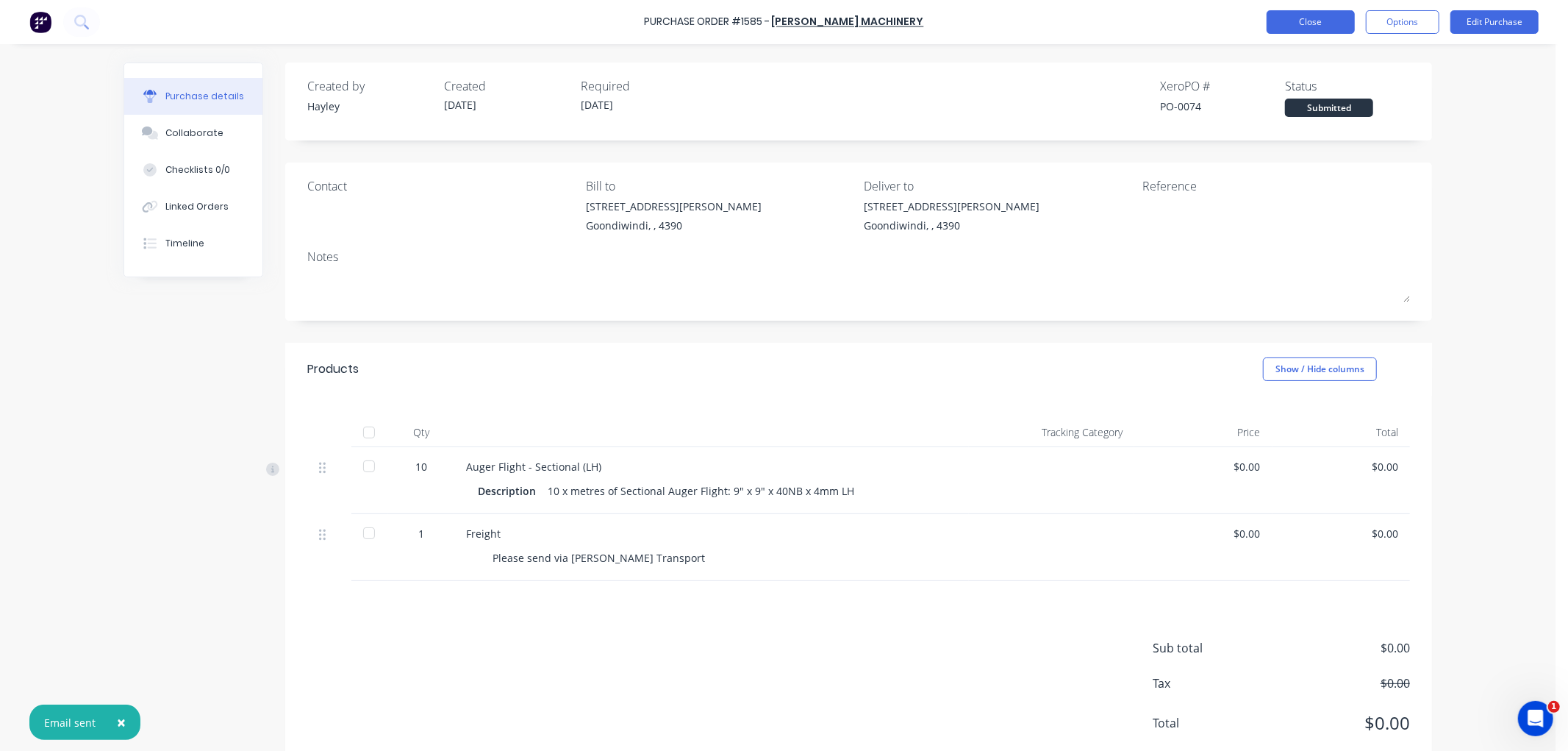
click at [1294, 19] on button "Close" at bounding box center [1310, 22] width 88 height 23
